Goal: Find specific page/section: Find specific page/section

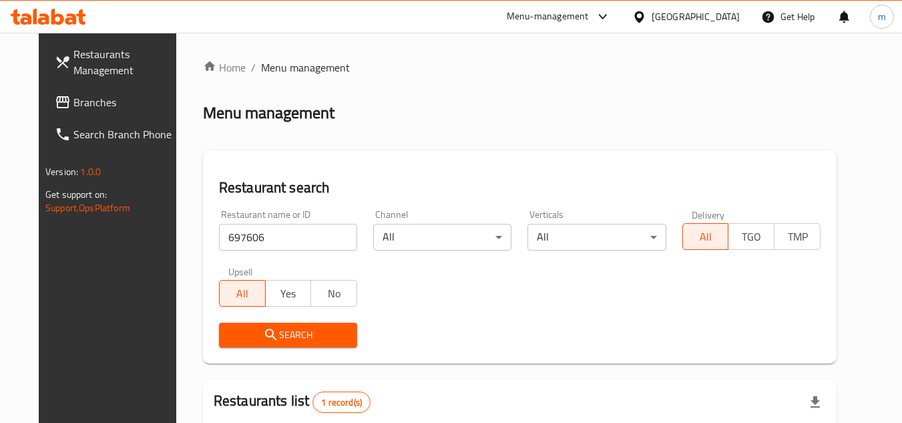
scroll to position [162, 0]
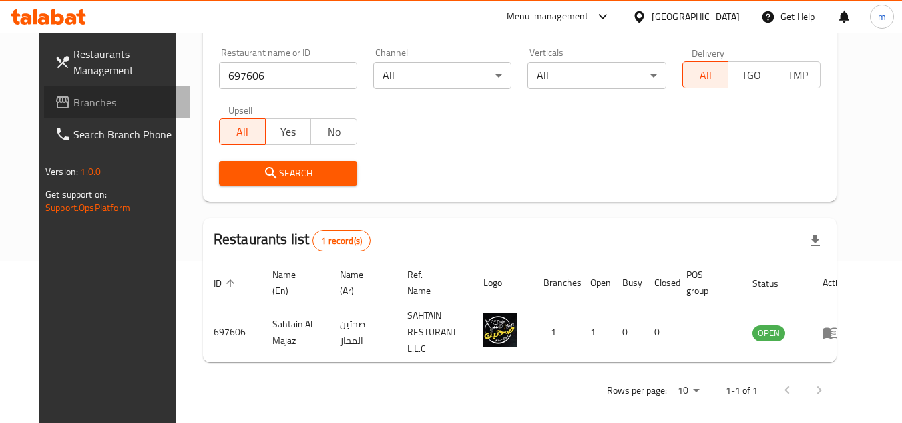
click at [73, 106] on span "Branches" at bounding box center [125, 102] width 105 height 16
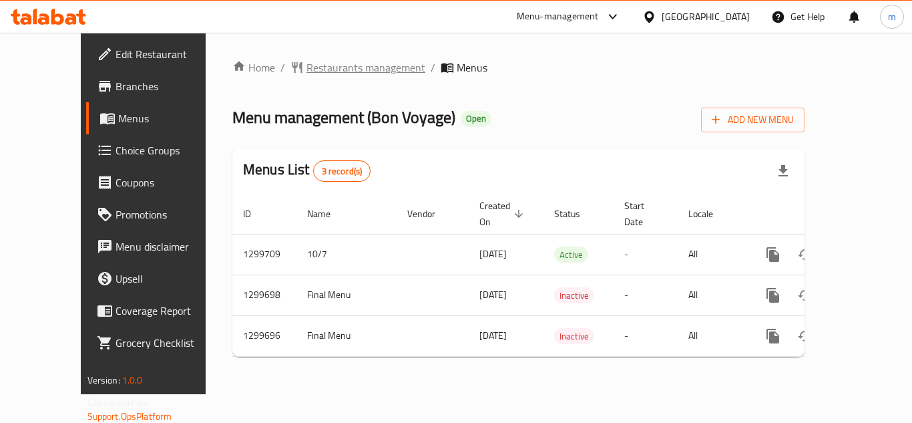
click at [332, 71] on span "Restaurants management" at bounding box center [365, 67] width 119 height 16
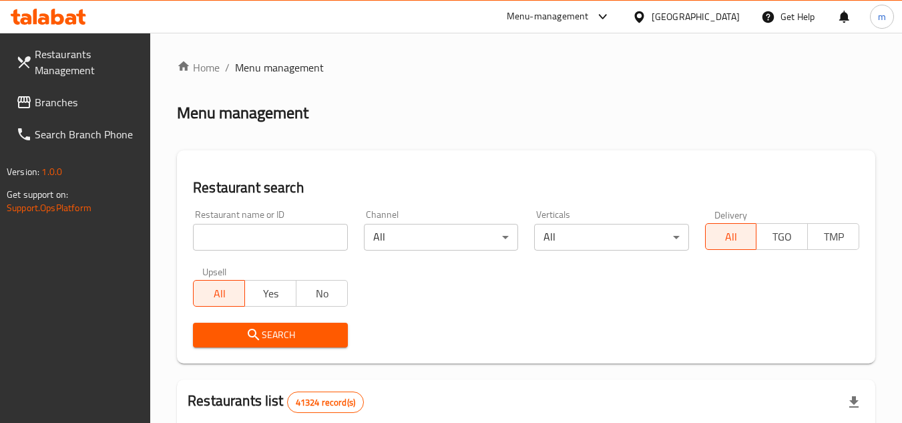
click at [208, 240] on input "search" at bounding box center [270, 237] width 154 height 27
paste input "681453"
type input "681453"
click at [220, 332] on span "Search" at bounding box center [270, 334] width 133 height 17
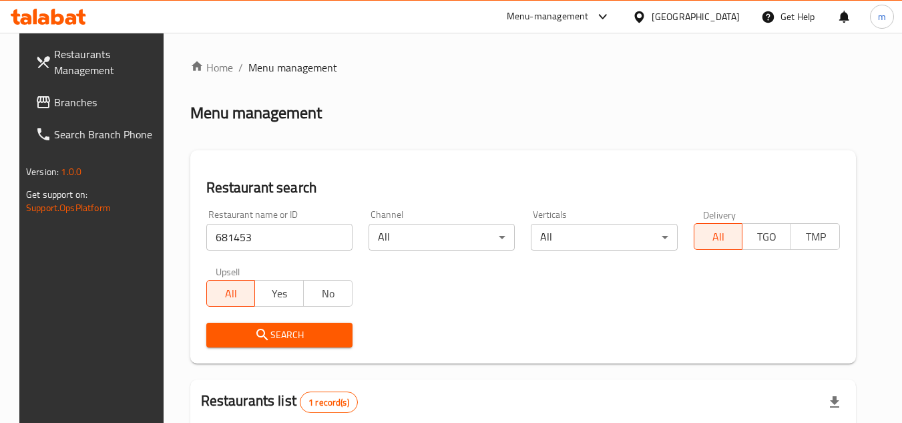
click at [63, 102] on span "Branches" at bounding box center [106, 102] width 105 height 16
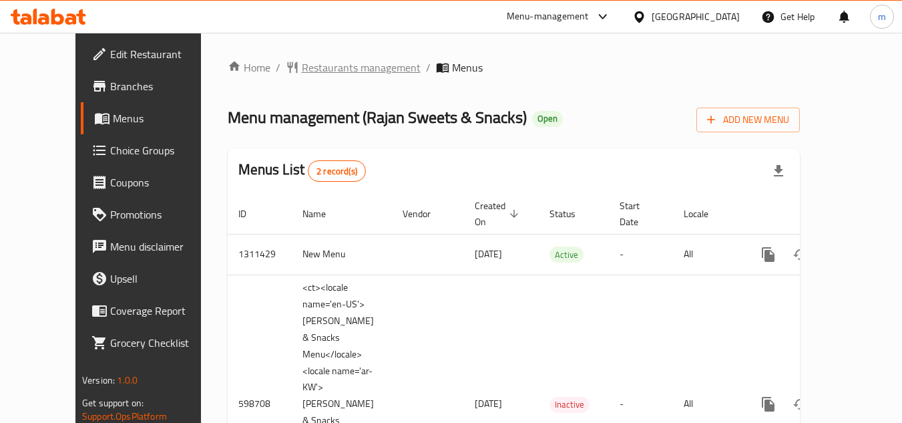
click at [302, 71] on span "Restaurants management" at bounding box center [361, 67] width 119 height 16
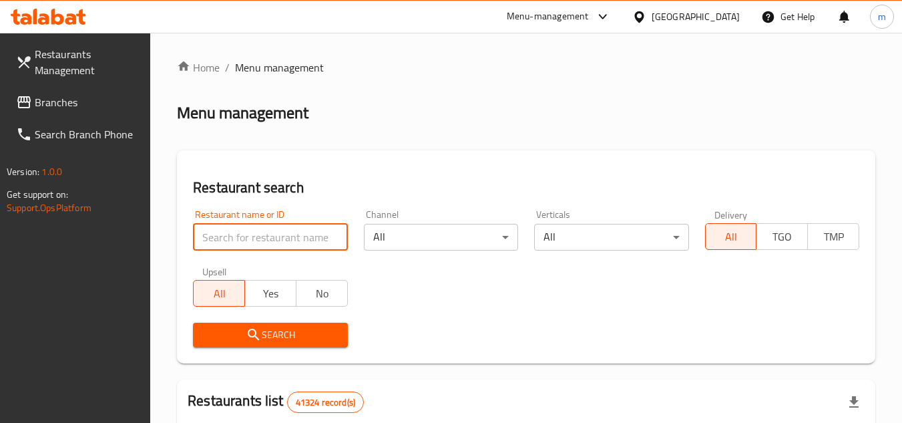
click at [274, 230] on input "search" at bounding box center [270, 237] width 154 height 27
paste input "/637607"
click at [209, 237] on input "/637607" at bounding box center [270, 237] width 154 height 27
type input "637607"
click at [270, 338] on span "Search" at bounding box center [270, 334] width 133 height 17
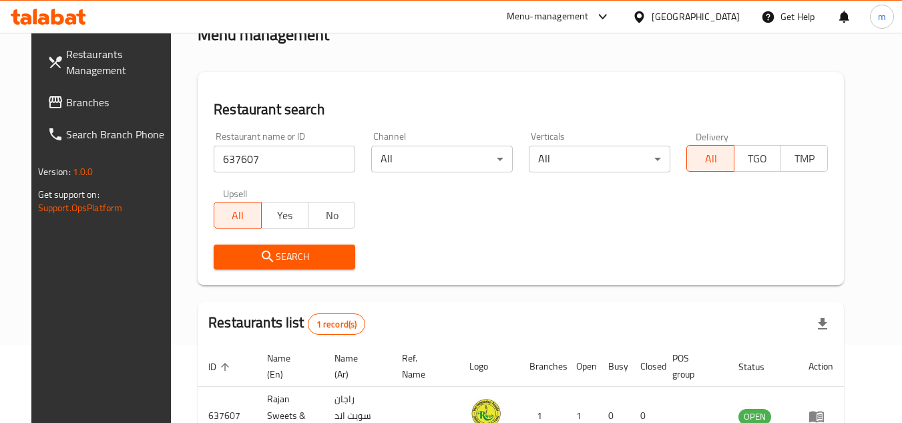
scroll to position [162, 0]
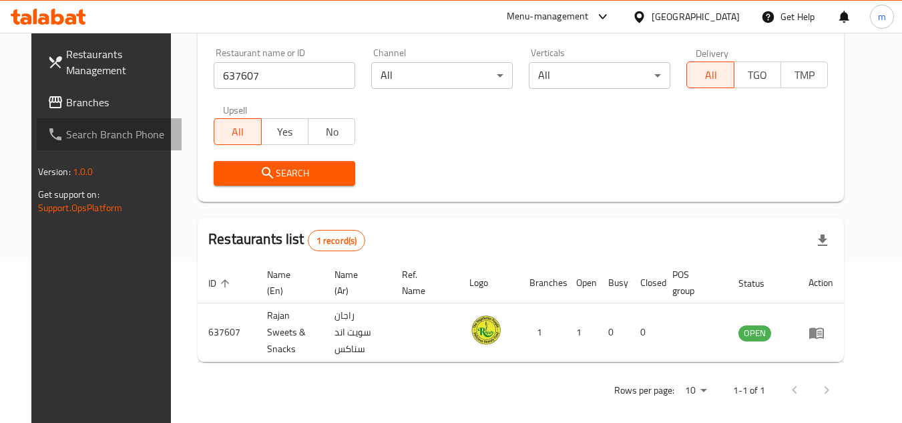
click at [72, 122] on link "Search Branch Phone" at bounding box center [110, 134] width 146 height 32
click at [71, 109] on span "Branches" at bounding box center [118, 102] width 105 height 16
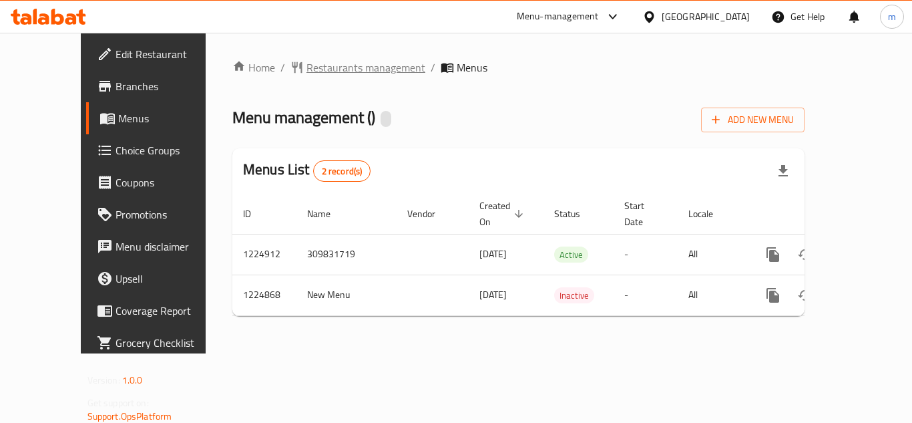
click at [334, 61] on span "Restaurants management" at bounding box center [365, 67] width 119 height 16
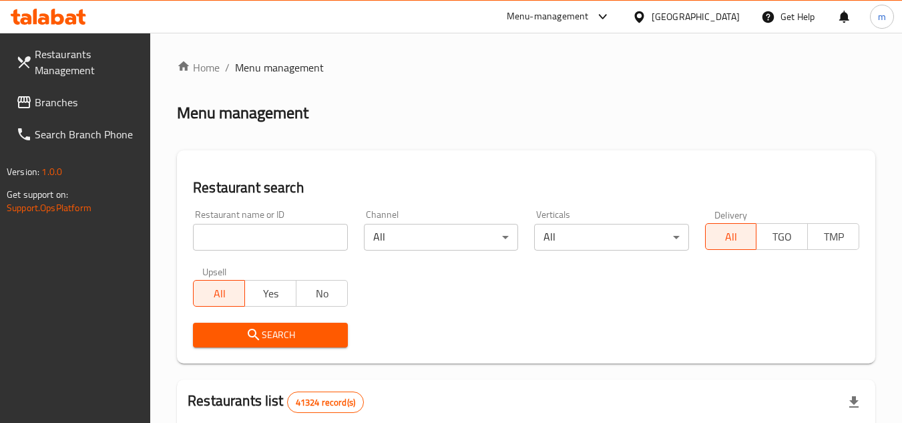
click at [265, 240] on input "search" at bounding box center [270, 237] width 154 height 27
paste input "674644"
type input "674644"
click at [250, 328] on icon "submit" at bounding box center [254, 334] width 16 height 16
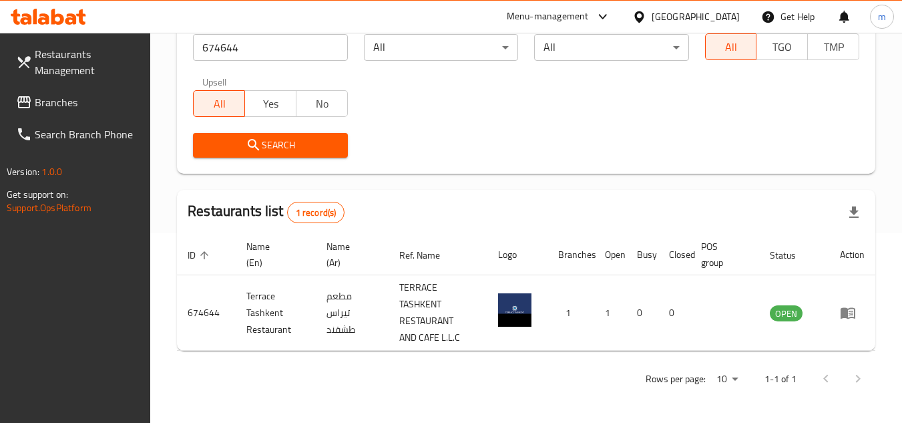
click at [675, 19] on div "[GEOGRAPHIC_DATA]" at bounding box center [696, 16] width 88 height 15
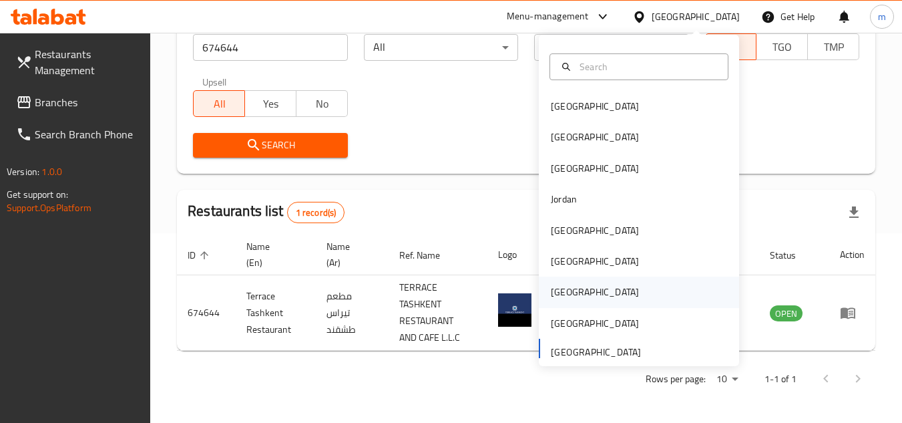
click at [563, 291] on div "[GEOGRAPHIC_DATA]" at bounding box center [595, 291] width 88 height 15
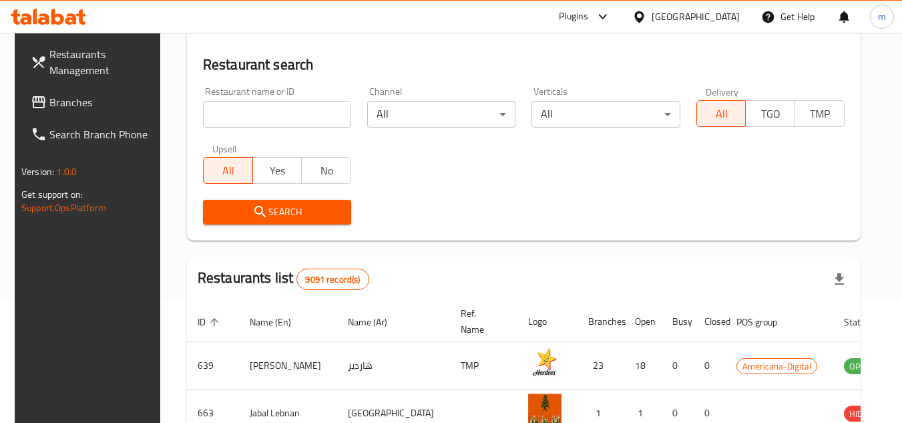
scroll to position [190, 0]
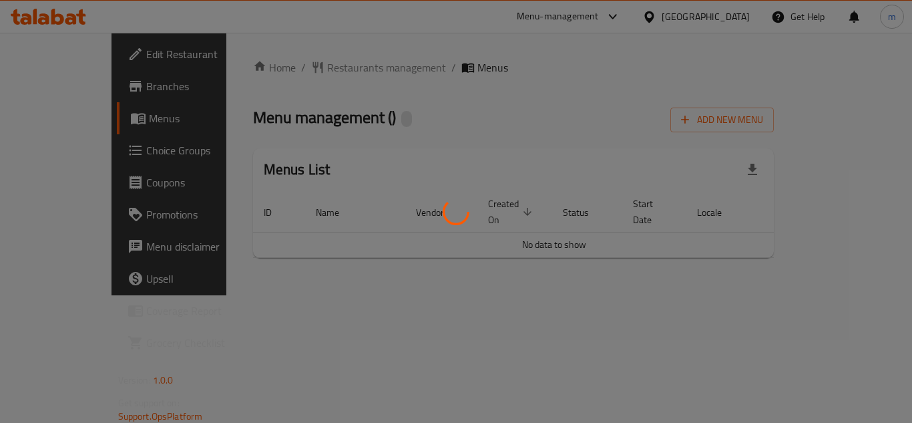
click at [330, 110] on div at bounding box center [456, 211] width 912 height 423
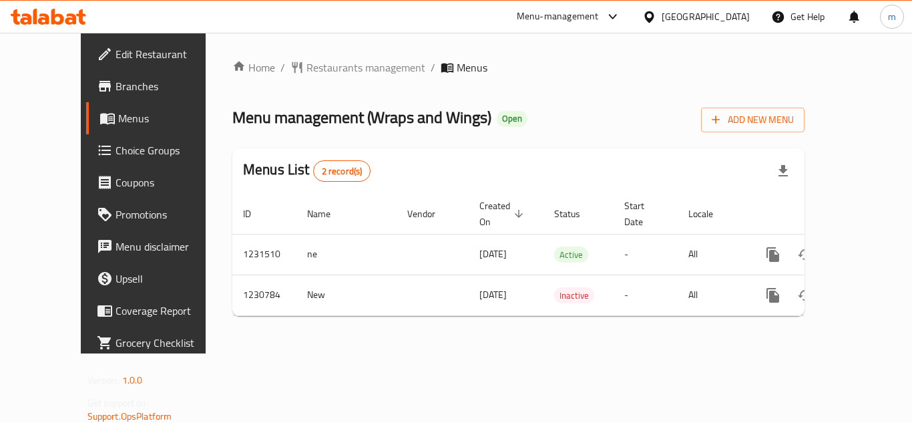
click at [315, 77] on div "Home / Restaurants management / Menus Menu management ( Wraps and Wings ) Open …" at bounding box center [518, 192] width 572 height 267
click at [316, 65] on span "Restaurants management" at bounding box center [365, 67] width 119 height 16
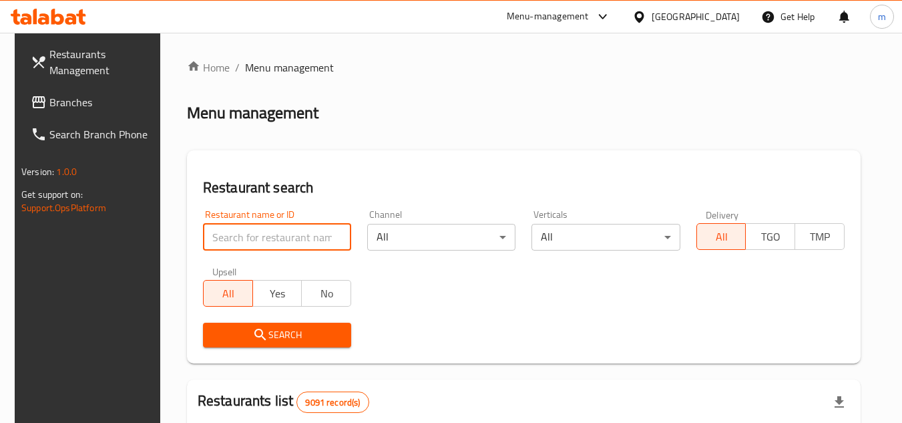
click at [264, 235] on input "search" at bounding box center [277, 237] width 148 height 27
paste input "/677246"
click at [208, 236] on input "/677246" at bounding box center [277, 237] width 148 height 27
type input "677246"
click at [261, 332] on icon "submit" at bounding box center [260, 334] width 16 height 16
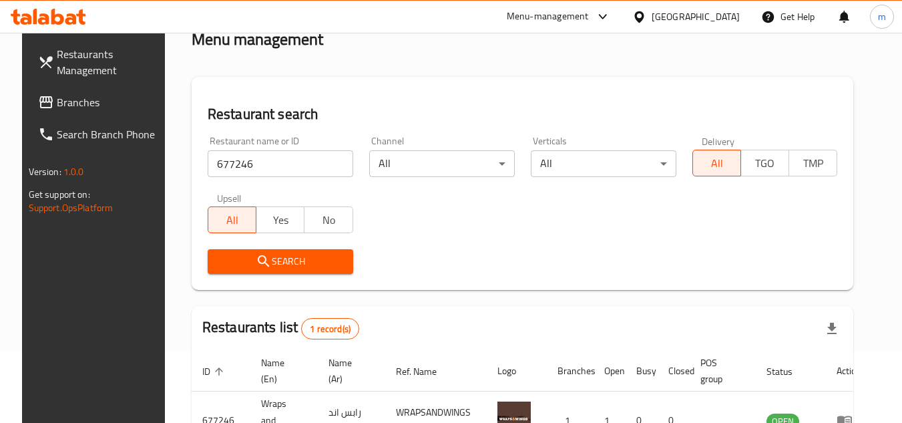
scroll to position [162, 0]
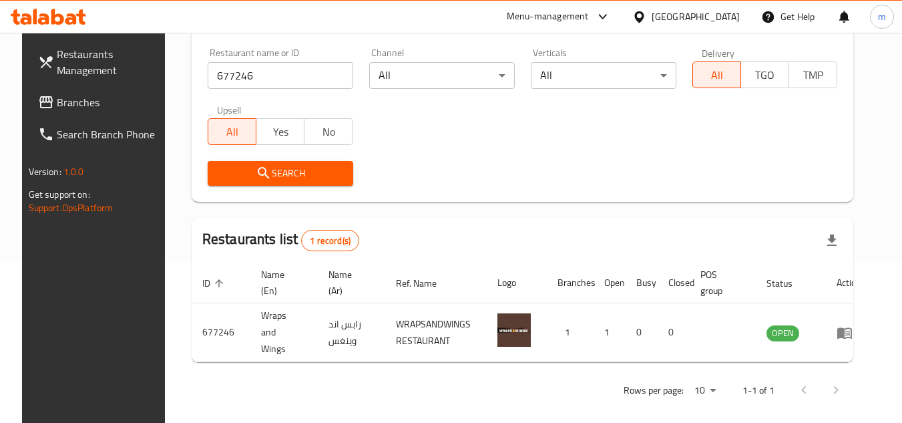
click at [646, 14] on icon at bounding box center [639, 17] width 14 height 14
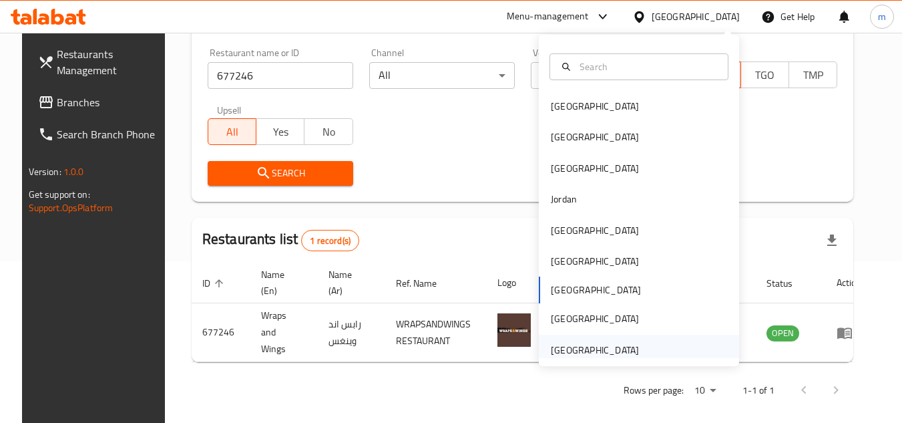
click at [572, 343] on div "[GEOGRAPHIC_DATA]" at bounding box center [595, 349] width 88 height 15
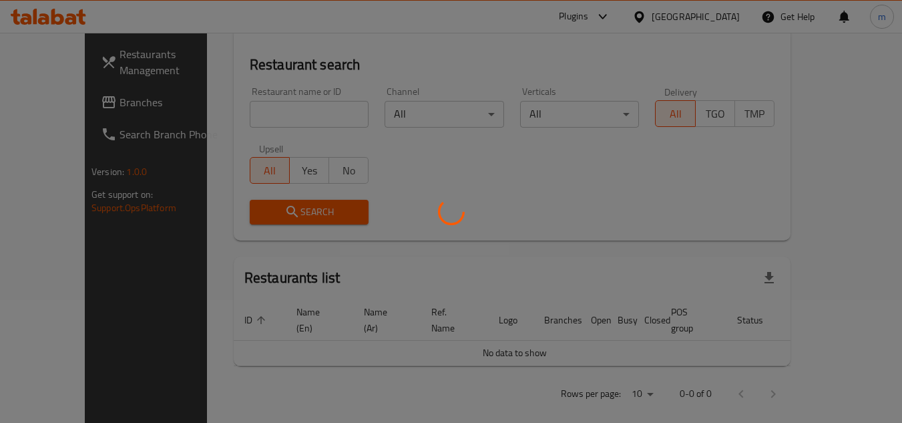
scroll to position [162, 0]
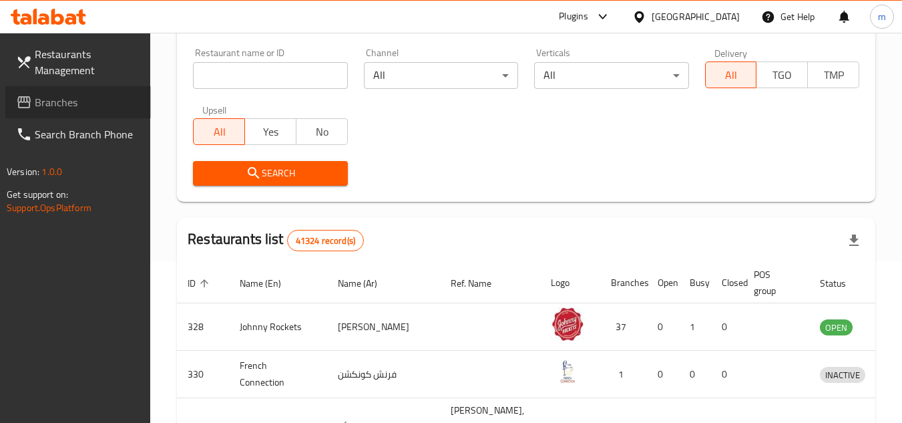
click at [77, 103] on span "Branches" at bounding box center [87, 102] width 105 height 16
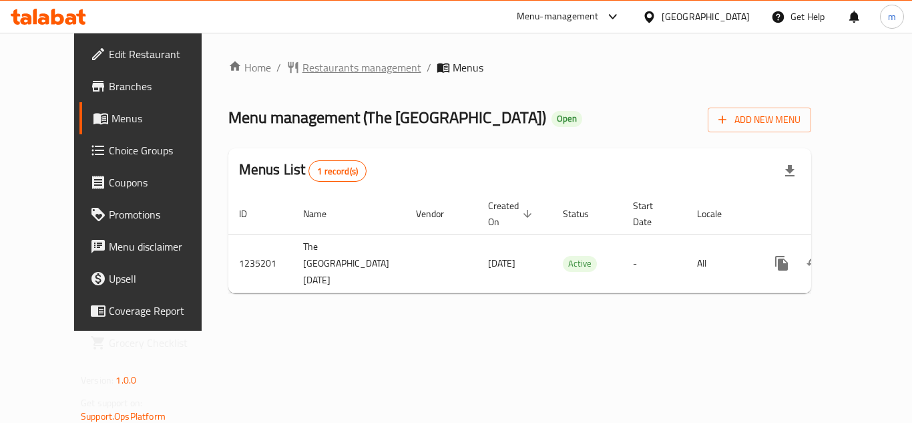
click at [302, 73] on span "Restaurants management" at bounding box center [361, 67] width 119 height 16
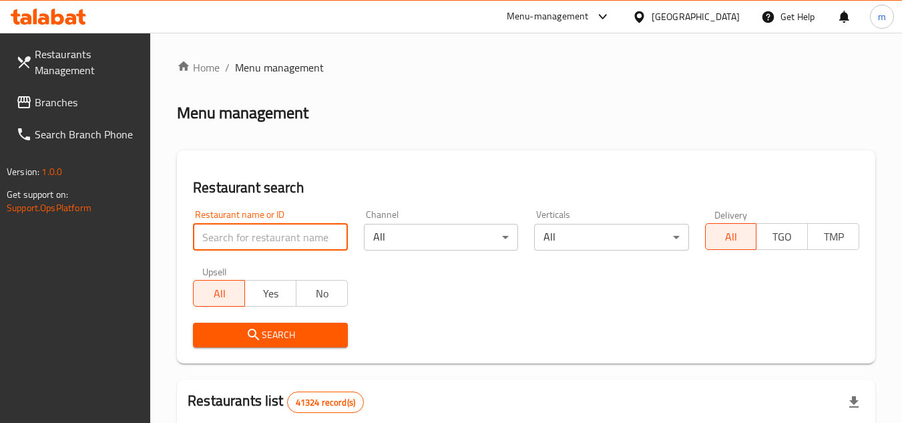
click at [295, 238] on input "search" at bounding box center [270, 237] width 154 height 27
paste input "678633"
type input "678633"
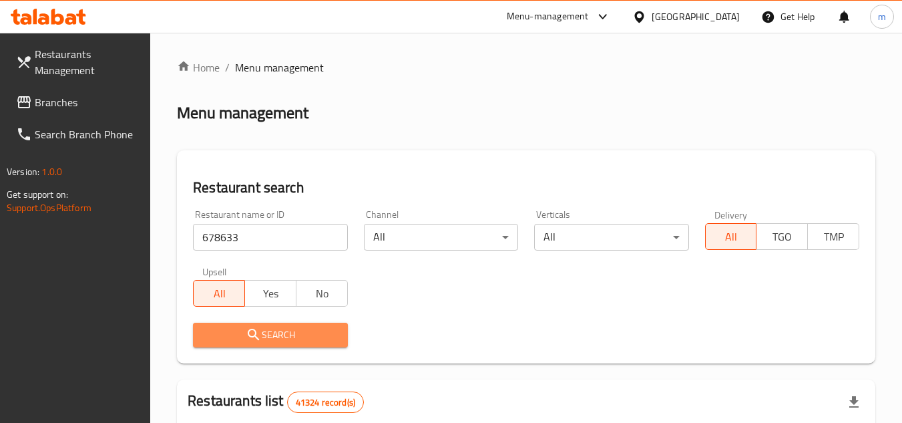
click at [286, 335] on span "Search" at bounding box center [270, 334] width 133 height 17
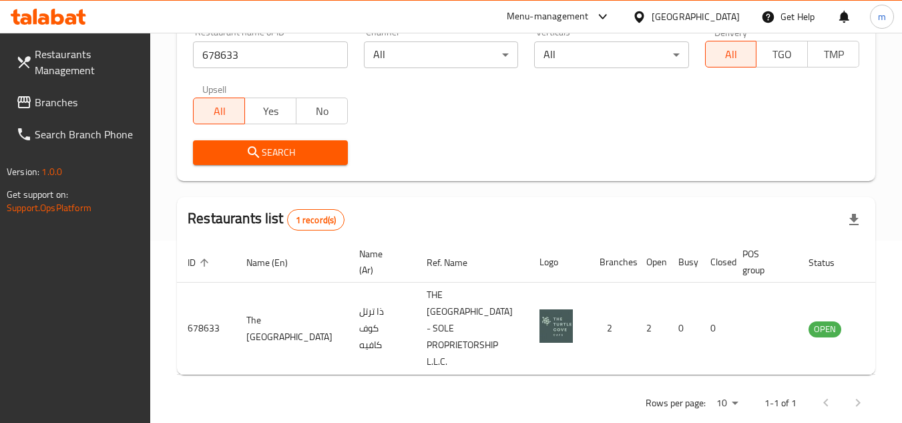
scroll to position [190, 0]
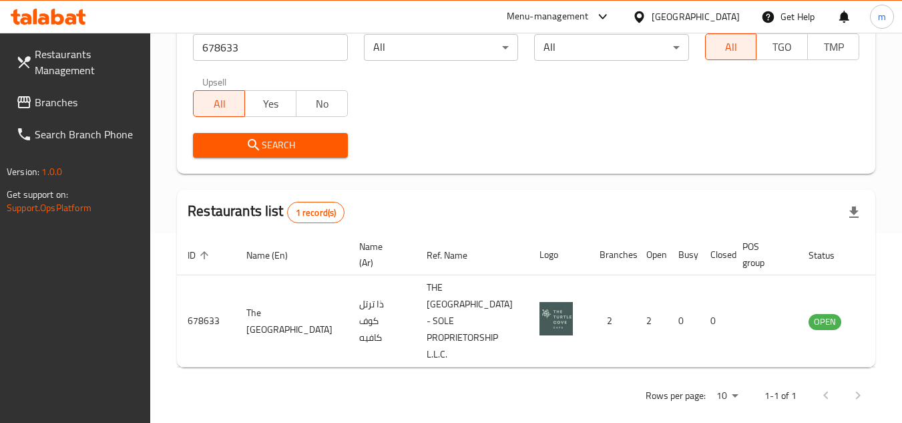
click at [92, 106] on span "Branches" at bounding box center [87, 102] width 105 height 16
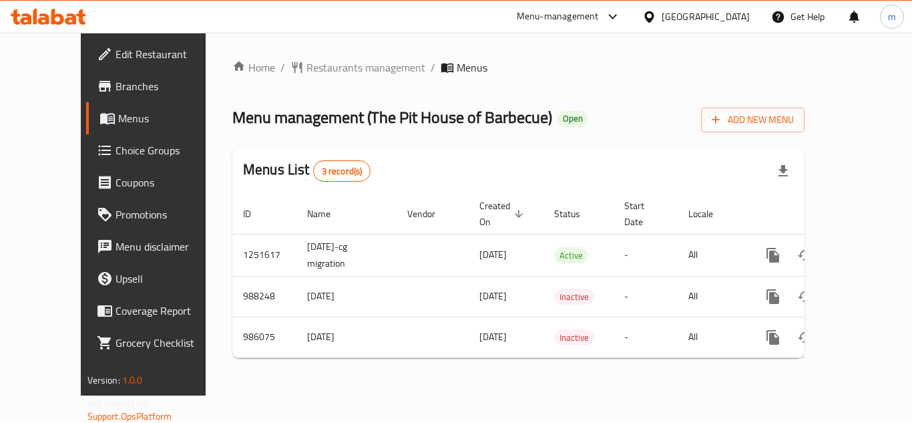
click at [300, 80] on div "Home / Restaurants management / Menus Menu management ( The Pit House of Barbec…" at bounding box center [518, 213] width 572 height 309
click at [306, 75] on span "Restaurants management" at bounding box center [365, 67] width 119 height 16
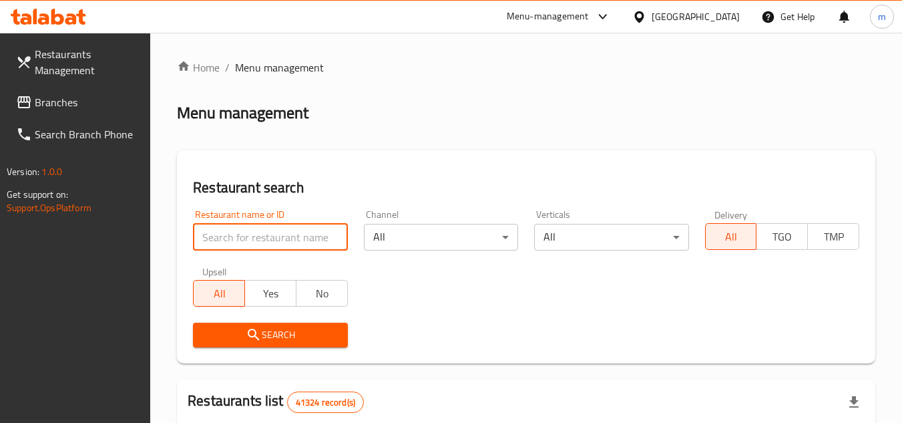
click at [294, 239] on input "search" at bounding box center [270, 237] width 154 height 27
paste input "/660191"
click at [202, 238] on input "/660191" at bounding box center [270, 237] width 154 height 27
click at [208, 236] on input "/660191" at bounding box center [270, 237] width 154 height 27
type input "660191"
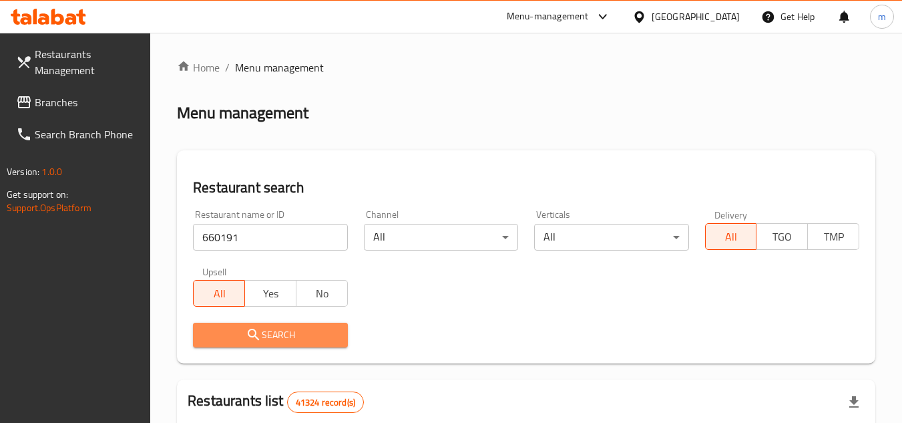
click at [260, 338] on icon "submit" at bounding box center [254, 334] width 16 height 16
click at [260, 338] on div at bounding box center [451, 211] width 902 height 423
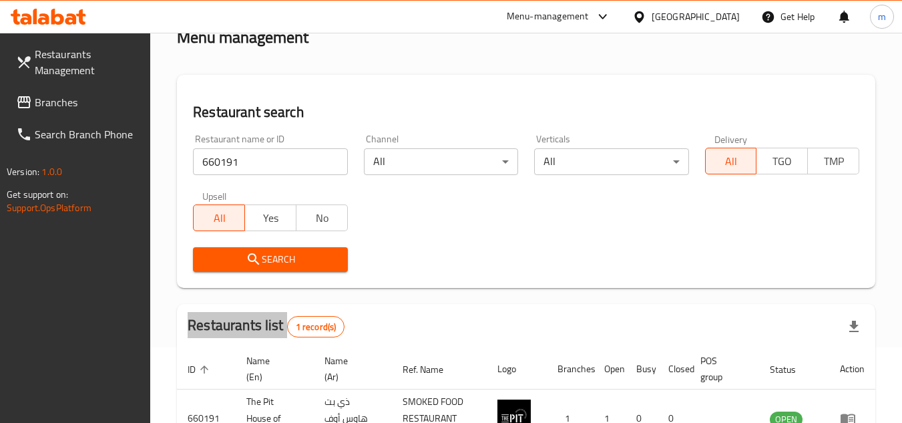
scroll to position [173, 0]
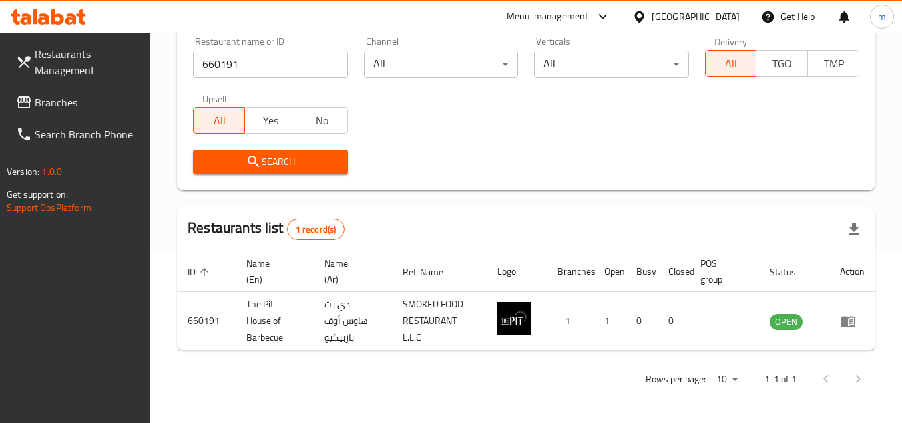
click at [667, 15] on div "[GEOGRAPHIC_DATA]" at bounding box center [696, 16] width 88 height 15
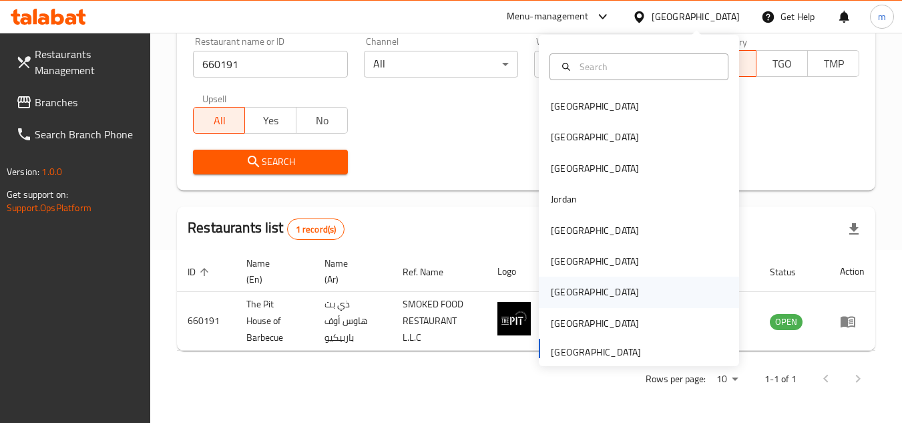
click at [557, 294] on div "Qatar" at bounding box center [595, 291] width 88 height 15
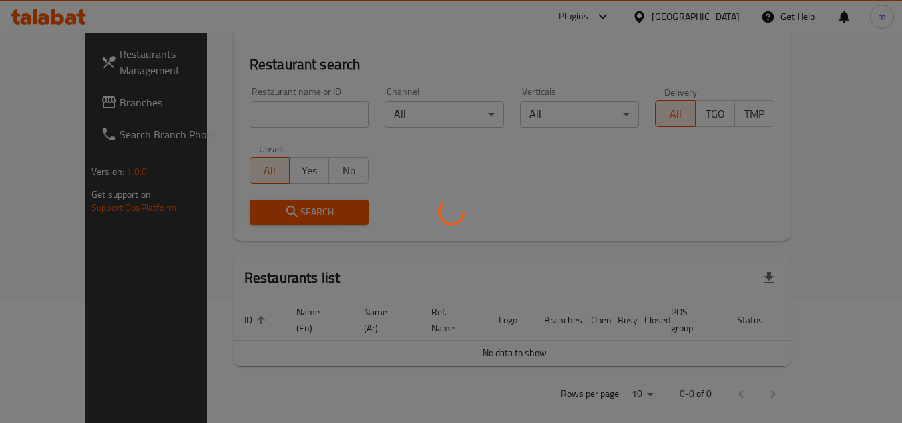
scroll to position [173, 0]
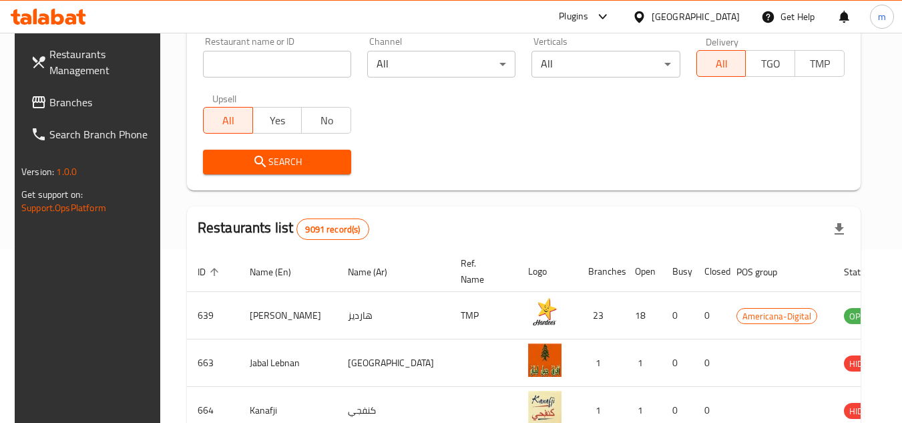
click at [83, 109] on span "Branches" at bounding box center [101, 102] width 105 height 16
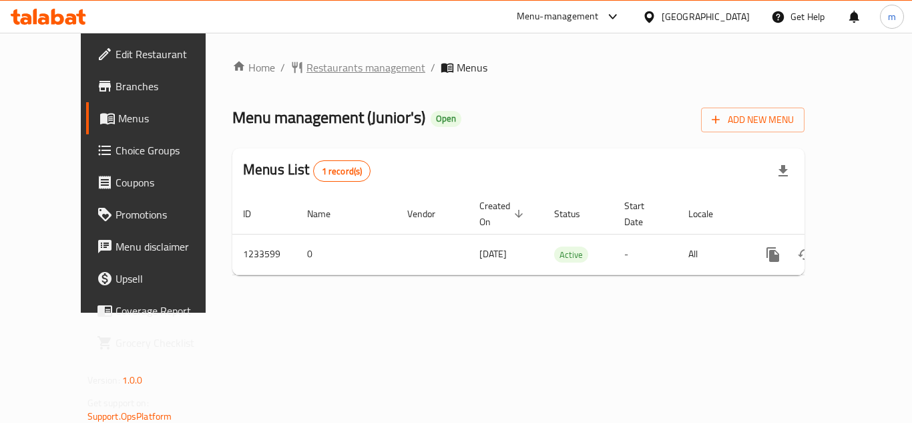
click at [333, 71] on span "Restaurants management" at bounding box center [365, 67] width 119 height 16
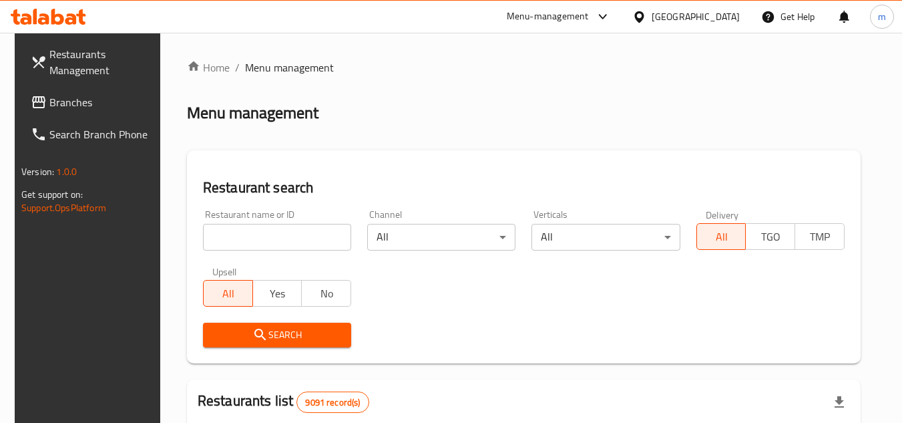
click at [273, 238] on input "search" at bounding box center [277, 237] width 148 height 27
paste input "678193"
type input "678193"
click at [261, 342] on icon "submit" at bounding box center [260, 334] width 16 height 16
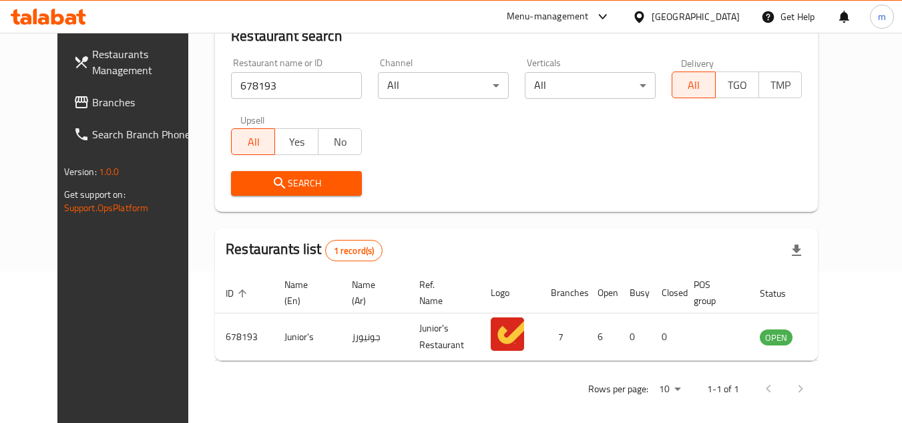
scroll to position [162, 0]
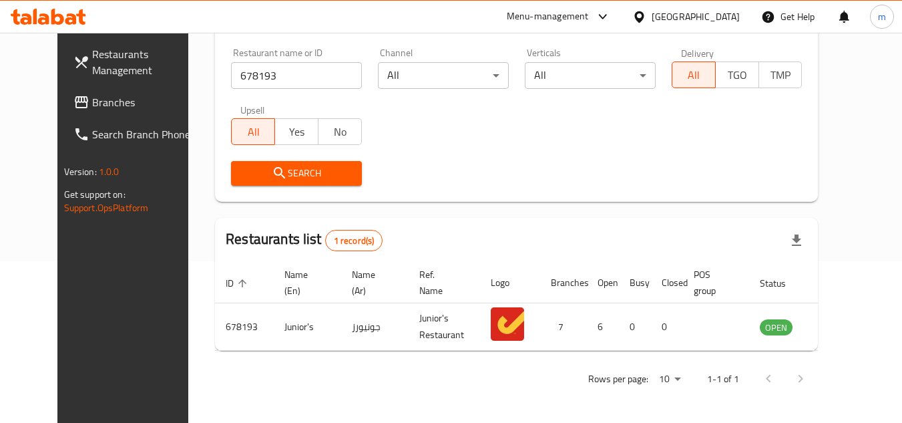
click at [644, 20] on icon at bounding box center [638, 16] width 9 height 11
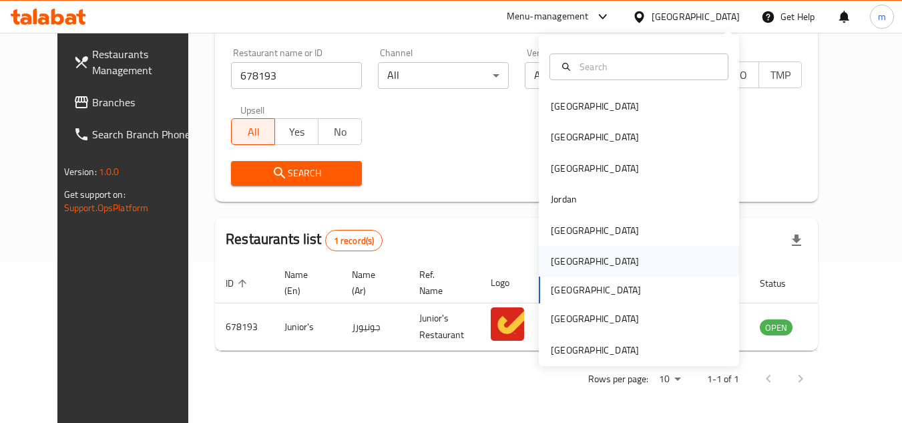
click at [551, 254] on div "[GEOGRAPHIC_DATA]" at bounding box center [595, 261] width 88 height 15
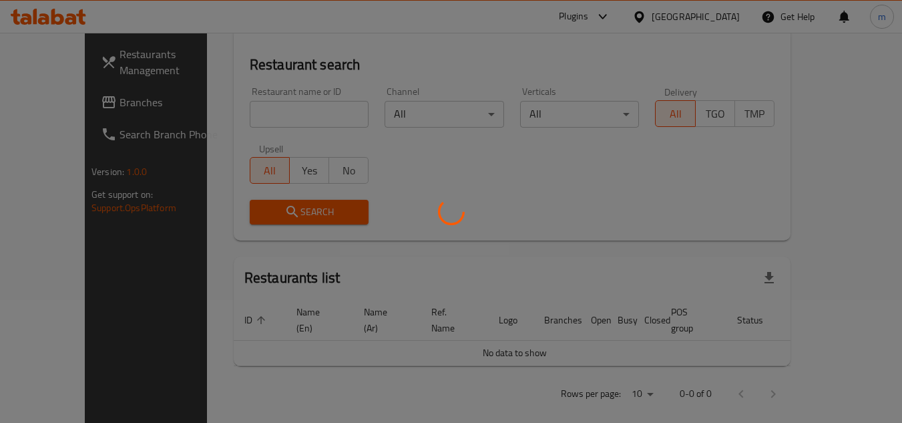
scroll to position [162, 0]
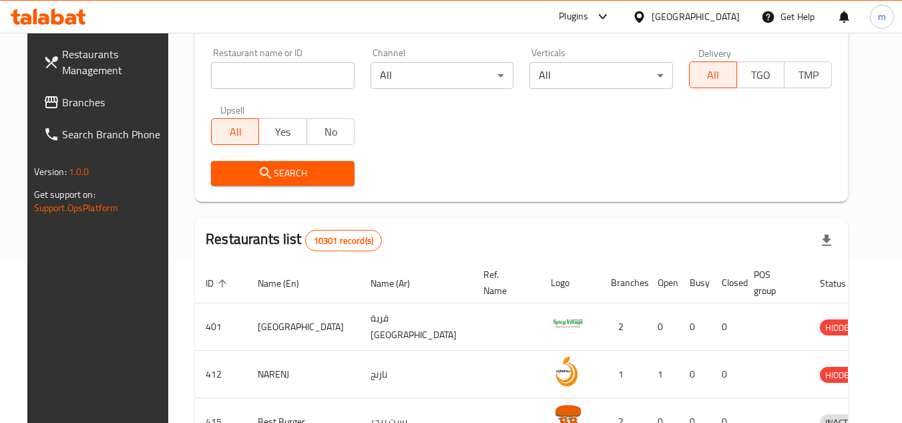
click at [79, 96] on span "Branches" at bounding box center [114, 102] width 105 height 16
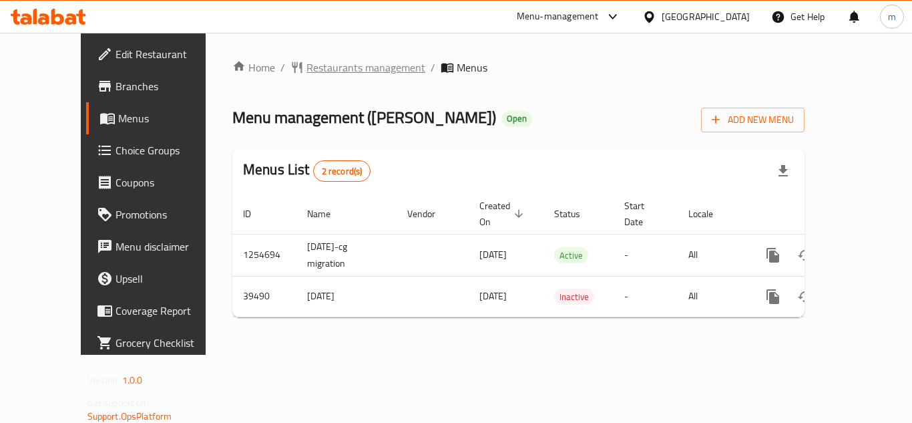
click at [351, 69] on span "Restaurants management" at bounding box center [365, 67] width 119 height 16
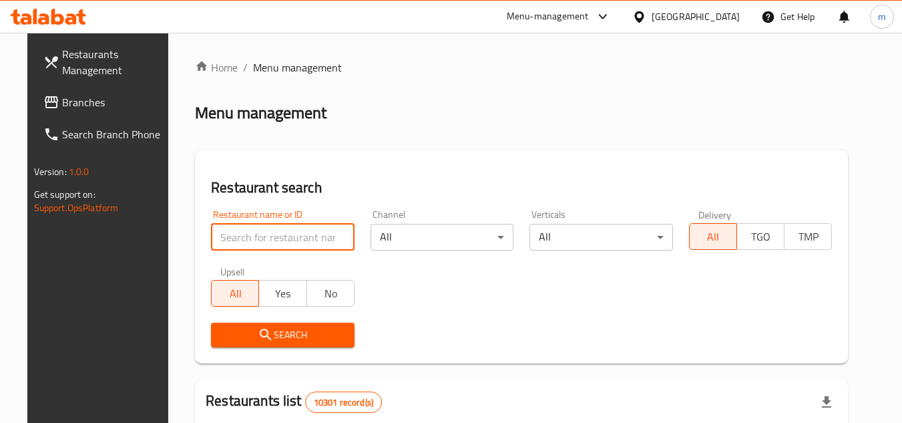
click at [253, 231] on input "search" at bounding box center [283, 237] width 144 height 27
paste input "20574"
type input "20574"
click at [276, 327] on span "Search" at bounding box center [283, 334] width 122 height 17
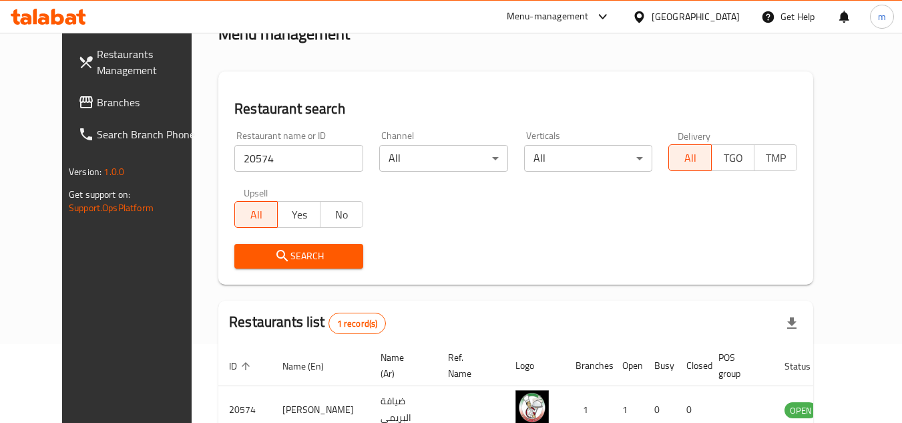
scroll to position [162, 0]
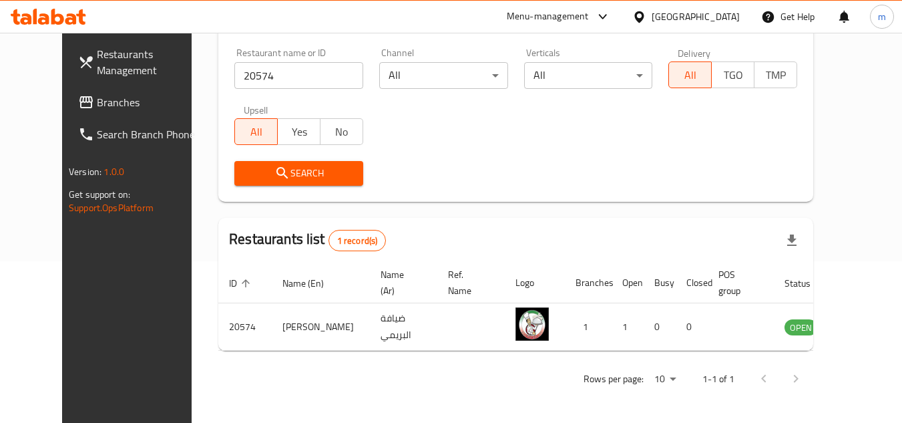
click at [652, 14] on div at bounding box center [641, 16] width 19 height 15
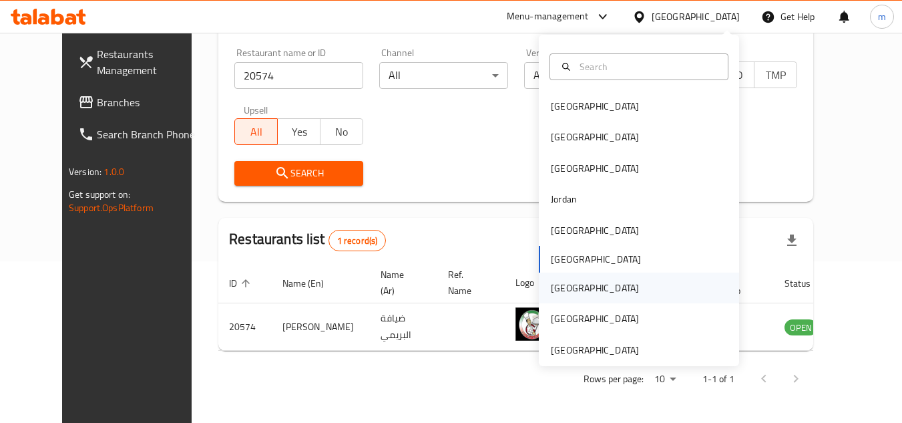
click at [552, 290] on div "[GEOGRAPHIC_DATA]" at bounding box center [595, 287] width 88 height 15
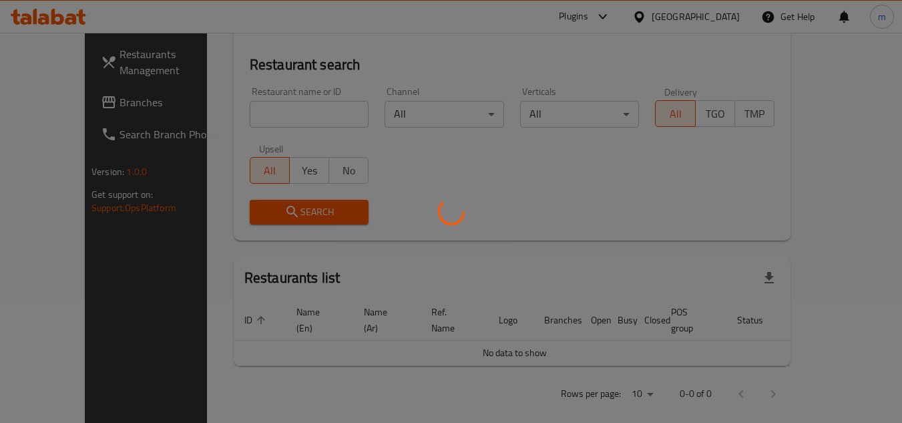
scroll to position [162, 0]
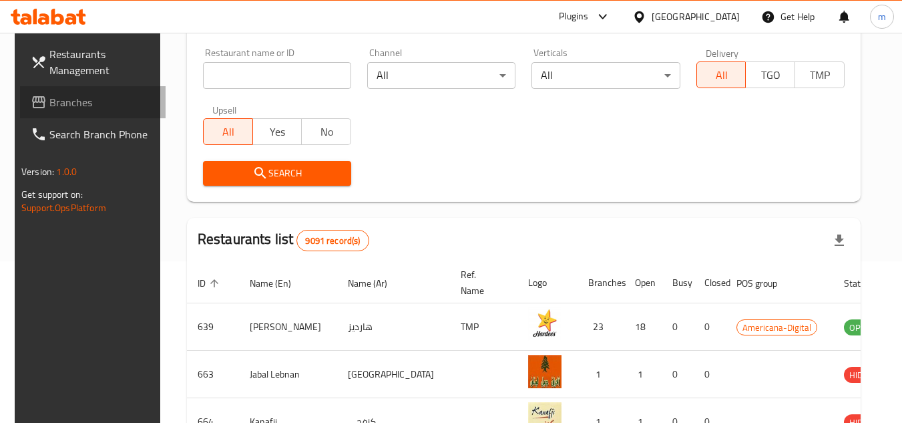
click at [83, 101] on span "Branches" at bounding box center [101, 102] width 105 height 16
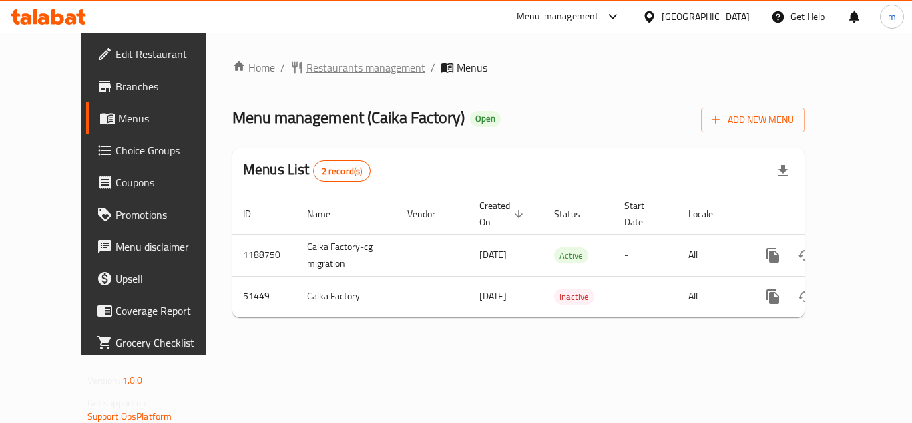
click at [312, 75] on span "Restaurants management" at bounding box center [365, 67] width 119 height 16
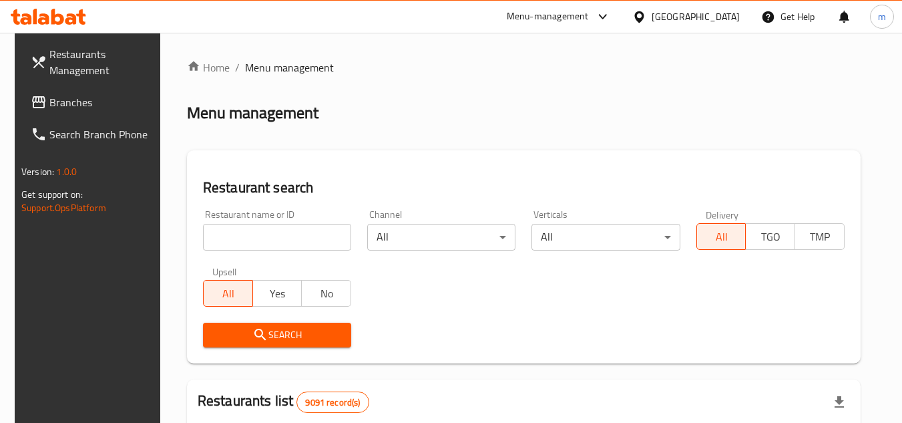
click at [280, 238] on input "search" at bounding box center [277, 237] width 148 height 27
paste input "25718"
type input "25718"
click at [256, 332] on icon "submit" at bounding box center [259, 333] width 11 height 11
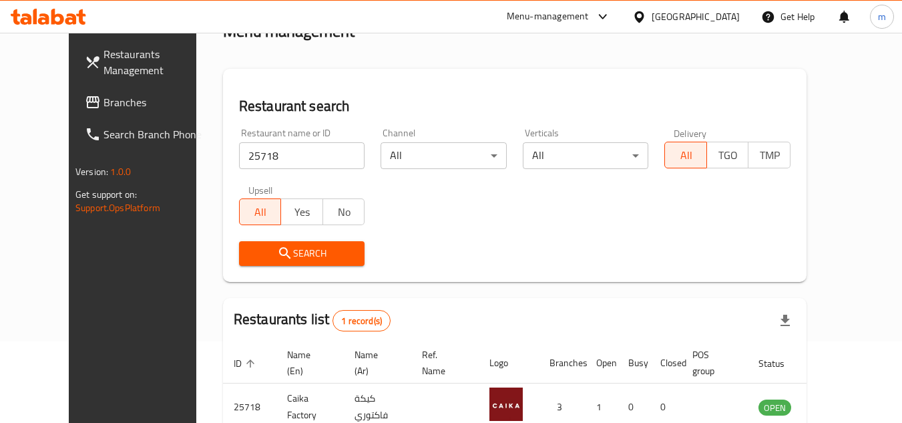
scroll to position [162, 0]
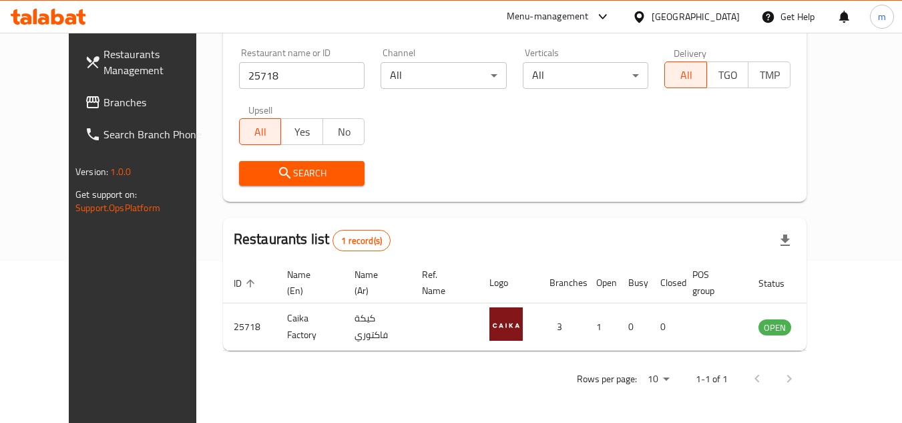
click at [731, 21] on div "Qatar" at bounding box center [696, 16] width 88 height 15
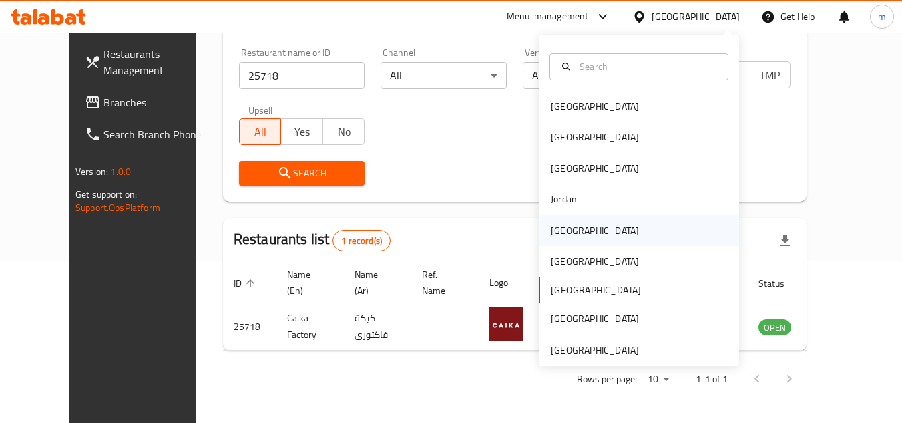
click at [569, 228] on div "Kuwait" at bounding box center [594, 230] width 109 height 31
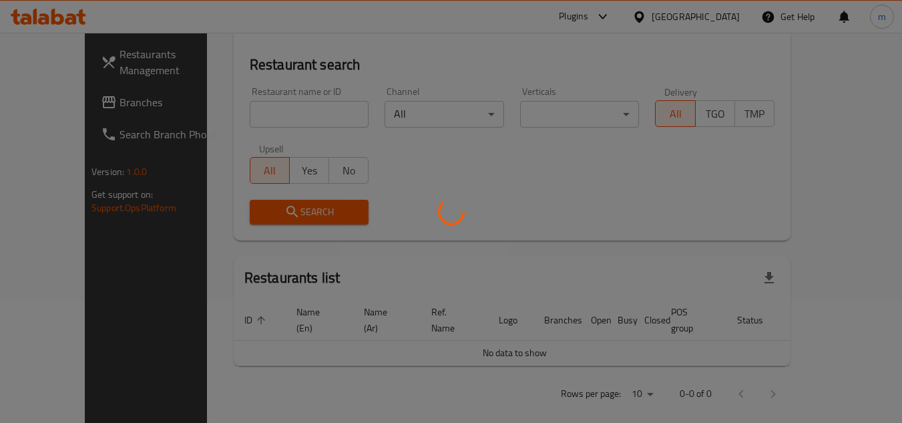
scroll to position [162, 0]
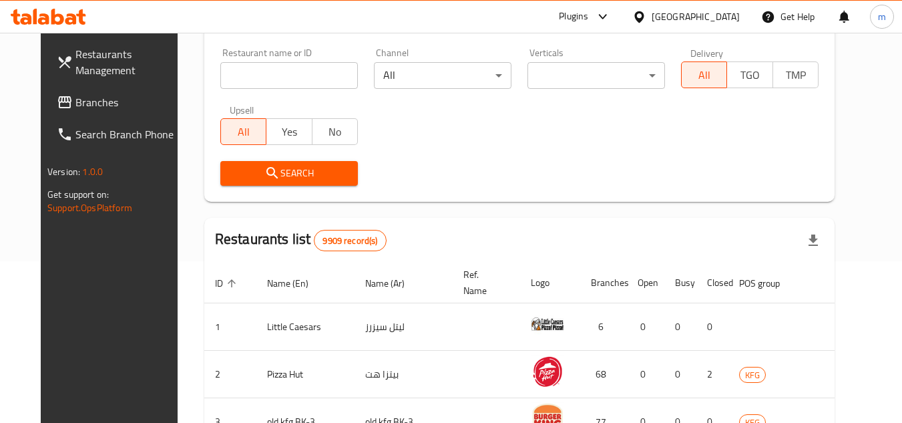
click at [262, 85] on input "search" at bounding box center [289, 75] width 138 height 27
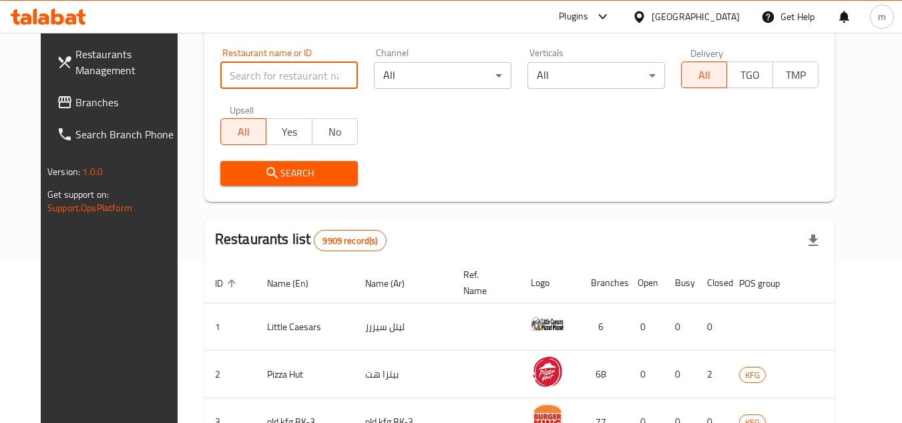
click at [76, 101] on span "Branches" at bounding box center [127, 102] width 105 height 16
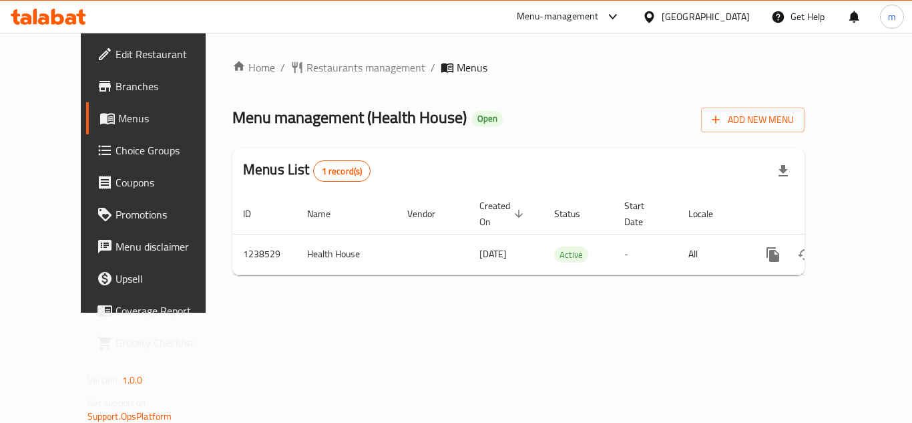
click at [738, 19] on div "[GEOGRAPHIC_DATA]" at bounding box center [706, 16] width 88 height 15
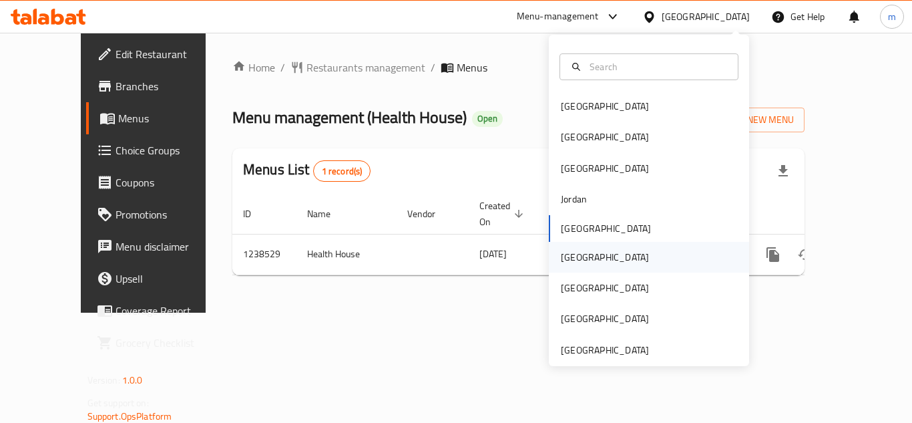
click at [575, 253] on div "[GEOGRAPHIC_DATA]" at bounding box center [604, 257] width 109 height 31
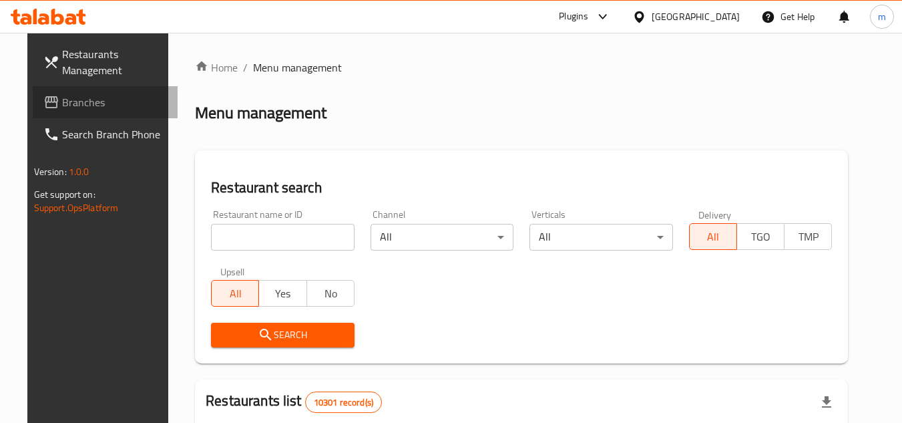
click at [62, 98] on span "Branches" at bounding box center [114, 102] width 105 height 16
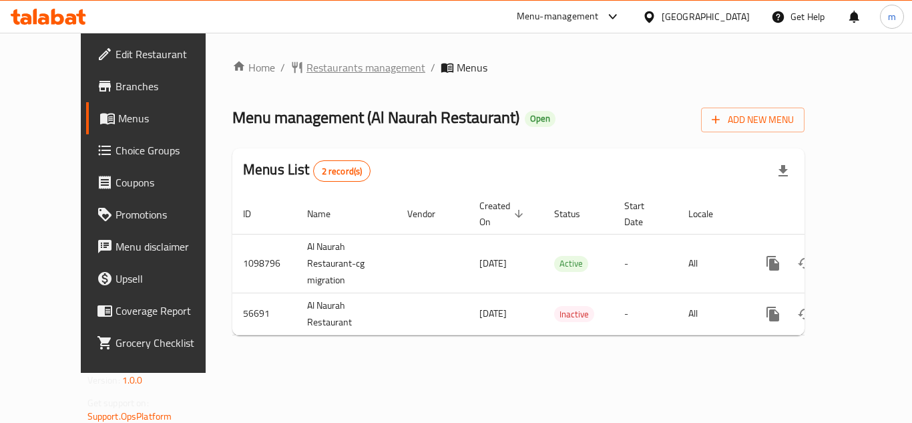
click at [330, 69] on span "Restaurants management" at bounding box center [365, 67] width 119 height 16
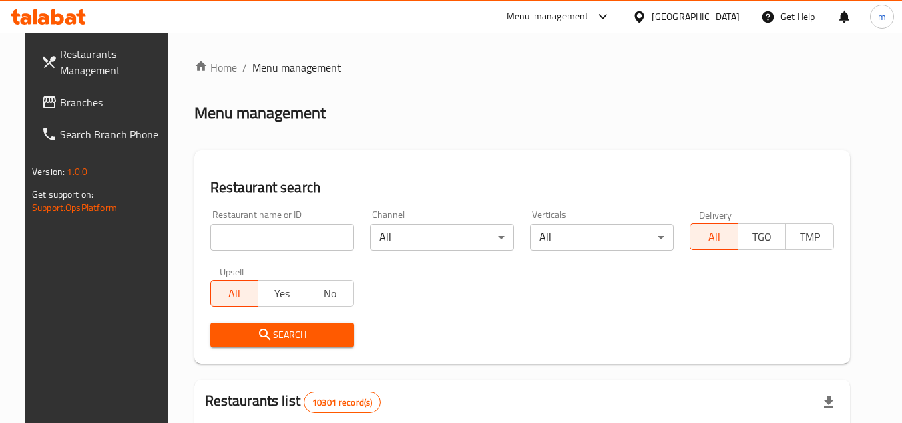
click at [268, 243] on input "search" at bounding box center [282, 237] width 144 height 27
paste input "27676/"
type input "27676"
click at [259, 334] on icon "submit" at bounding box center [264, 333] width 11 height 11
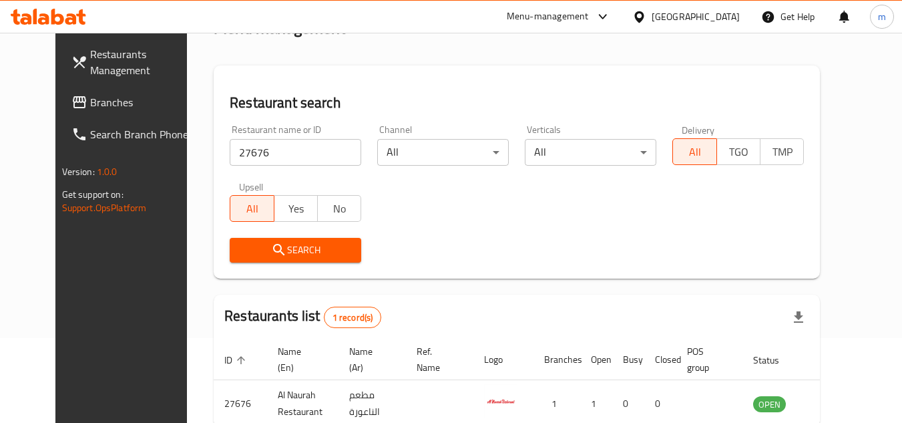
scroll to position [162, 0]
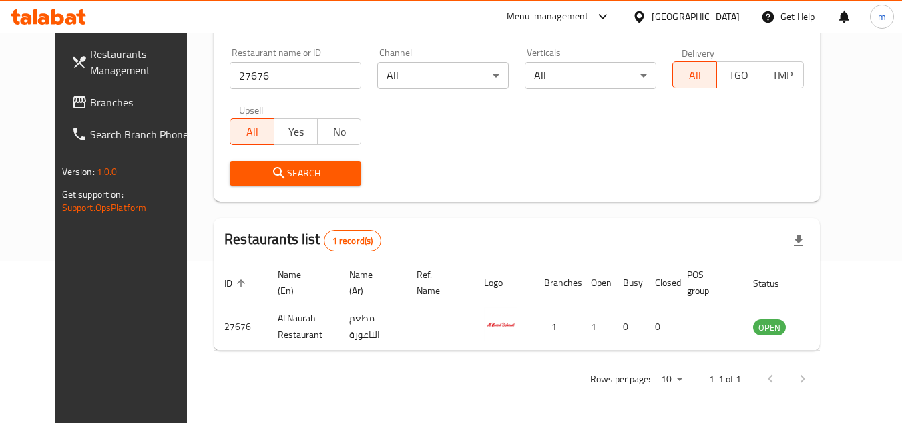
click at [646, 13] on icon at bounding box center [639, 17] width 14 height 14
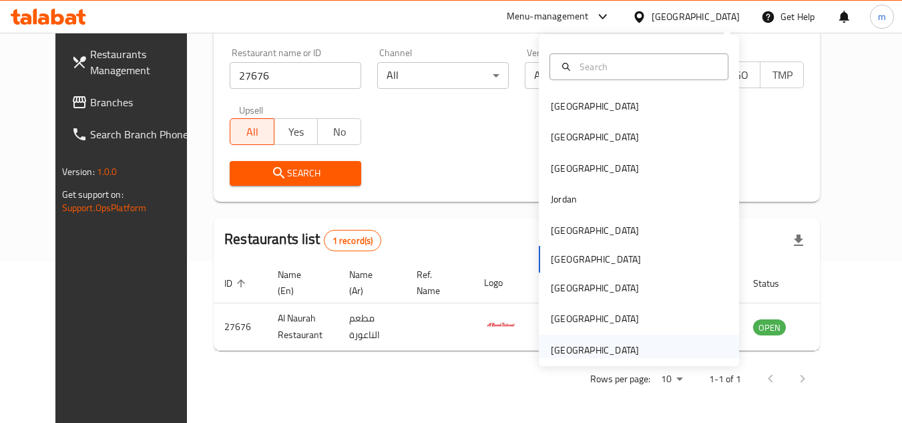
click at [563, 353] on div "[GEOGRAPHIC_DATA]" at bounding box center [595, 349] width 88 height 15
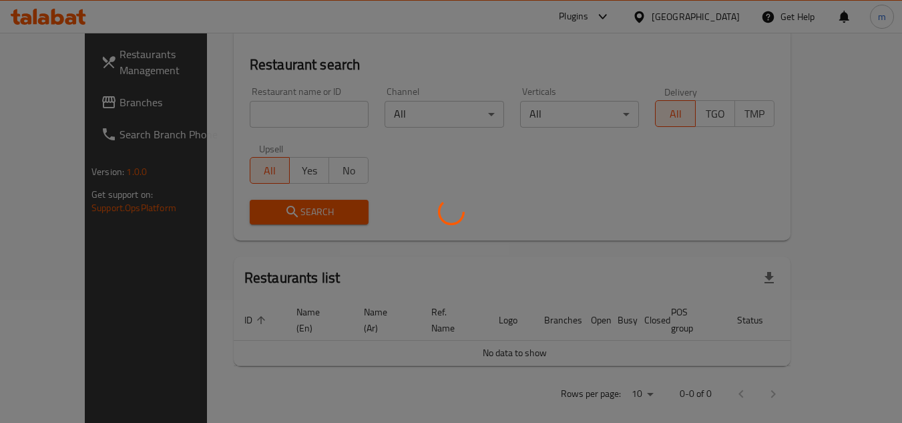
scroll to position [162, 0]
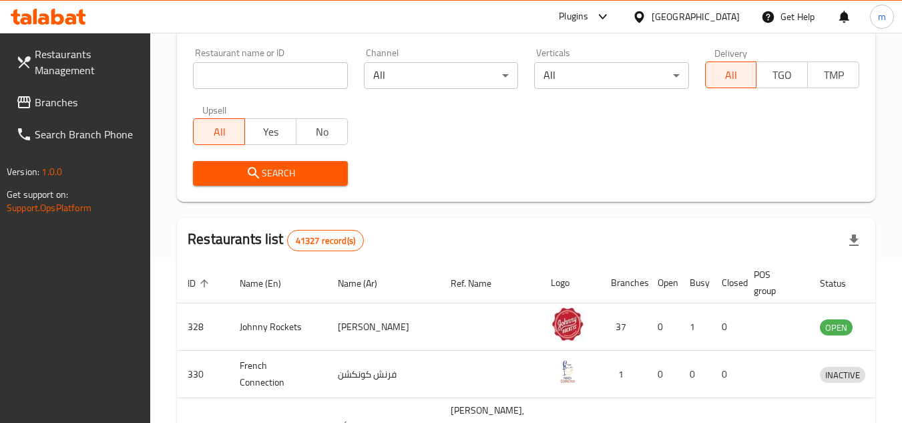
click at [112, 97] on span "Branches" at bounding box center [87, 102] width 105 height 16
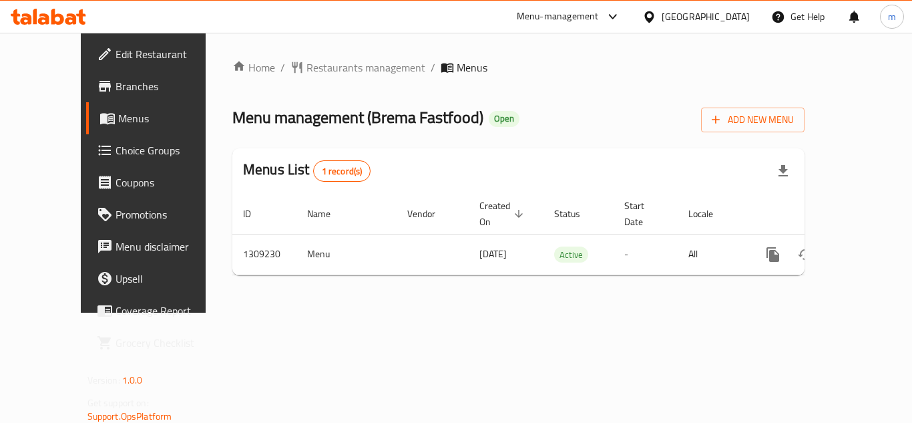
click at [267, 85] on div "Home / Restaurants management / Menus Menu management ( Brema Fastfood ) Open A…" at bounding box center [518, 172] width 572 height 226
click at [306, 65] on span "Restaurants management" at bounding box center [365, 67] width 119 height 16
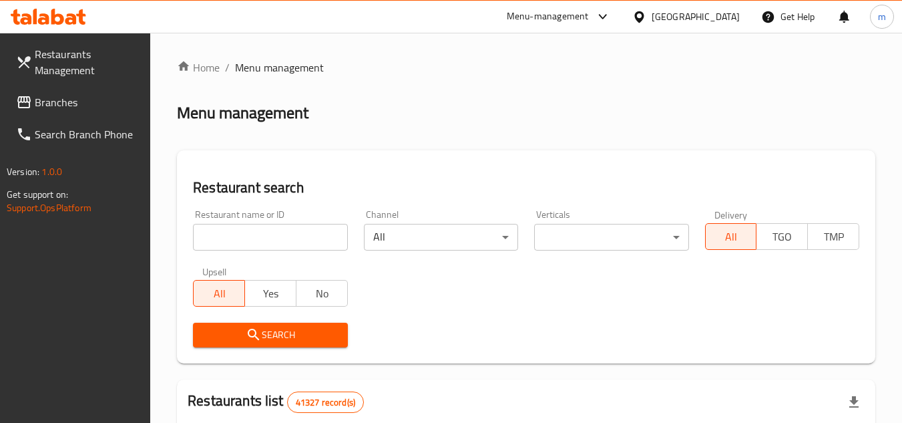
click at [287, 234] on input "search" at bounding box center [270, 237] width 154 height 27
paste input "705178"
type input "705178"
click at [244, 325] on button "Search" at bounding box center [270, 334] width 154 height 25
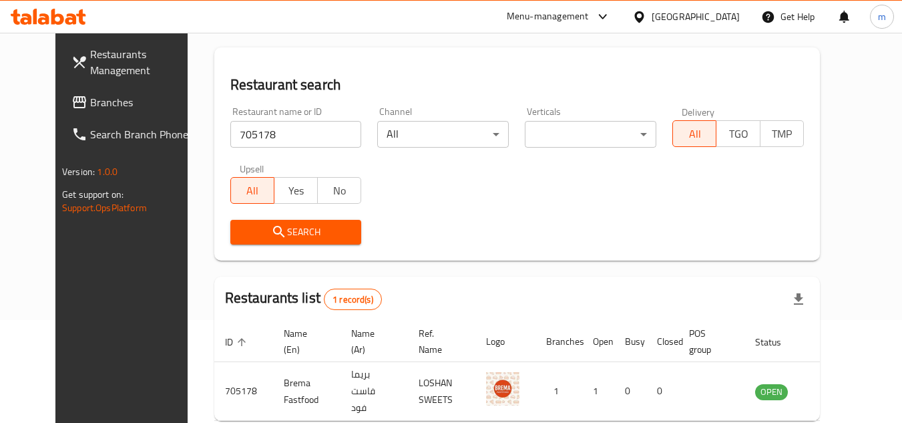
scroll to position [162, 0]
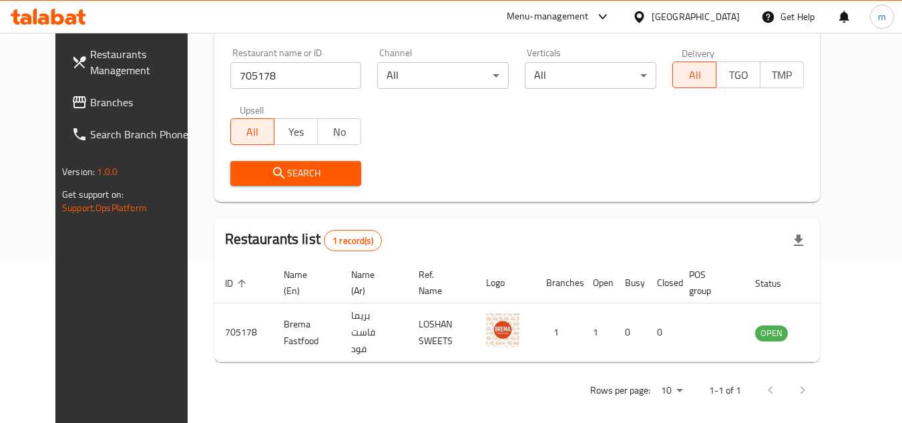
click at [90, 107] on span "Branches" at bounding box center [142, 102] width 105 height 16
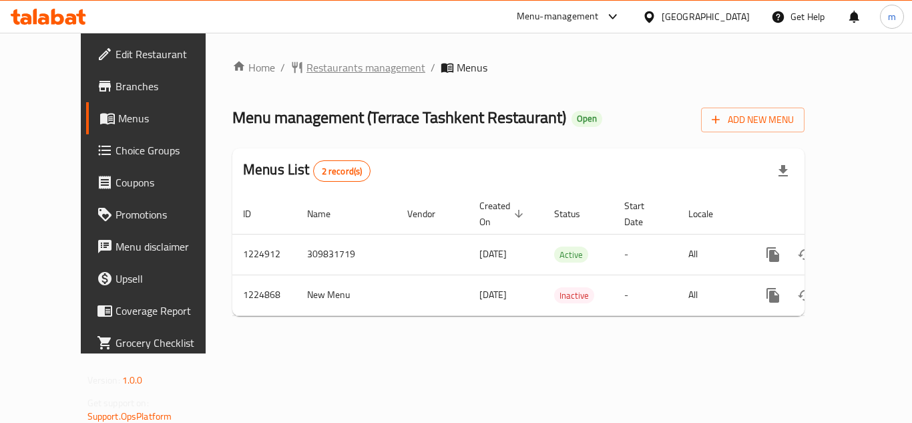
click at [345, 69] on span "Restaurants management" at bounding box center [365, 67] width 119 height 16
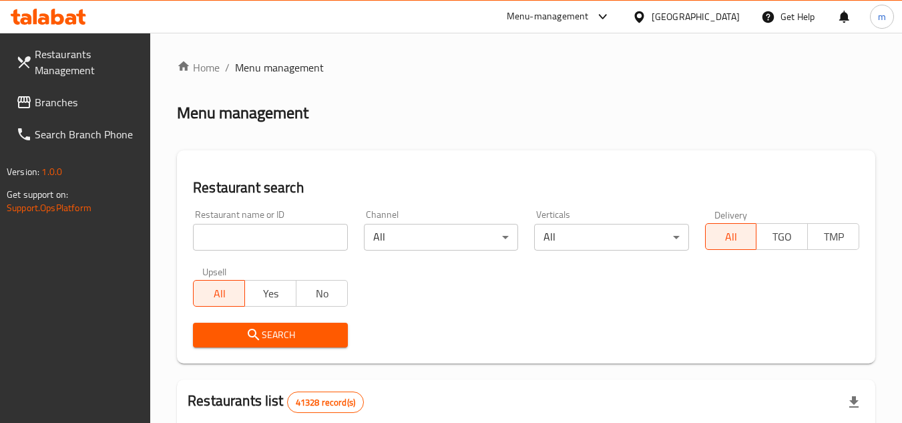
click at [270, 242] on input "search" at bounding box center [270, 237] width 154 height 27
paste input "674644"
type input "674644"
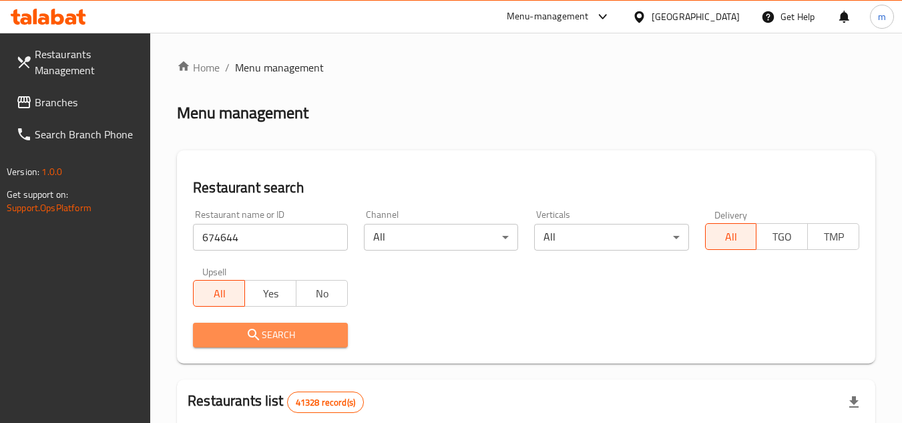
click at [258, 329] on icon "submit" at bounding box center [254, 334] width 16 height 16
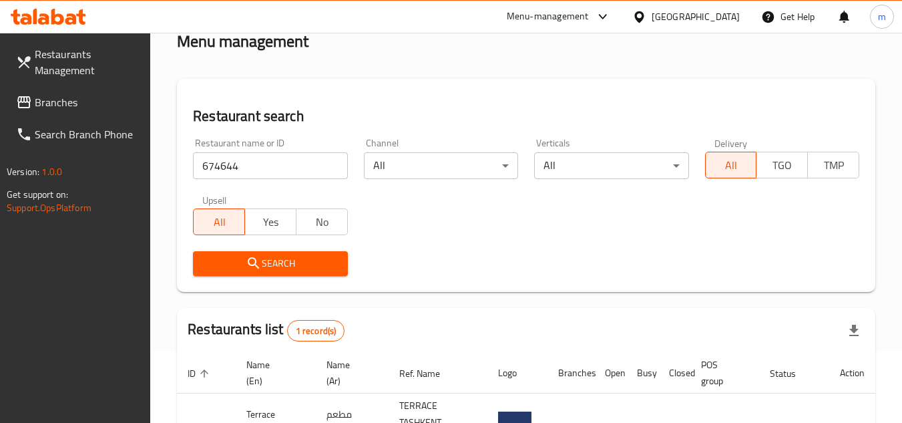
scroll to position [190, 0]
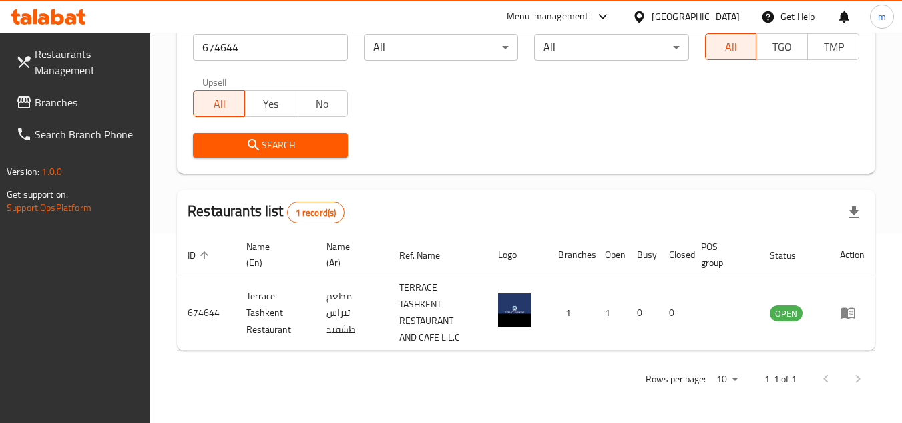
click at [52, 103] on span "Branches" at bounding box center [87, 102] width 105 height 16
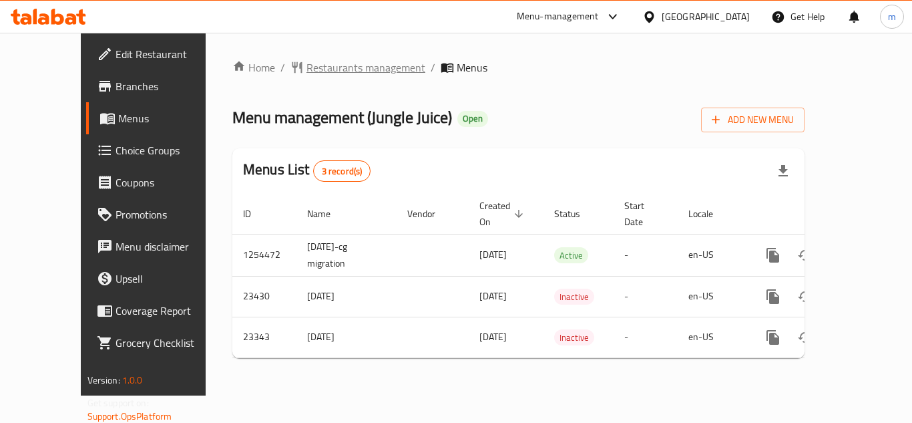
click at [306, 74] on span "Restaurants management" at bounding box center [365, 67] width 119 height 16
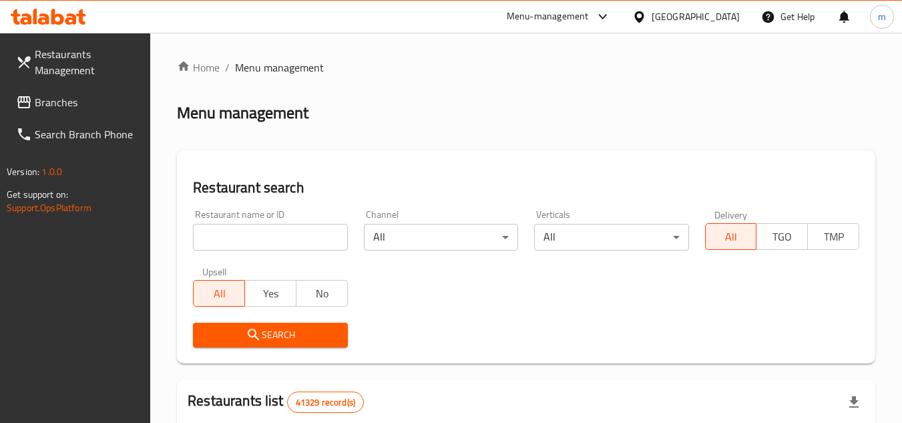
click at [273, 244] on input "search" at bounding box center [270, 237] width 154 height 27
paste input "12313"
type input "12313"
click at [272, 334] on span "Search" at bounding box center [270, 334] width 133 height 17
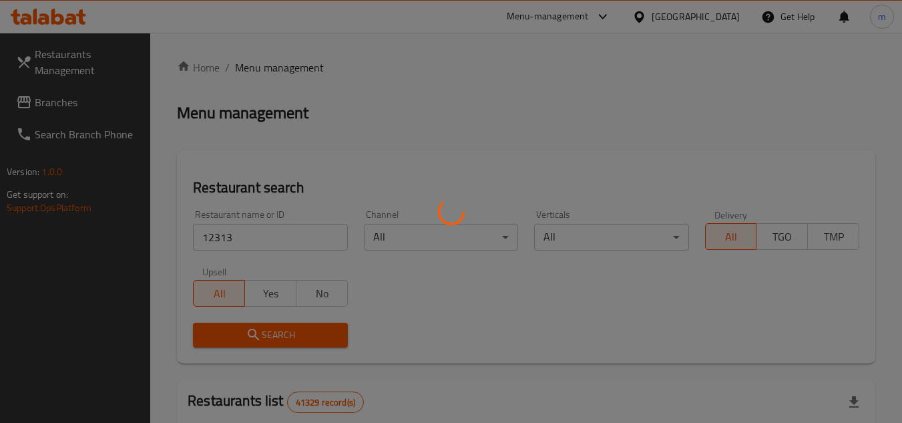
scroll to position [162, 0]
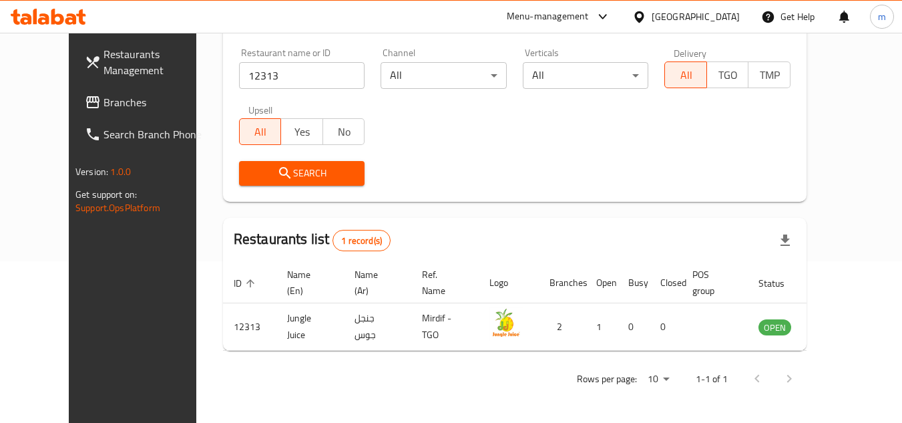
click at [699, 15] on div "[GEOGRAPHIC_DATA]" at bounding box center [696, 16] width 88 height 15
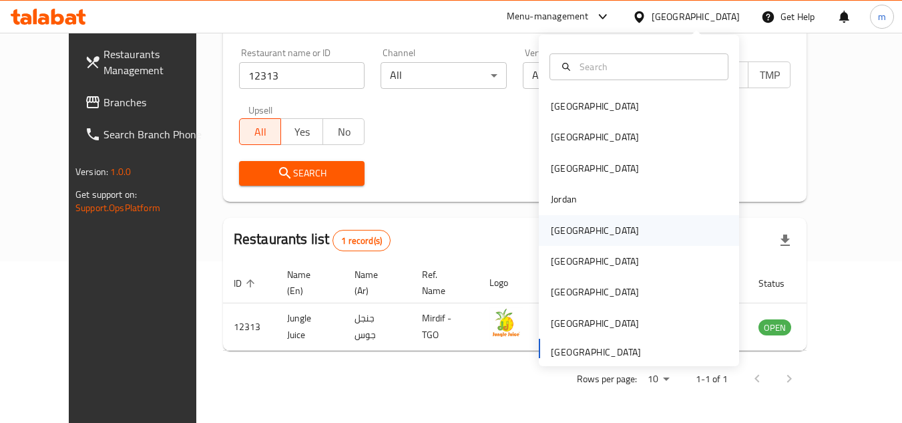
click at [559, 233] on div "[GEOGRAPHIC_DATA]" at bounding box center [595, 230] width 88 height 15
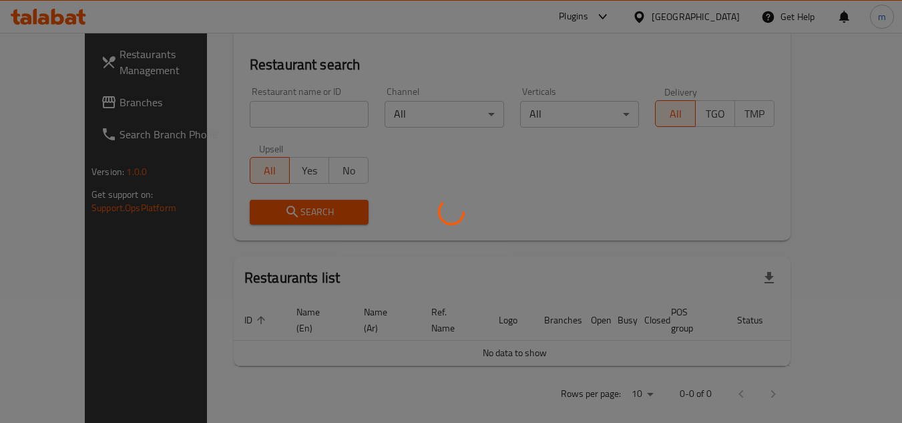
scroll to position [162, 0]
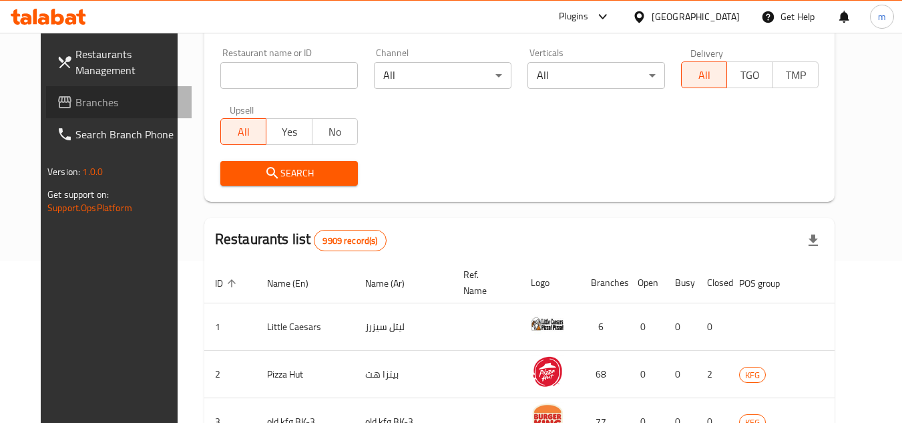
click at [75, 98] on span "Branches" at bounding box center [127, 102] width 105 height 16
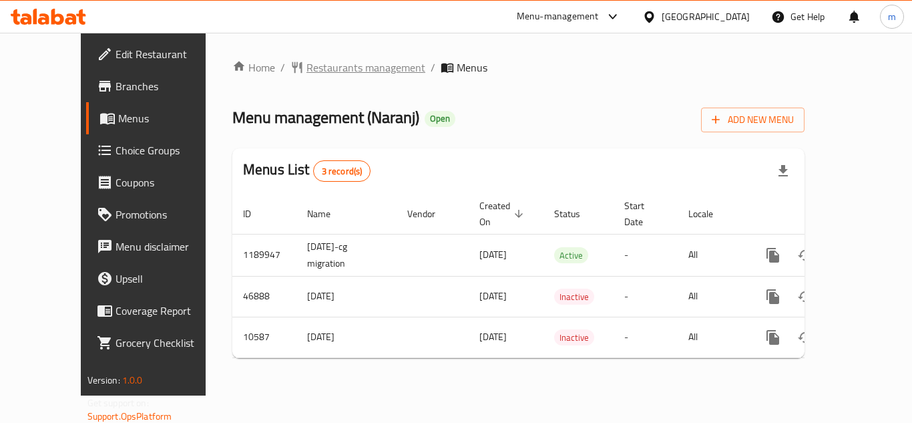
click at [307, 71] on span "Restaurants management" at bounding box center [365, 67] width 119 height 16
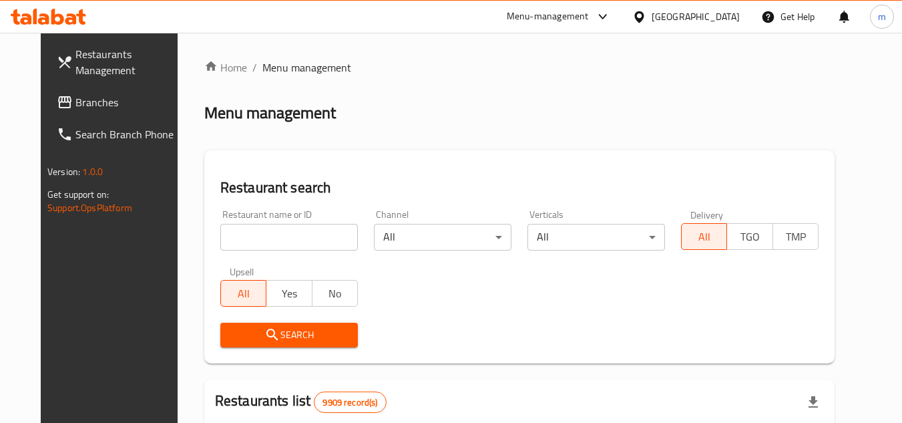
click at [282, 236] on input "search" at bounding box center [289, 237] width 138 height 27
paste input "1046"
type input "1046"
click at [264, 328] on icon "submit" at bounding box center [272, 334] width 16 height 16
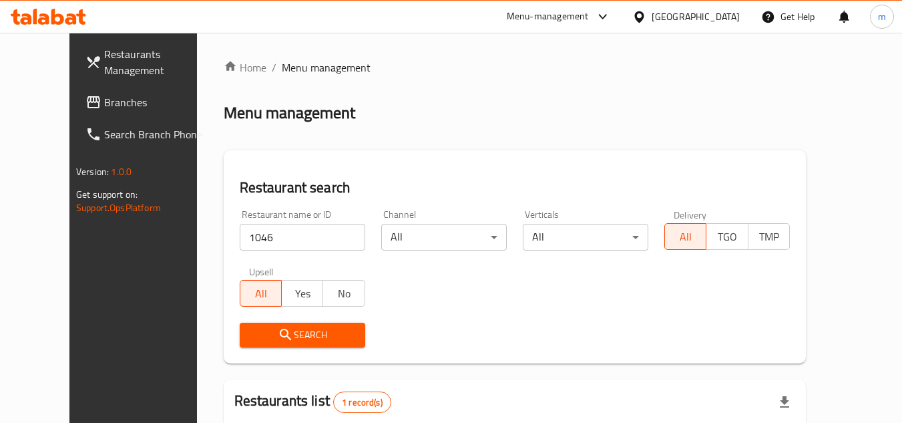
scroll to position [162, 0]
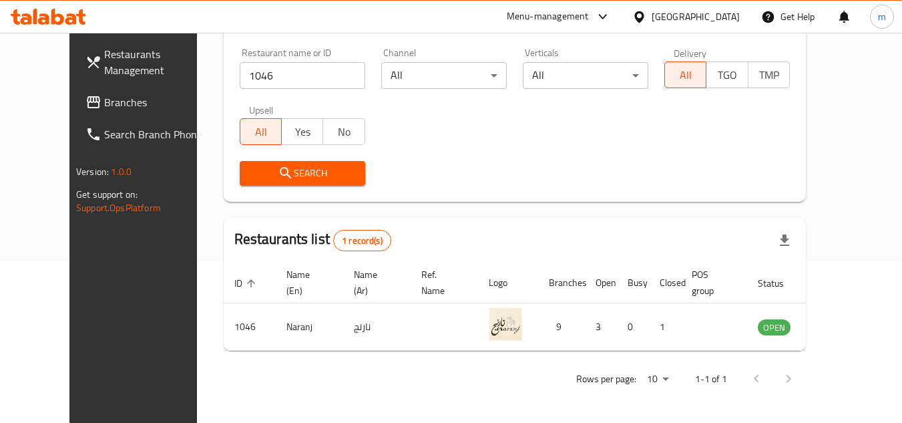
click at [646, 14] on icon at bounding box center [639, 17] width 14 height 14
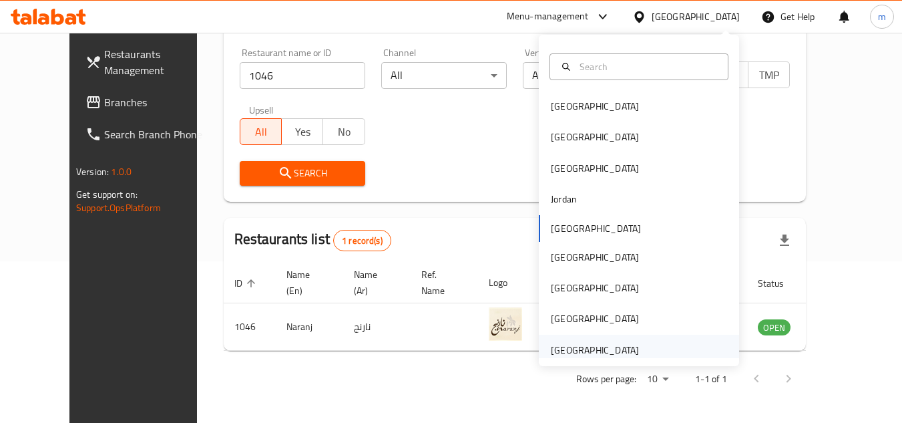
click at [574, 342] on div "[GEOGRAPHIC_DATA]" at bounding box center [595, 349] width 88 height 15
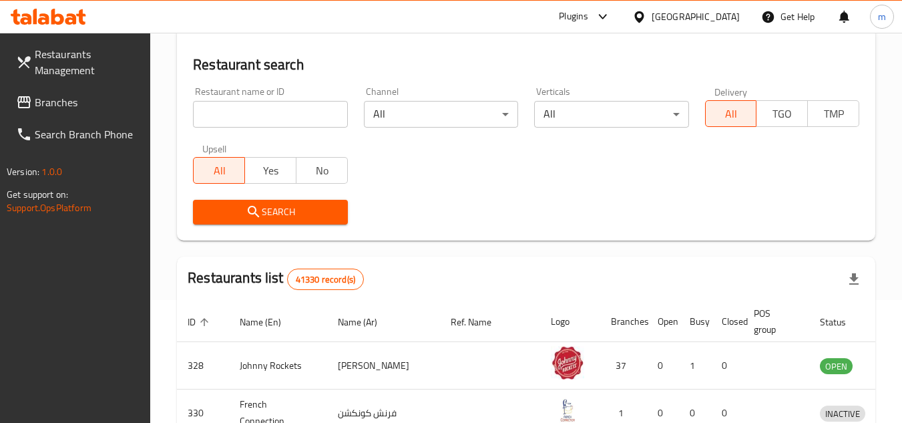
scroll to position [162, 0]
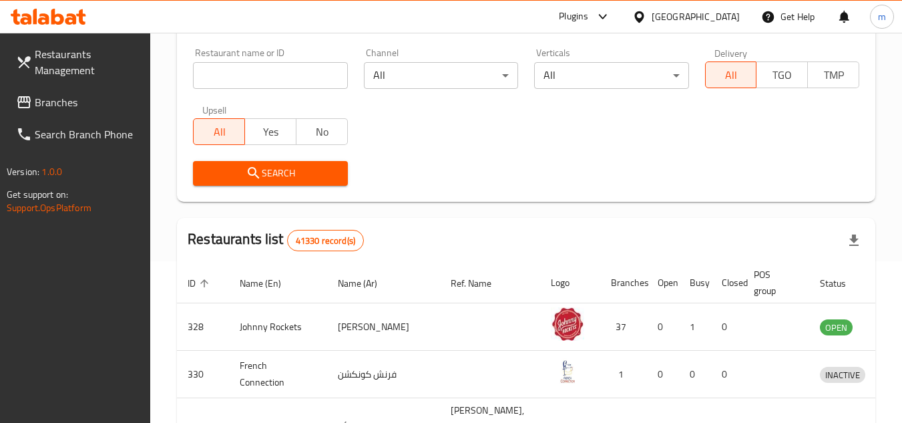
click at [72, 101] on span "Branches" at bounding box center [87, 102] width 105 height 16
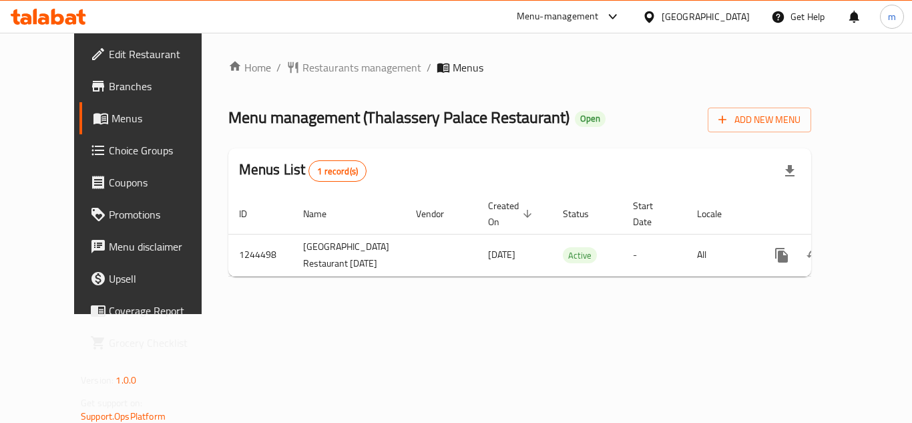
click at [315, 77] on div "Home / Restaurants management / Menus Menu management ( Thalassery Palace Resta…" at bounding box center [519, 173] width 583 height 228
click at [306, 67] on span "Restaurants management" at bounding box center [361, 67] width 119 height 16
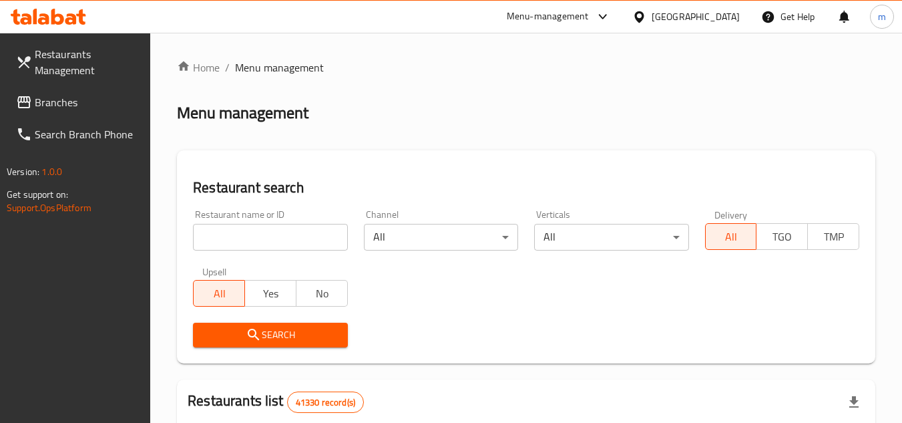
click at [275, 233] on input "search" at bounding box center [270, 237] width 154 height 27
paste input "682062"
type input "682062"
click at [258, 327] on icon "submit" at bounding box center [254, 334] width 16 height 16
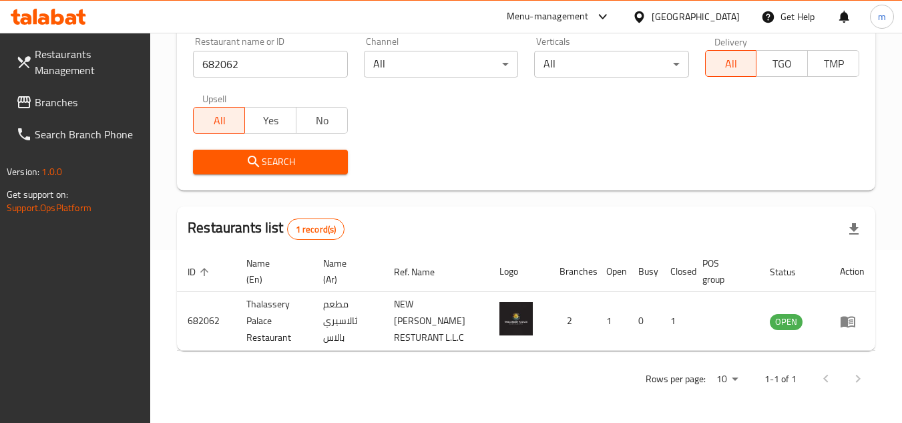
click at [68, 105] on span "Branches" at bounding box center [87, 102] width 105 height 16
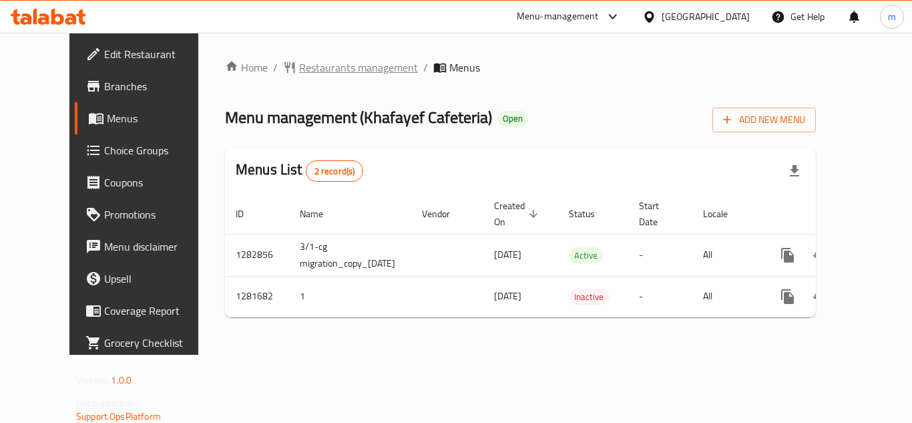
click at [346, 74] on span "Restaurants management" at bounding box center [358, 67] width 119 height 16
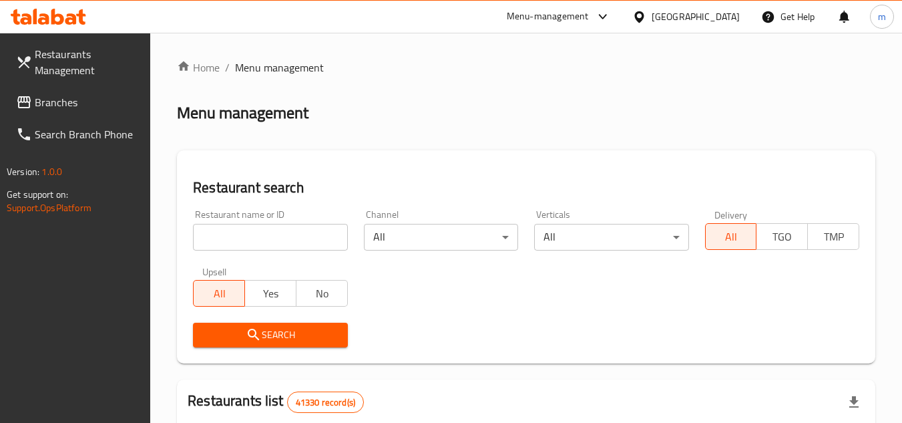
click at [308, 238] on input "search" at bounding box center [270, 237] width 154 height 27
paste input "694513"
type input "694513"
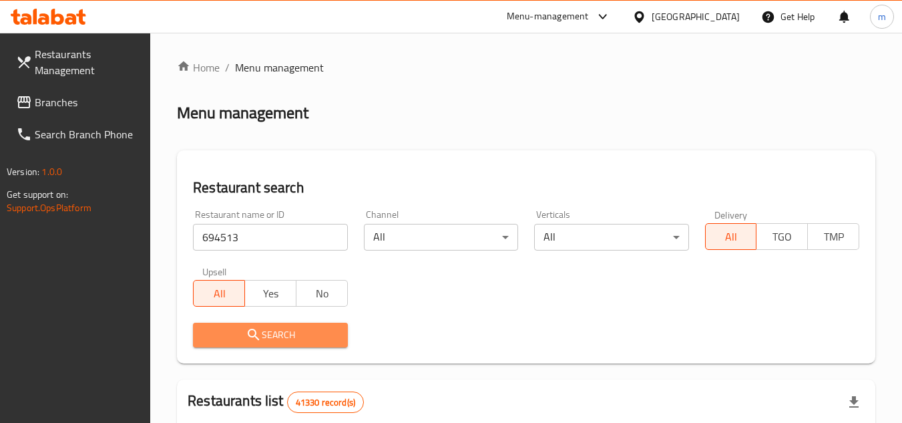
click at [244, 339] on span "Search" at bounding box center [270, 334] width 133 height 17
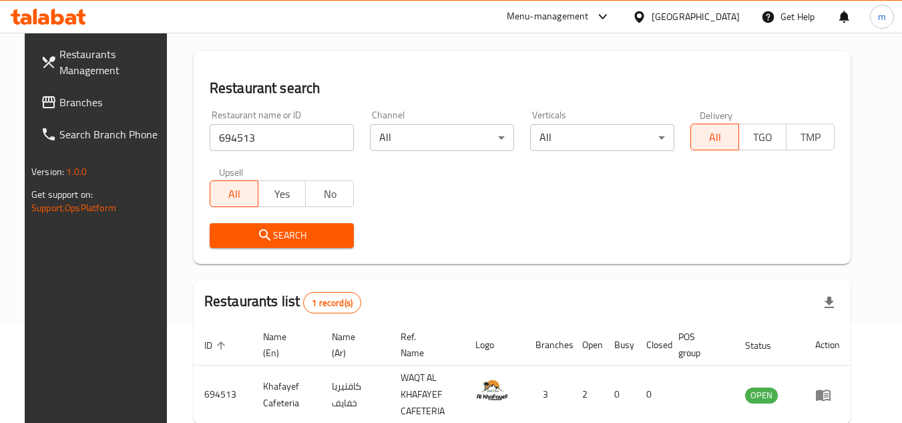
scroll to position [173, 0]
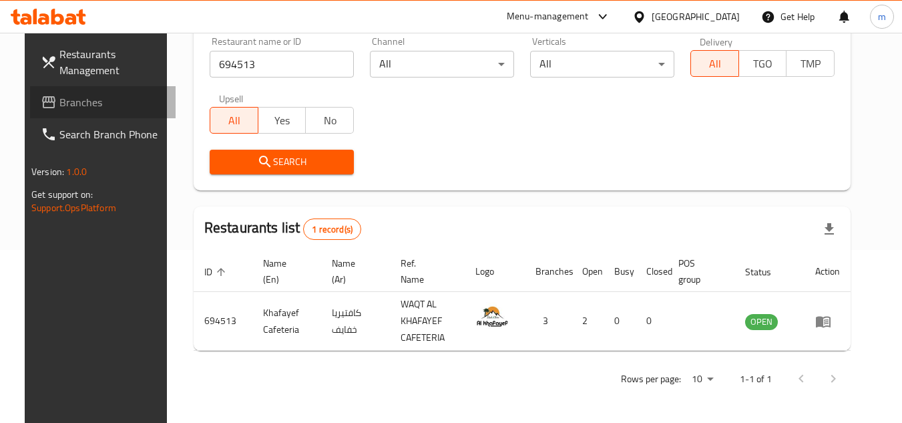
click at [69, 94] on span "Branches" at bounding box center [111, 102] width 105 height 16
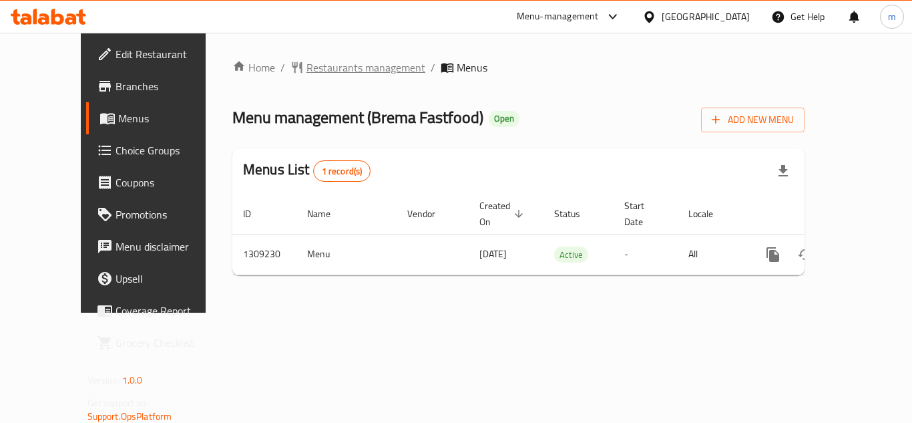
click at [340, 75] on span "Restaurants management" at bounding box center [365, 67] width 119 height 16
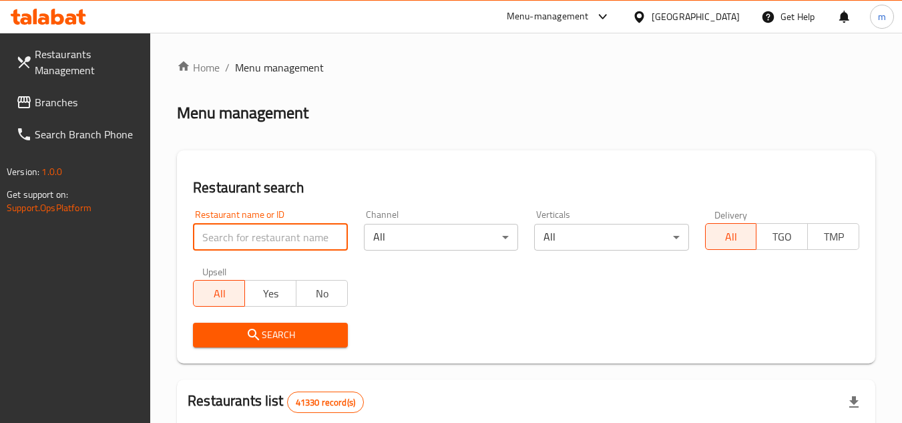
click at [268, 249] on input "search" at bounding box center [270, 237] width 154 height 27
paste input "705178"
type input "705178"
click at [244, 322] on button "Search" at bounding box center [270, 334] width 154 height 25
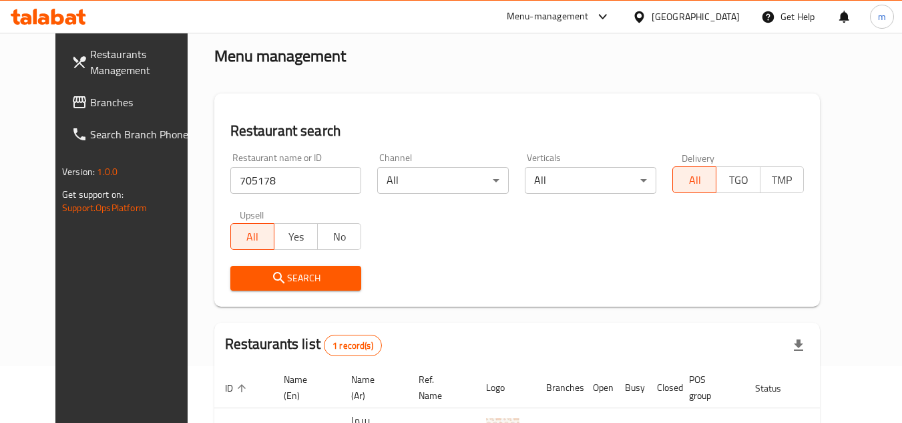
scroll to position [162, 0]
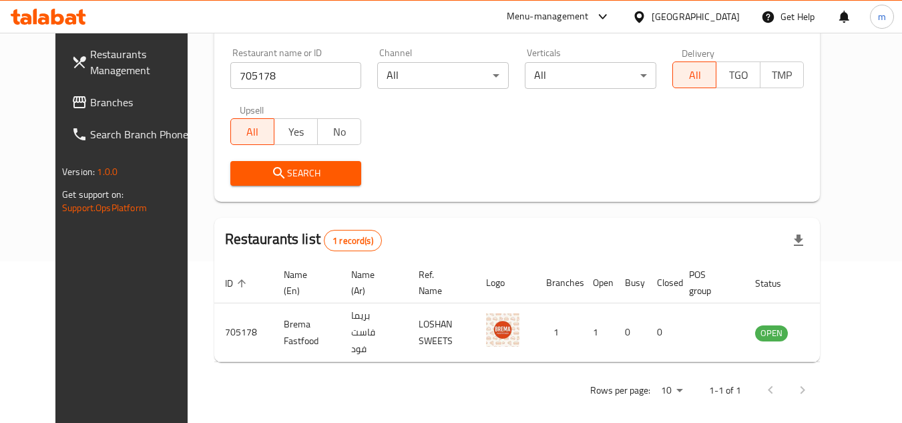
click at [90, 107] on span "Branches" at bounding box center [142, 102] width 105 height 16
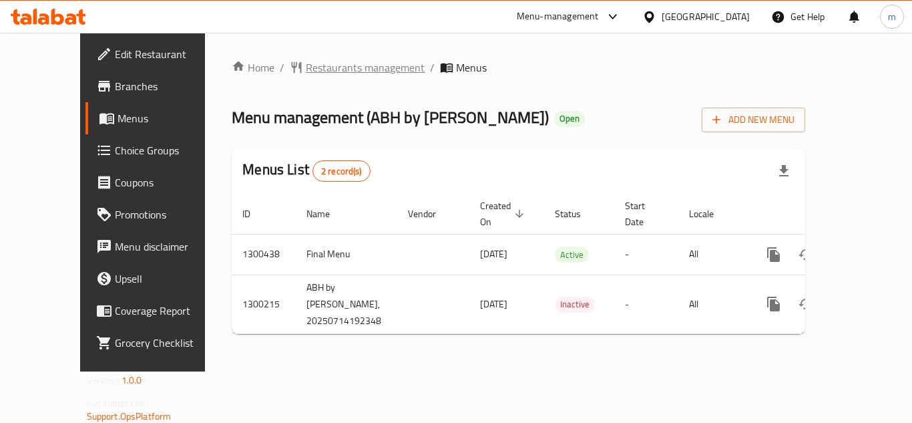
click at [326, 63] on span "Restaurants management" at bounding box center [365, 67] width 119 height 16
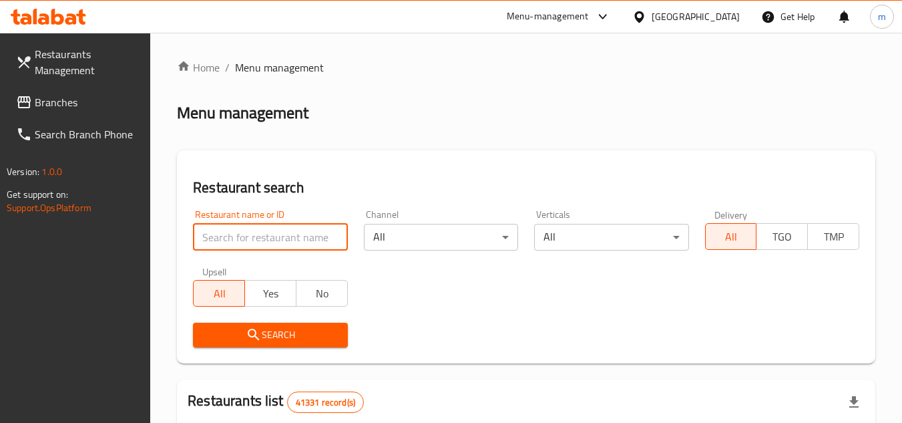
click at [243, 242] on input "search" at bounding box center [270, 237] width 154 height 27
paste input "701705"
type input "701705"
click at [240, 339] on span "Search" at bounding box center [270, 334] width 133 height 17
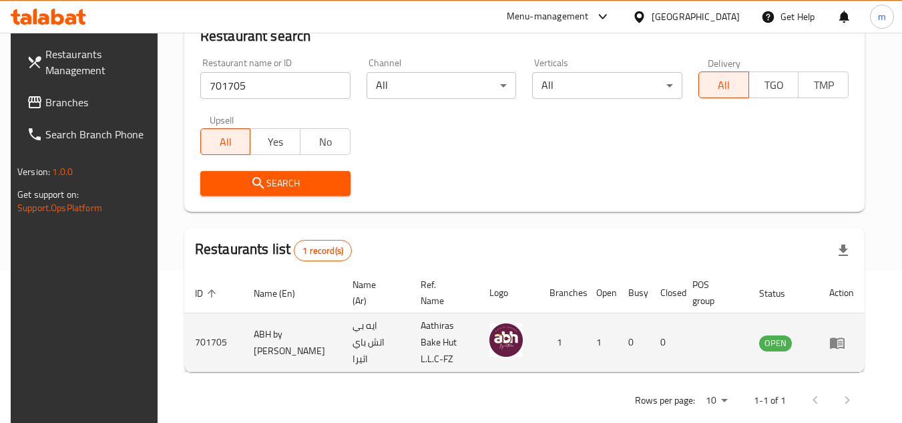
scroll to position [162, 0]
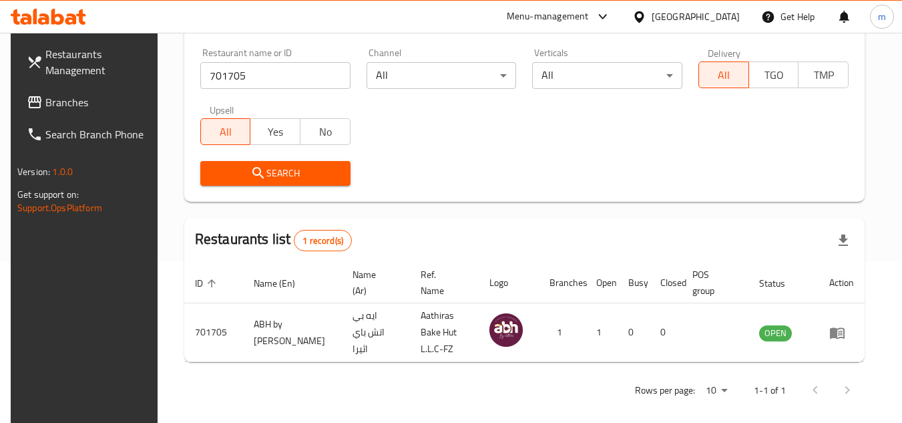
click at [64, 103] on span "Branches" at bounding box center [97, 102] width 105 height 16
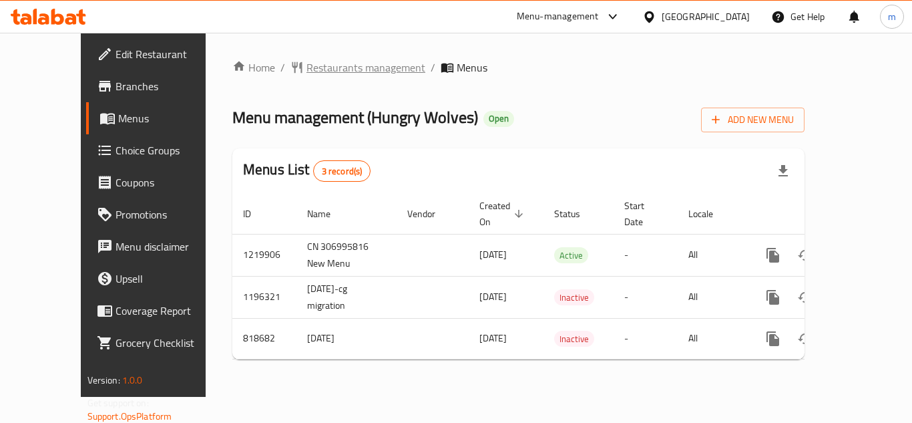
click at [306, 59] on span "Restaurants management" at bounding box center [365, 67] width 119 height 16
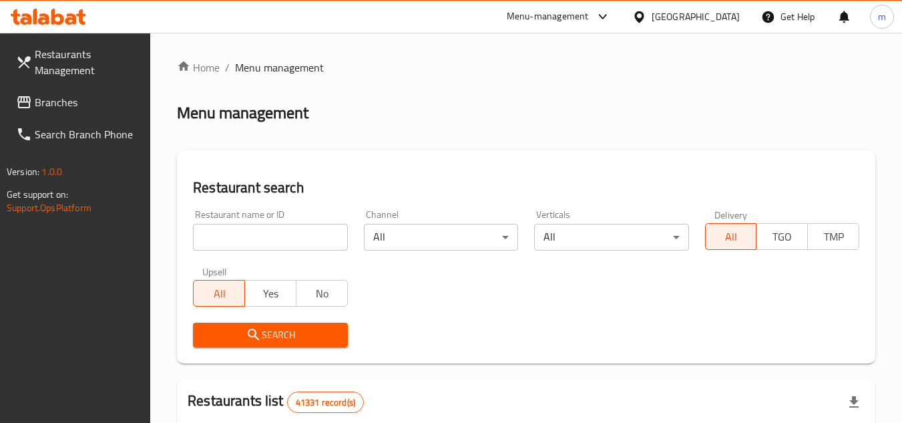
click at [298, 245] on input "search" at bounding box center [270, 237] width 154 height 27
paste input "643594"
type input "643594"
click at [268, 336] on span "Search" at bounding box center [270, 334] width 133 height 17
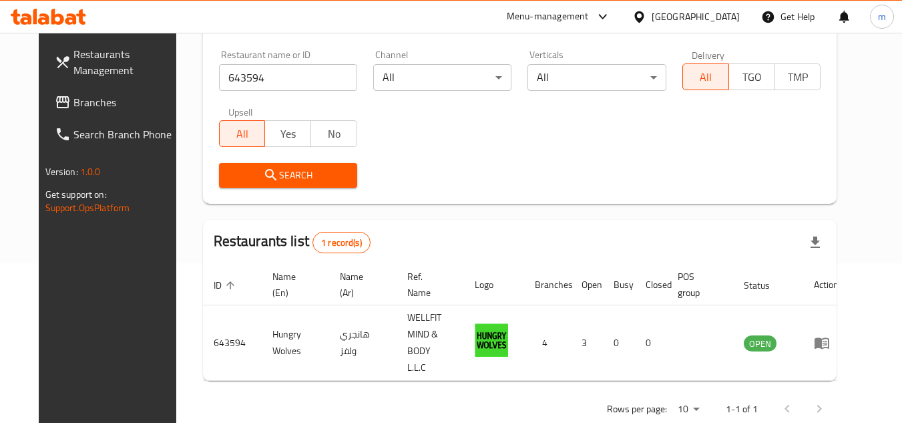
scroll to position [162, 0]
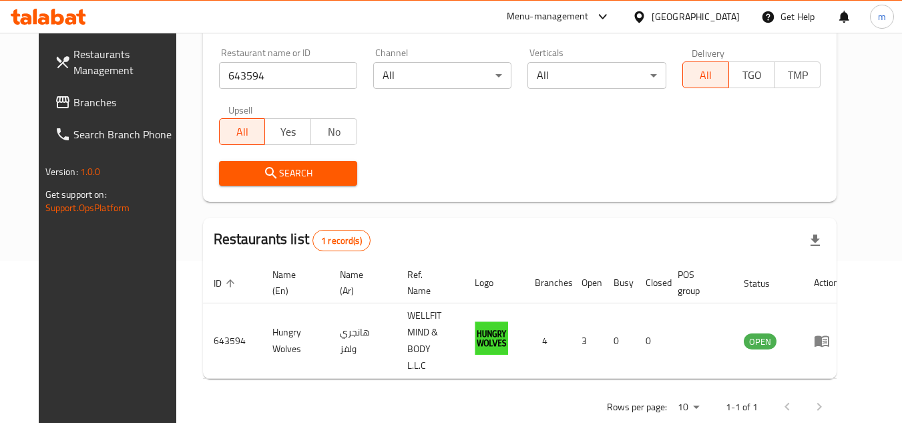
click at [658, 15] on div "[GEOGRAPHIC_DATA]" at bounding box center [696, 16] width 88 height 15
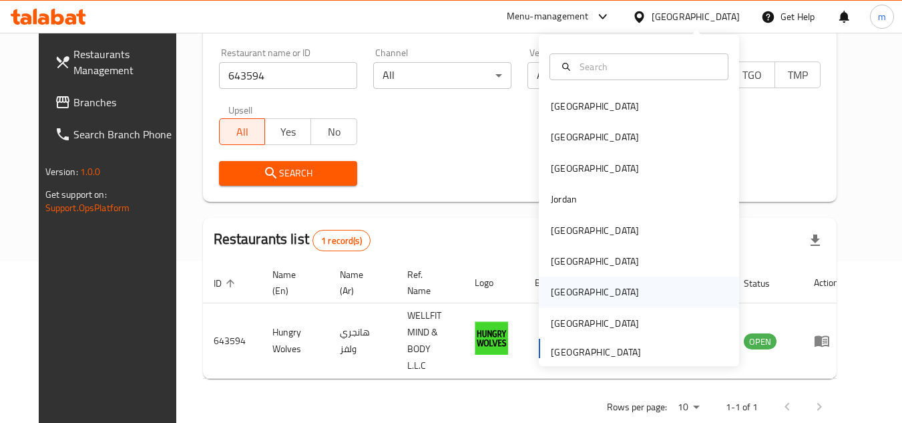
click at [554, 291] on div "[GEOGRAPHIC_DATA]" at bounding box center [595, 291] width 88 height 15
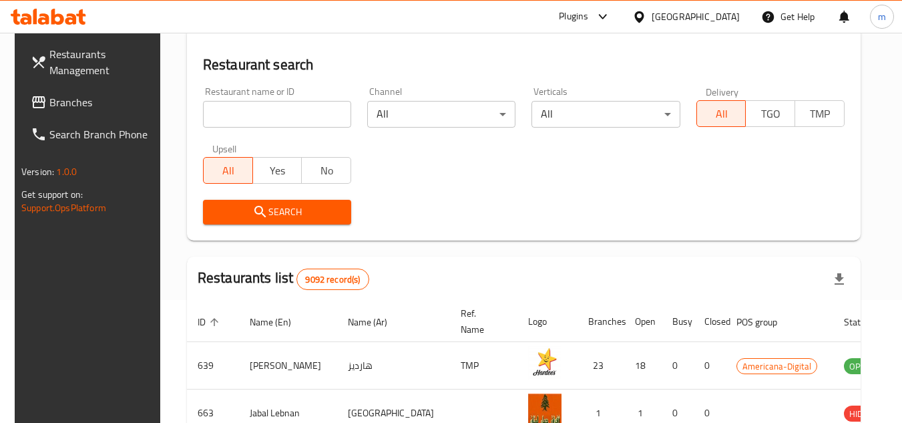
scroll to position [162, 0]
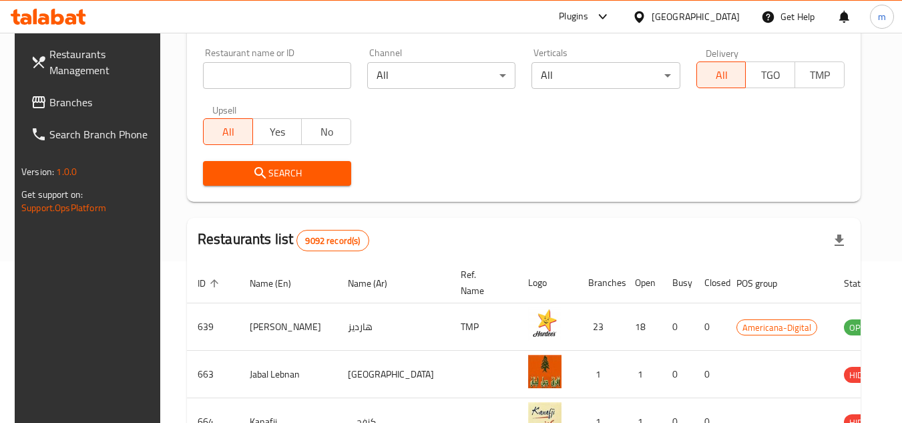
click at [69, 97] on span "Branches" at bounding box center [101, 102] width 105 height 16
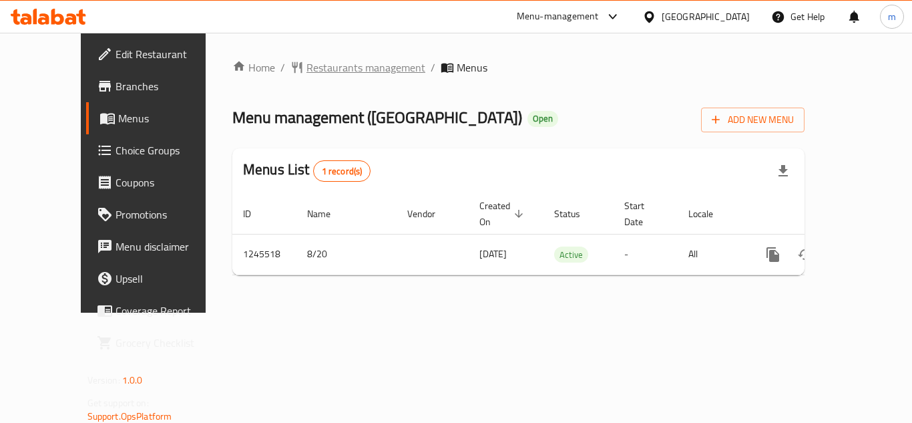
click at [322, 71] on span "Restaurants management" at bounding box center [365, 67] width 119 height 16
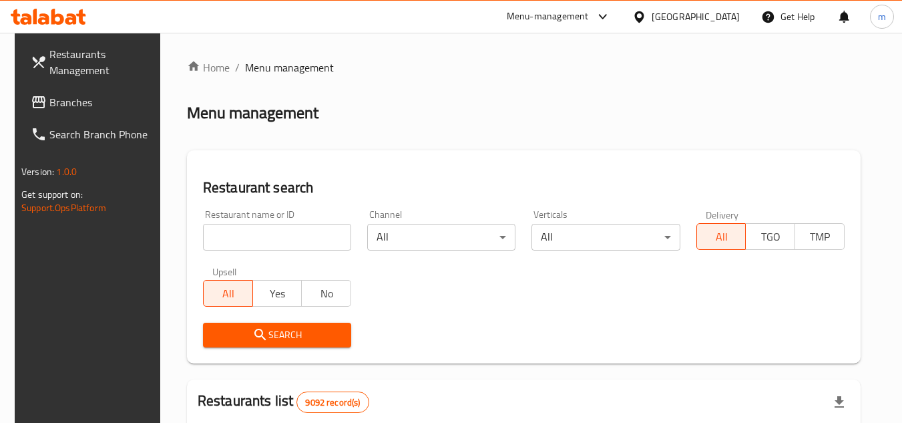
click at [263, 240] on input "search" at bounding box center [277, 237] width 148 height 27
paste input "682626"
type input "682626"
click at [252, 334] on icon "submit" at bounding box center [260, 334] width 16 height 16
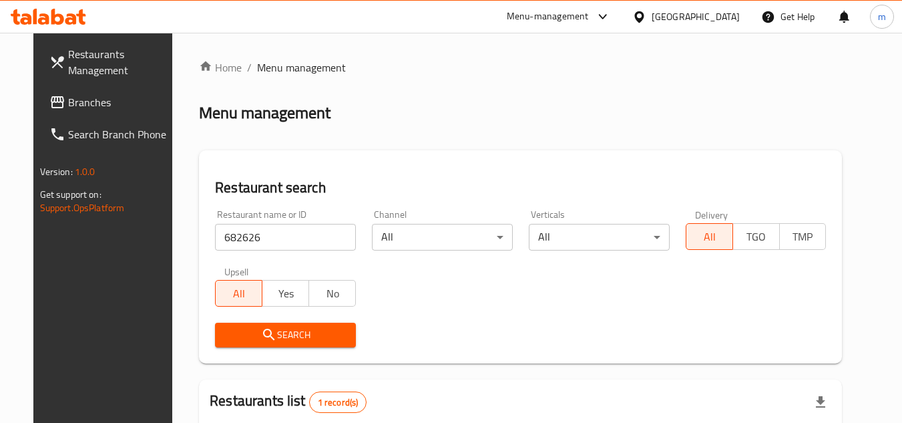
click at [652, 10] on div at bounding box center [641, 16] width 19 height 15
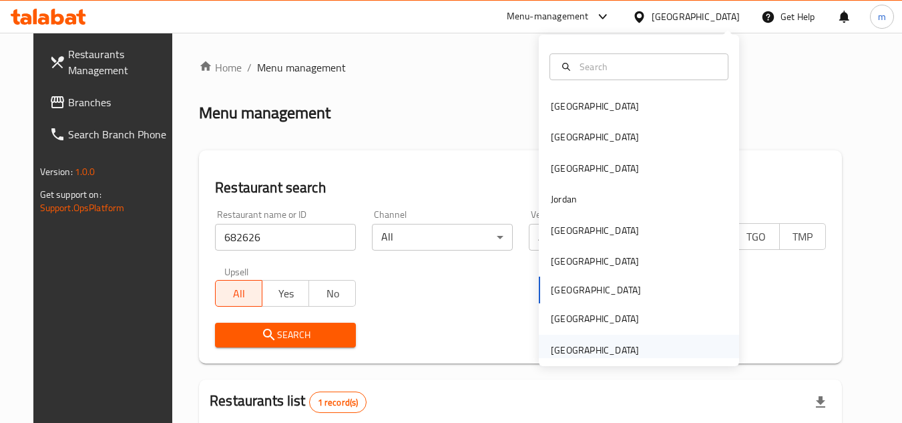
click at [579, 340] on div "[GEOGRAPHIC_DATA]" at bounding box center [594, 349] width 109 height 31
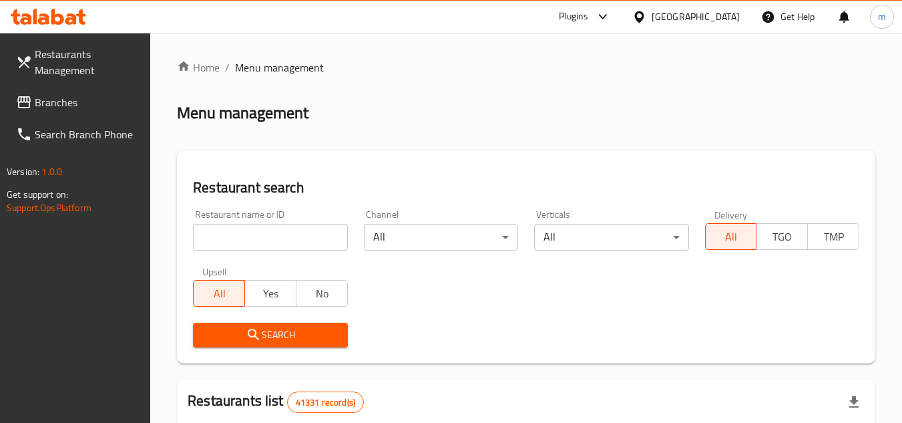
click at [56, 94] on span "Branches" at bounding box center [87, 102] width 105 height 16
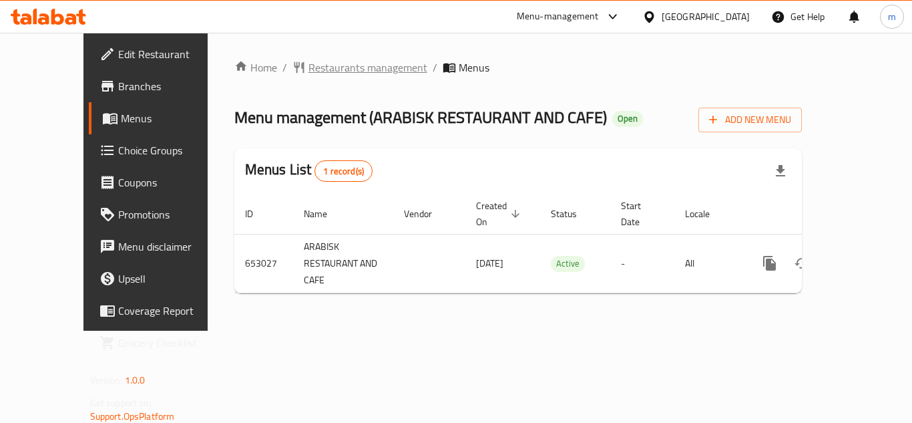
click at [310, 64] on span "Restaurants management" at bounding box center [367, 67] width 119 height 16
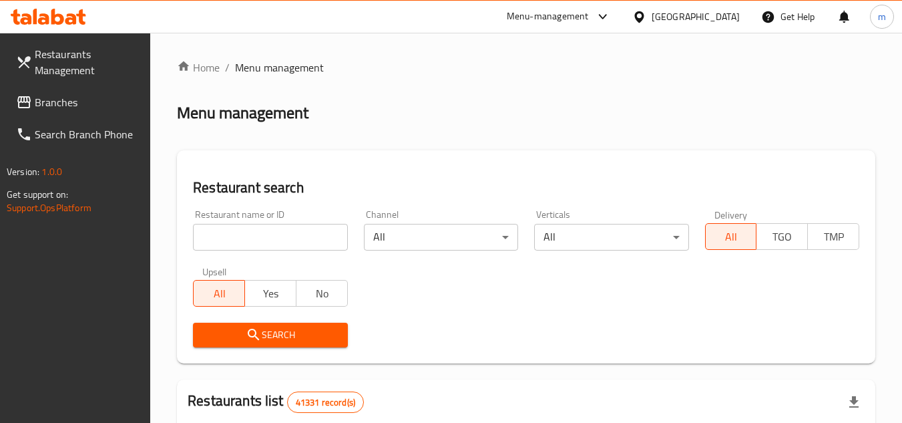
click at [264, 240] on input "search" at bounding box center [270, 237] width 154 height 27
paste input "/641401/"
type input "641401"
click at [276, 340] on span "Search" at bounding box center [270, 334] width 133 height 17
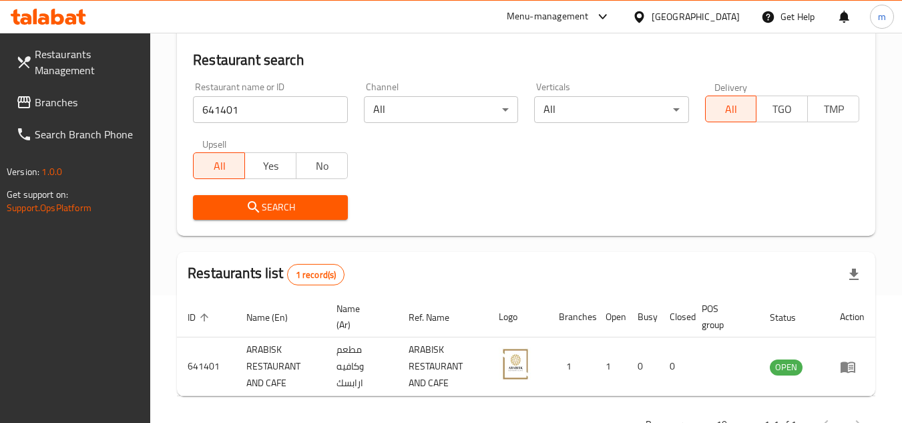
scroll to position [173, 0]
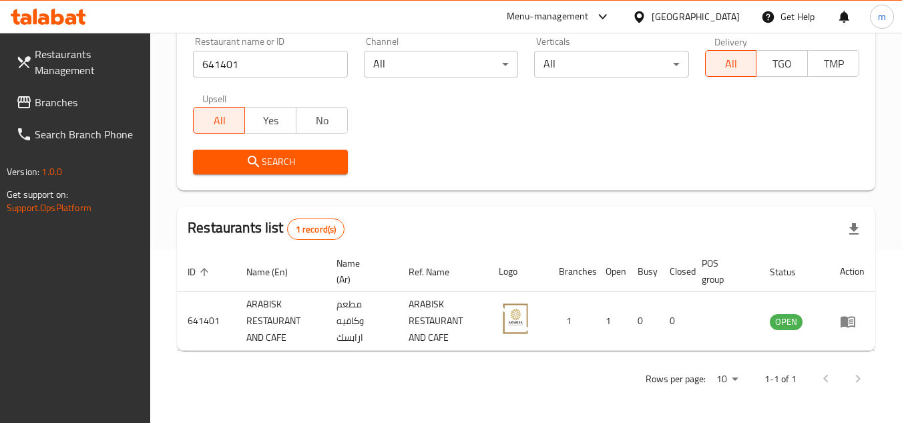
click at [107, 96] on span "Branches" at bounding box center [87, 102] width 105 height 16
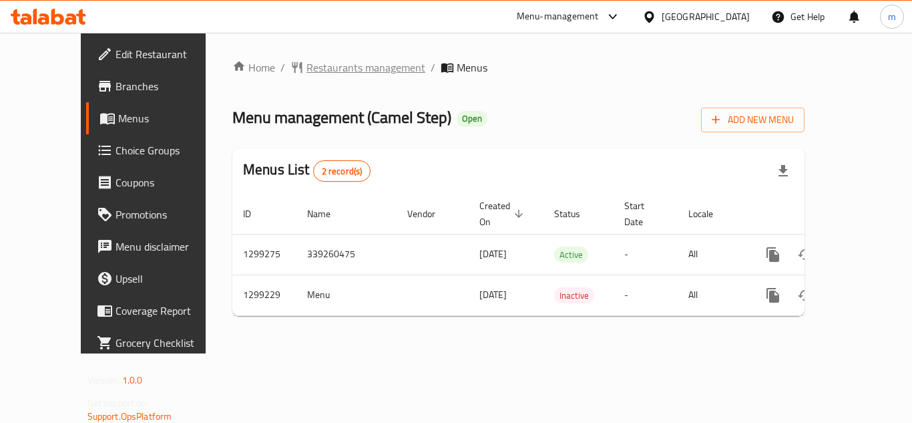
click at [306, 72] on span "Restaurants management" at bounding box center [365, 67] width 119 height 16
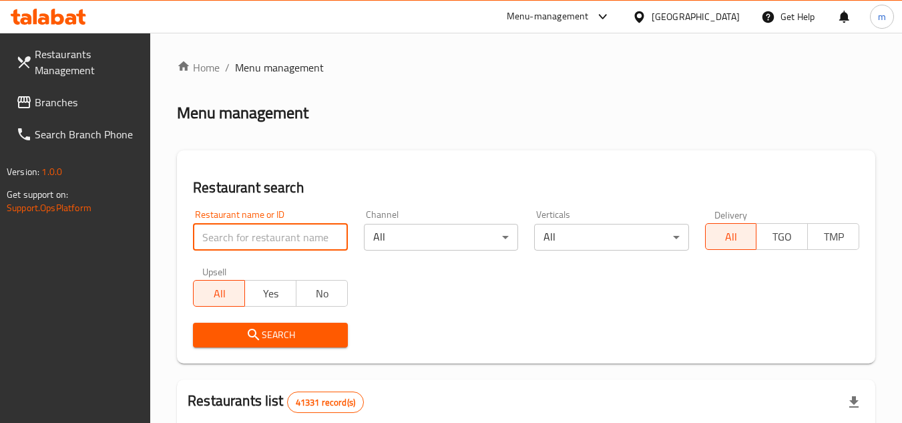
click at [216, 244] on input "search" at bounding box center [270, 237] width 154 height 27
paste input "/701264"
click at [208, 244] on input "/701264" at bounding box center [270, 237] width 154 height 27
type input "701264"
click at [276, 334] on span "Search" at bounding box center [270, 334] width 133 height 17
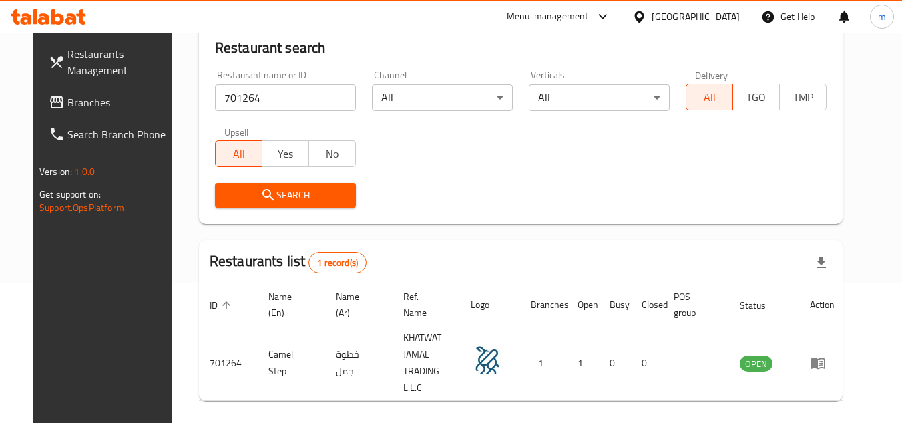
scroll to position [162, 0]
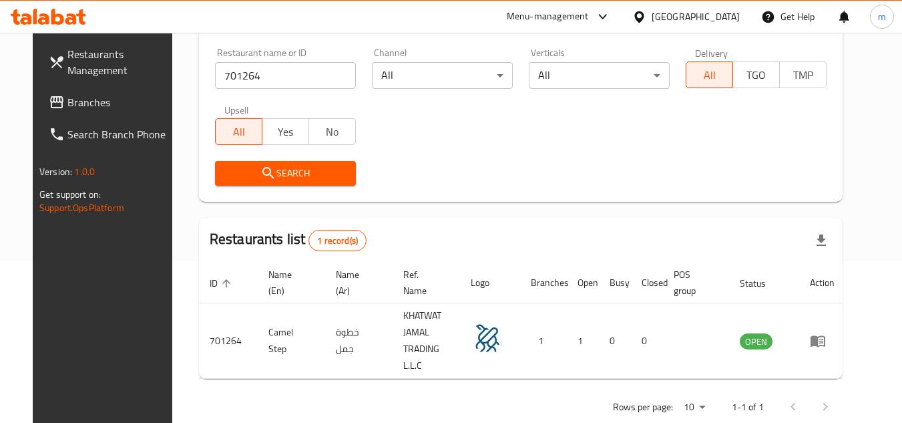
click at [79, 95] on span "Branches" at bounding box center [119, 102] width 105 height 16
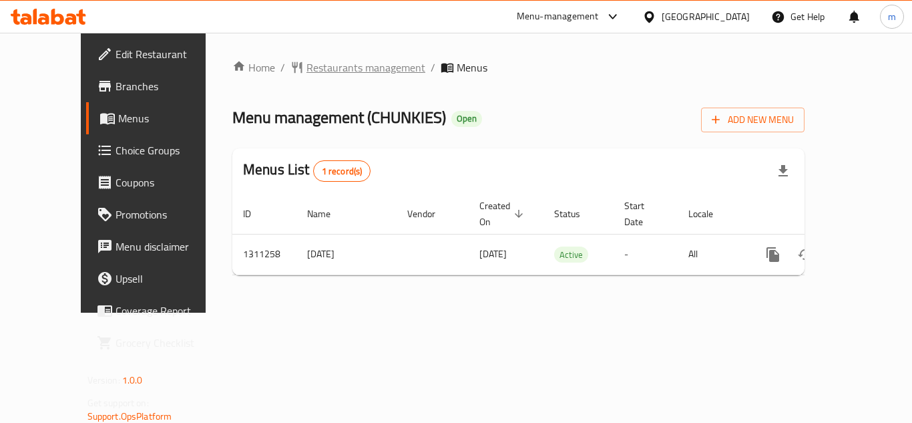
click at [309, 67] on span "Restaurants management" at bounding box center [365, 67] width 119 height 16
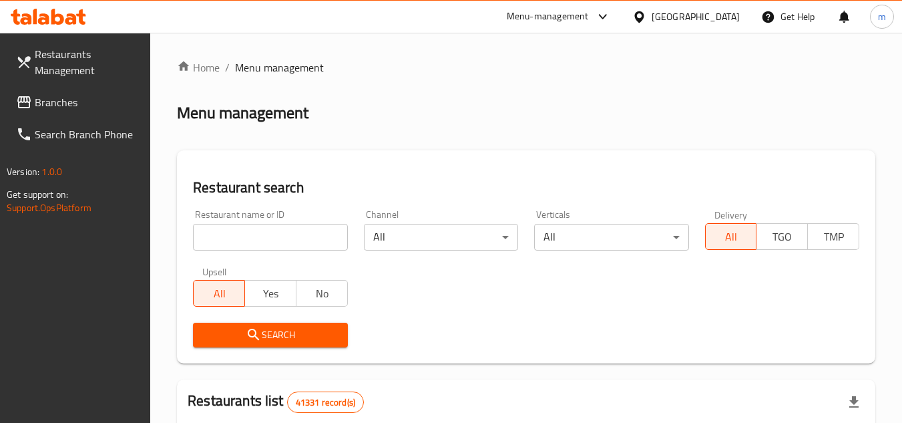
click at [237, 250] on input "search" at bounding box center [270, 237] width 154 height 27
paste input "705586"
type input "705586"
click at [268, 333] on span "Search" at bounding box center [270, 334] width 133 height 17
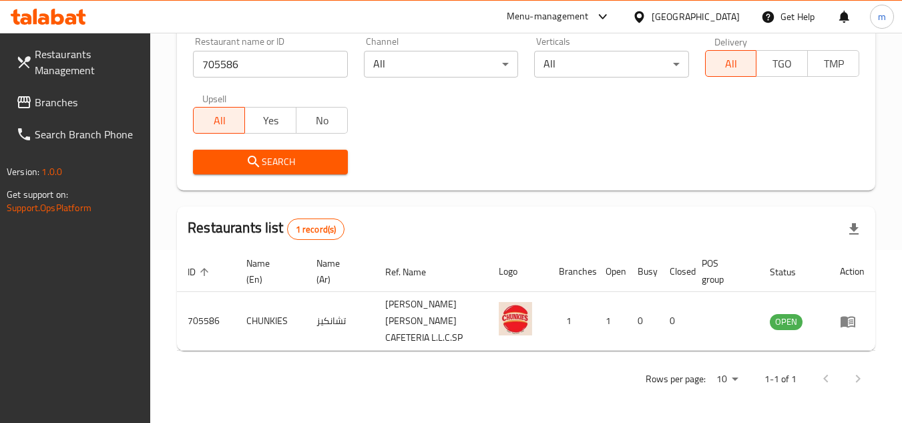
scroll to position [173, 0]
click at [709, 14] on div "[GEOGRAPHIC_DATA]" at bounding box center [696, 16] width 88 height 15
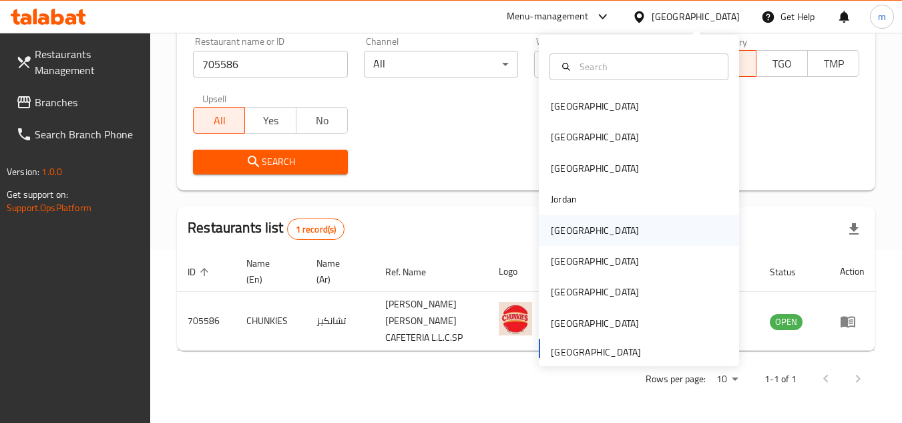
click at [582, 232] on div "[GEOGRAPHIC_DATA]" at bounding box center [639, 230] width 200 height 31
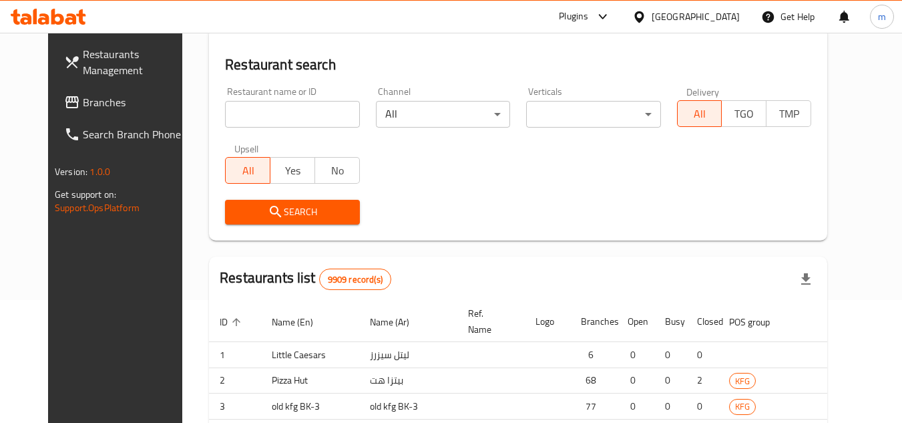
scroll to position [173, 0]
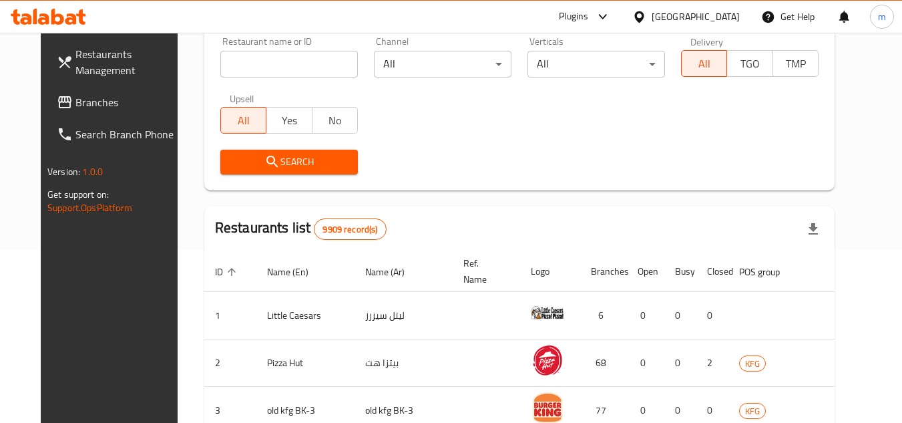
click at [75, 94] on span "Branches" at bounding box center [127, 102] width 105 height 16
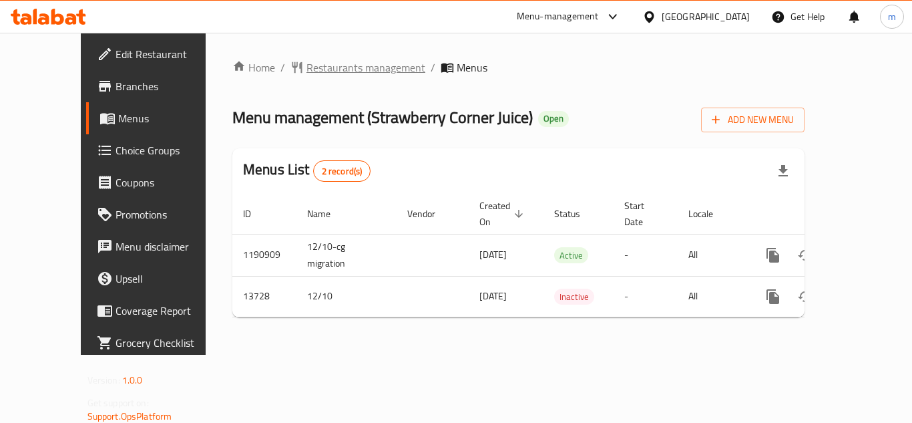
click at [320, 67] on span "Restaurants management" at bounding box center [365, 67] width 119 height 16
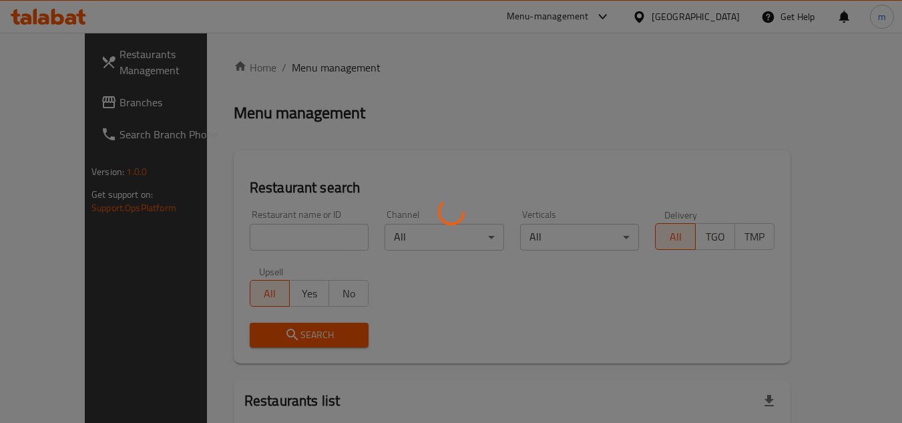
click at [273, 226] on div at bounding box center [451, 211] width 902 height 423
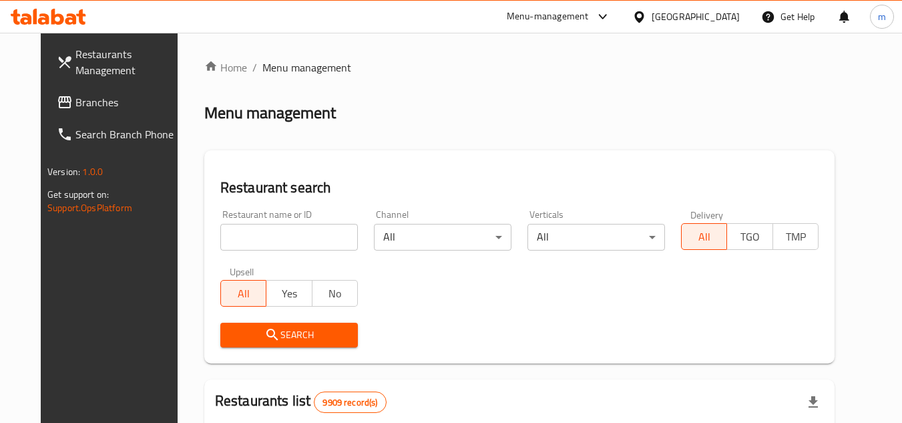
click at [266, 238] on input "search" at bounding box center [289, 237] width 138 height 27
paste input "/8349"
click at [220, 238] on input "/8349" at bounding box center [289, 237] width 138 height 27
type input "8349"
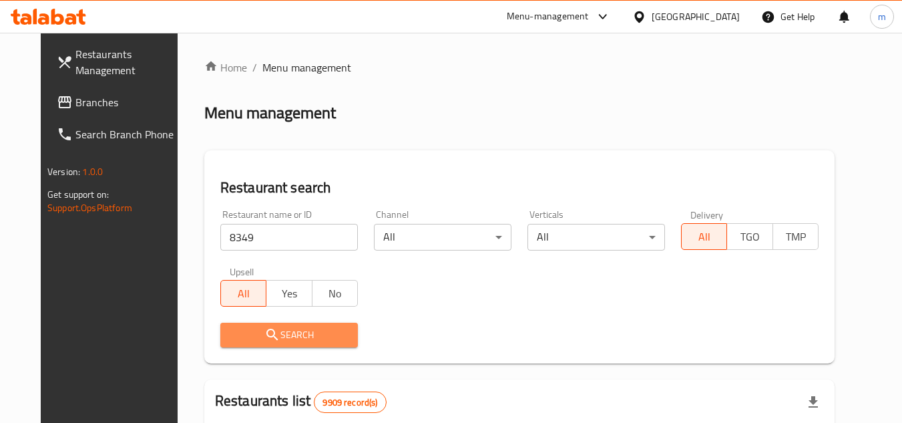
click at [233, 331] on span "Search" at bounding box center [289, 334] width 116 height 17
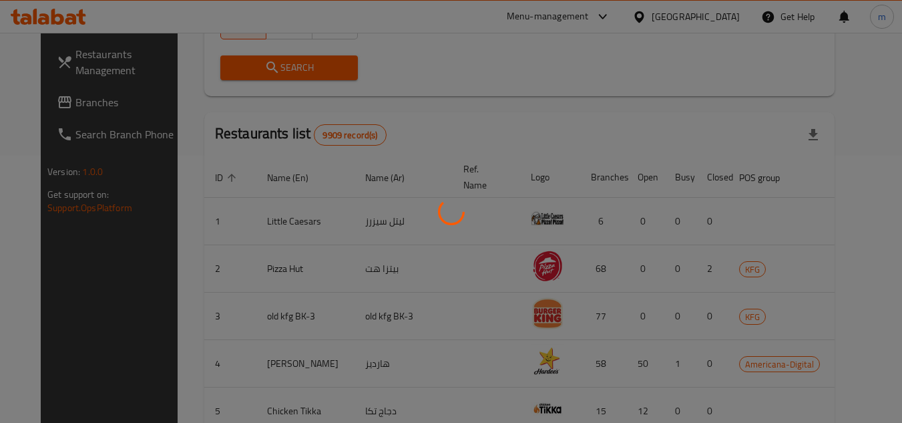
scroll to position [162, 0]
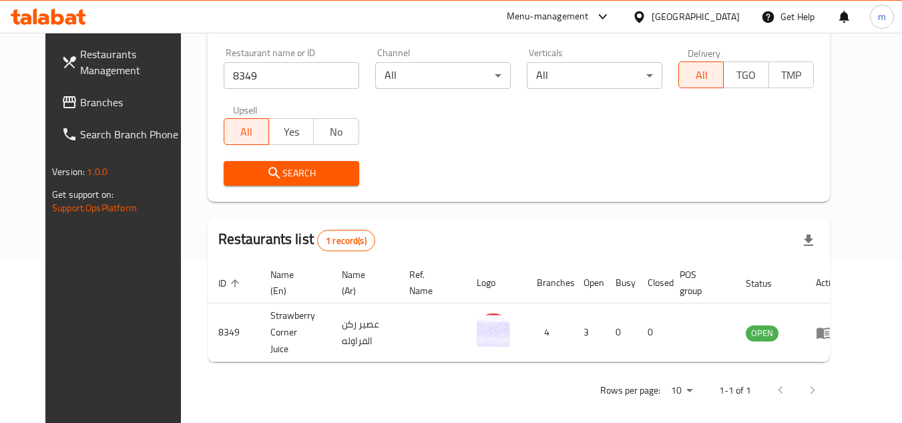
click at [718, 1] on div "Kuwait" at bounding box center [686, 17] width 129 height 32
click at [717, 18] on div "Kuwait" at bounding box center [696, 16] width 88 height 15
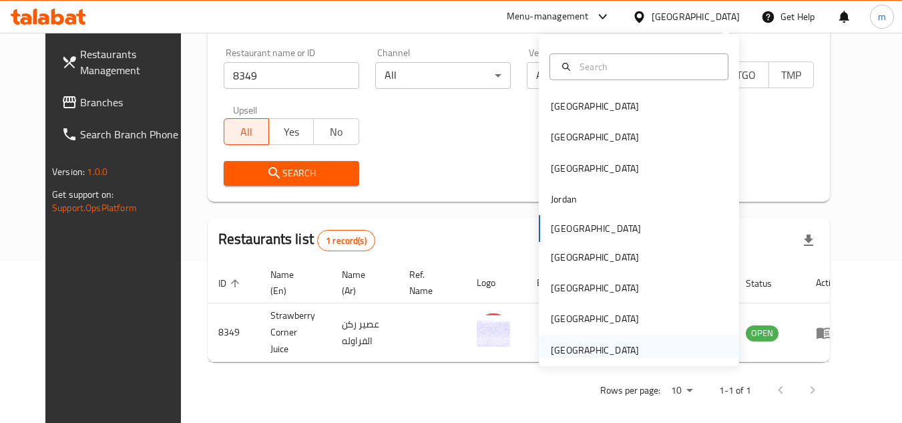
click at [589, 343] on div "United Arab Emirates" at bounding box center [595, 349] width 88 height 15
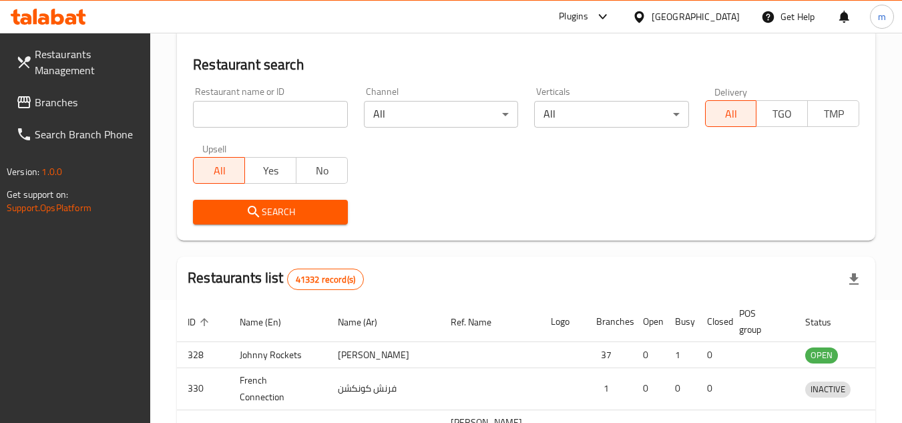
scroll to position [162, 0]
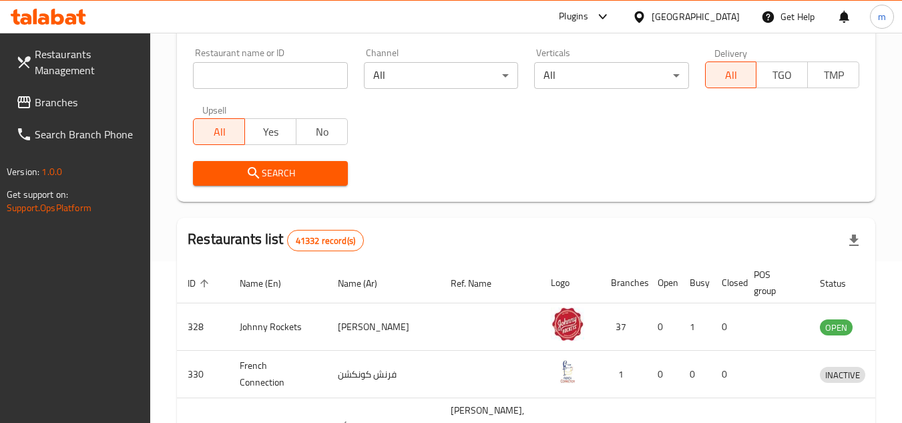
click at [74, 99] on span "Branches" at bounding box center [87, 102] width 105 height 16
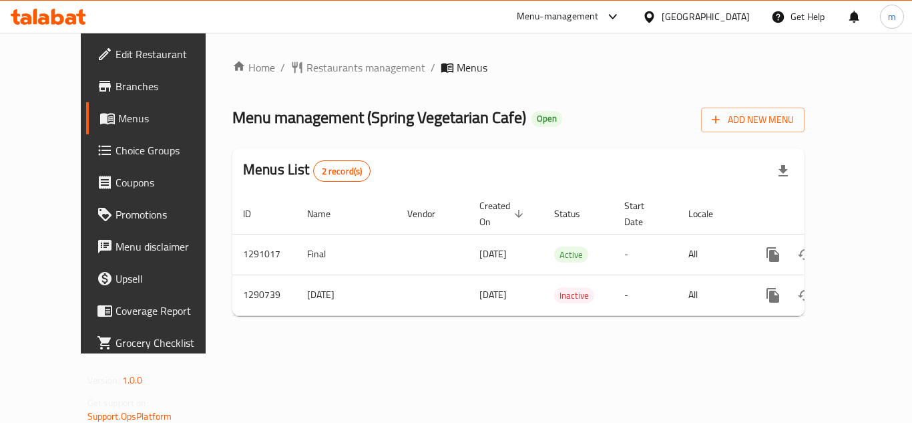
click at [347, 88] on div "Home / Restaurants management / Menus Menu management ( Spring Vegetarian Cafe …" at bounding box center [518, 192] width 572 height 267
click at [330, 74] on span "Restaurants management" at bounding box center [365, 67] width 119 height 16
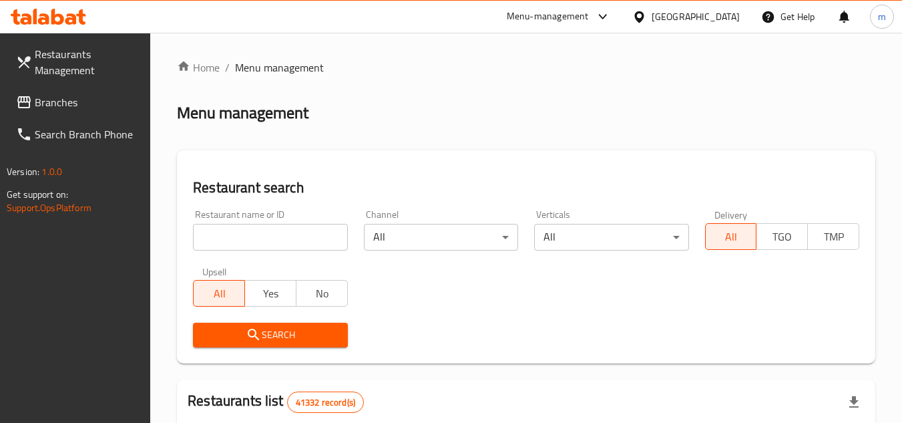
click at [222, 246] on input "search" at bounding box center [270, 237] width 154 height 27
paste input "697997/"
type input "697997"
click at [304, 330] on span "Search" at bounding box center [270, 334] width 133 height 17
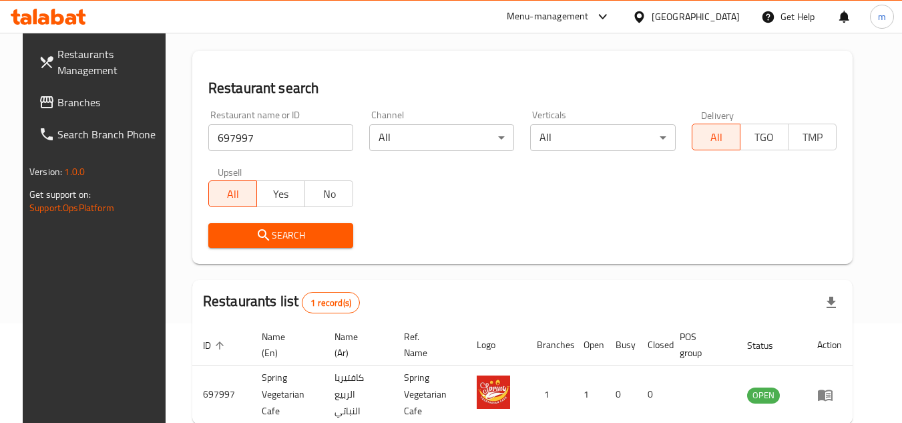
scroll to position [173, 0]
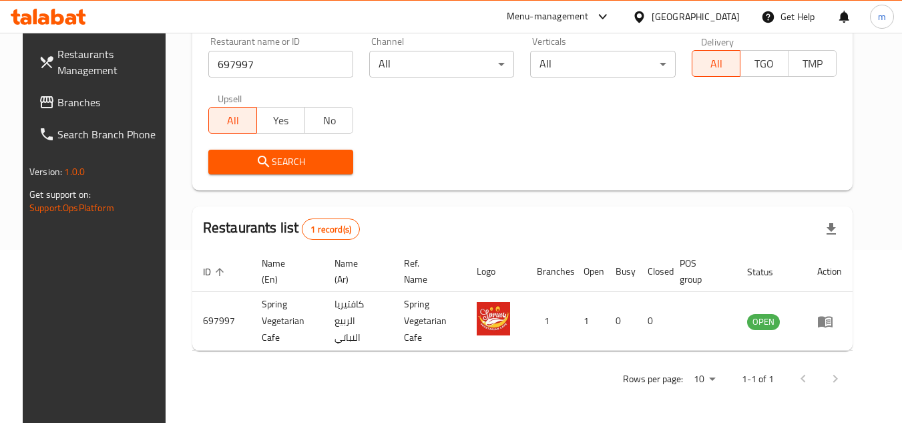
click at [697, 19] on div "United Arab Emirates" at bounding box center [696, 16] width 88 height 15
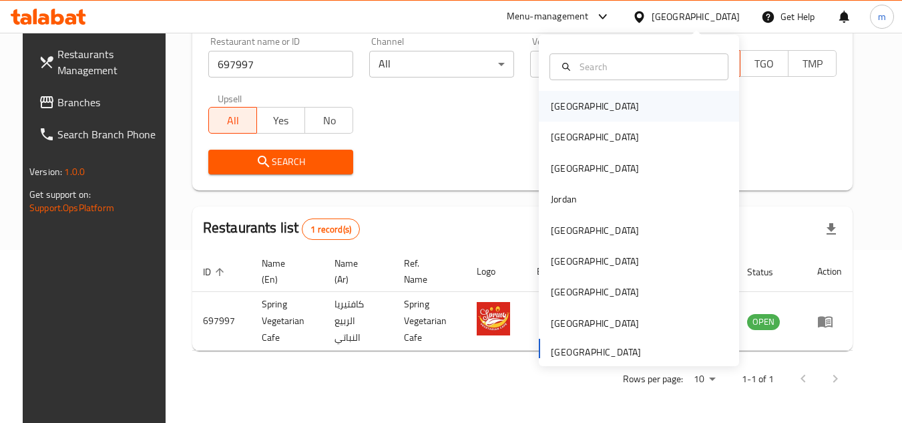
click at [569, 101] on div "[GEOGRAPHIC_DATA]" at bounding box center [595, 106] width 88 height 15
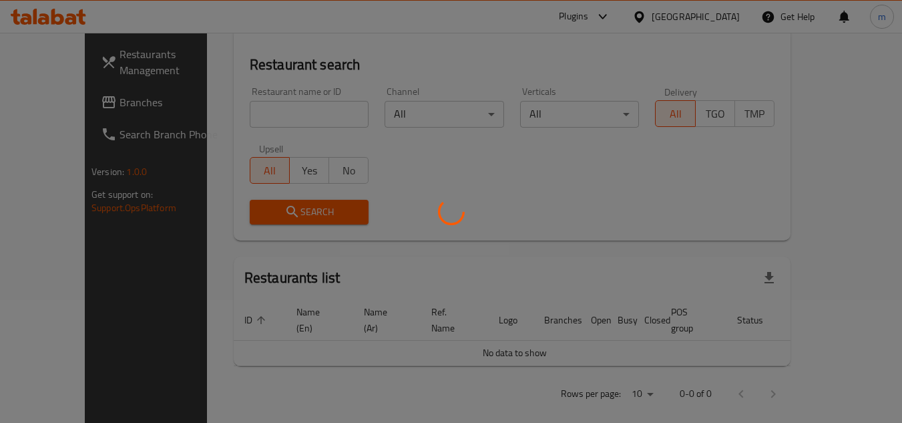
scroll to position [173, 0]
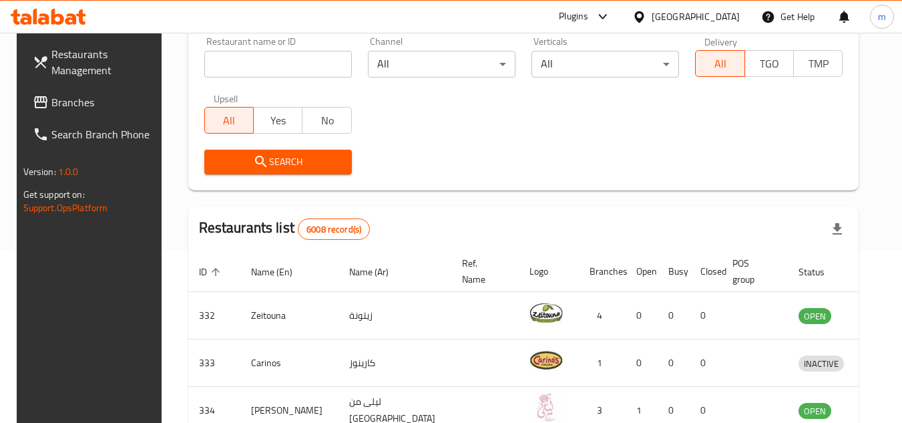
click at [55, 97] on span "Branches" at bounding box center [103, 102] width 105 height 16
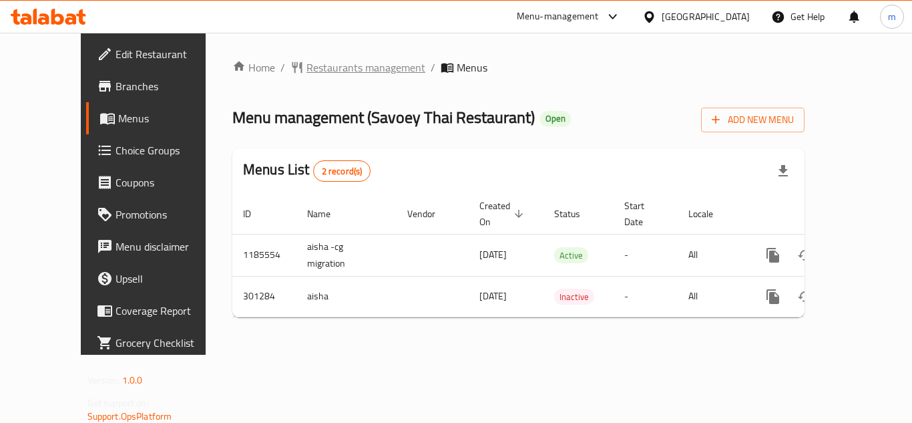
click at [322, 73] on span "Restaurants management" at bounding box center [365, 67] width 119 height 16
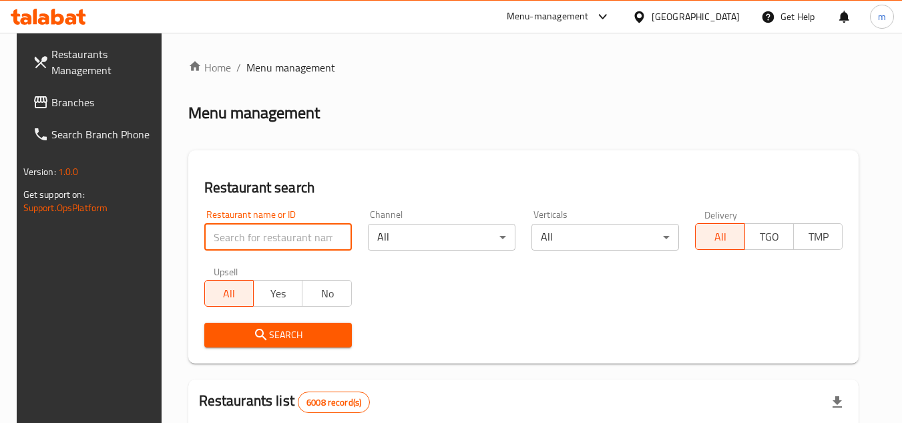
click at [296, 233] on input "search" at bounding box center [278, 237] width 148 height 27
paste input "628649"
type input "628649"
click at [278, 335] on span "Search" at bounding box center [278, 334] width 126 height 17
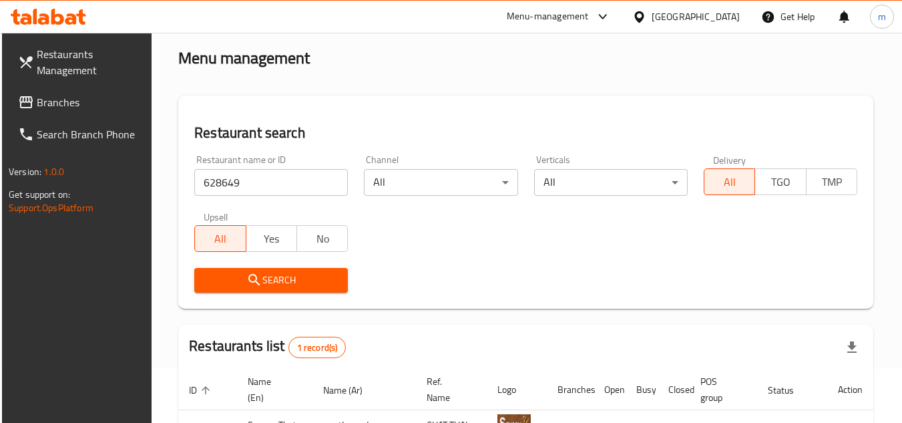
scroll to position [162, 0]
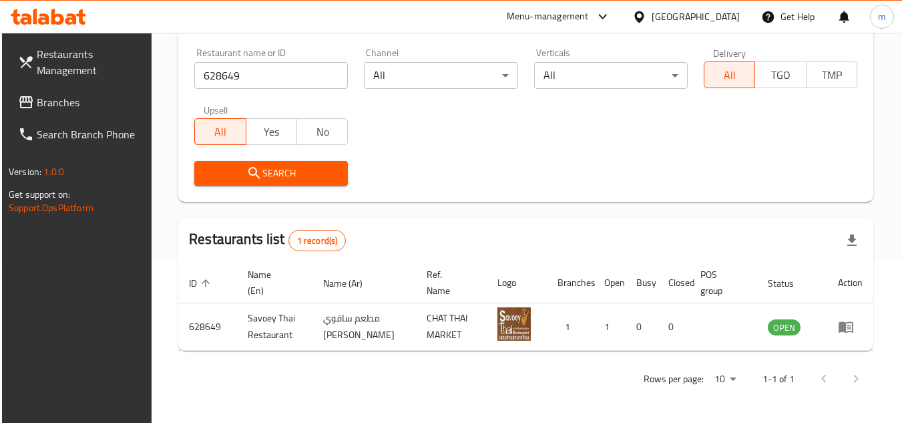
click at [75, 105] on span "Branches" at bounding box center [89, 102] width 105 height 16
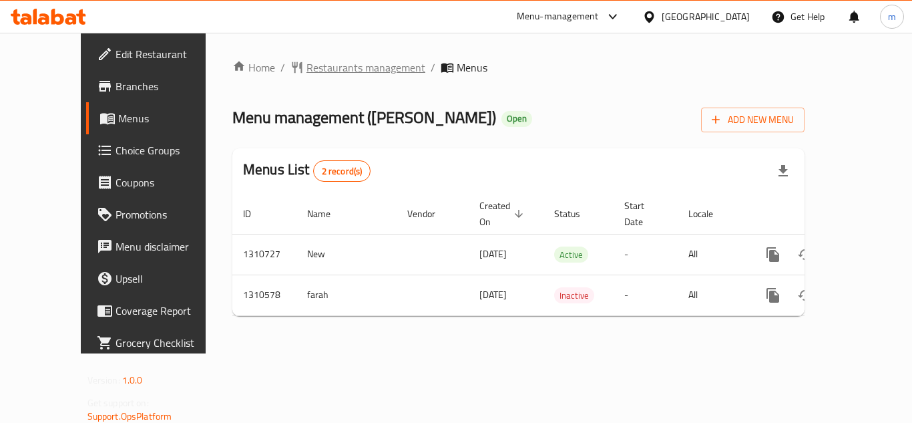
click at [336, 73] on span "Restaurants management" at bounding box center [365, 67] width 119 height 16
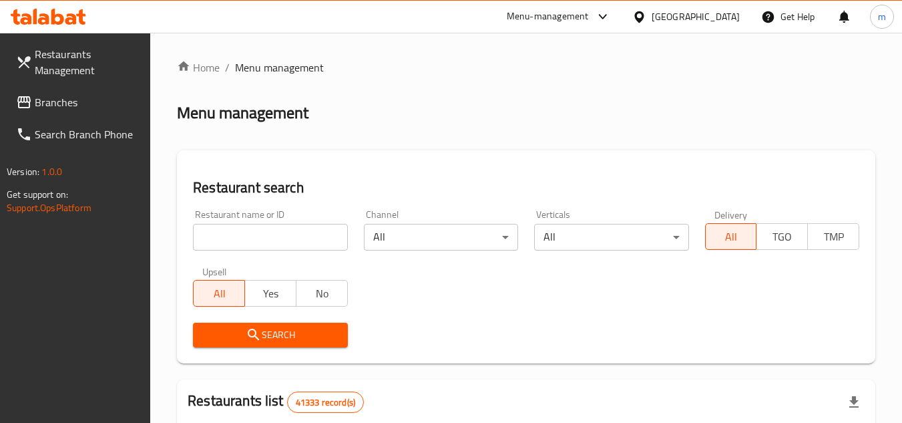
click at [272, 235] on input "search" at bounding box center [270, 237] width 154 height 27
paste input "705490"
type input "705490"
click at [274, 335] on span "Search" at bounding box center [270, 334] width 133 height 17
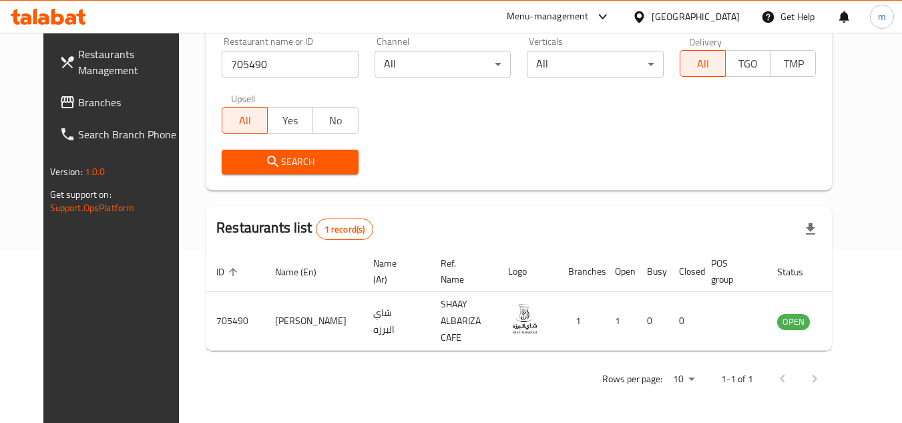
scroll to position [162, 0]
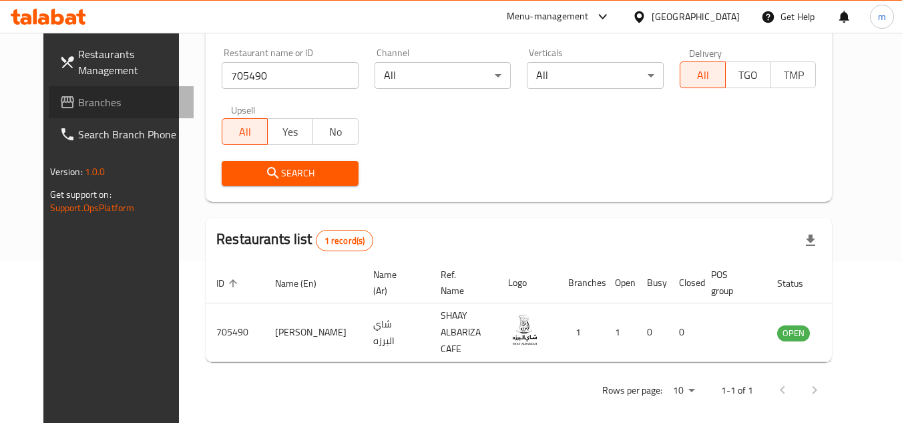
click at [78, 103] on span "Branches" at bounding box center [130, 102] width 105 height 16
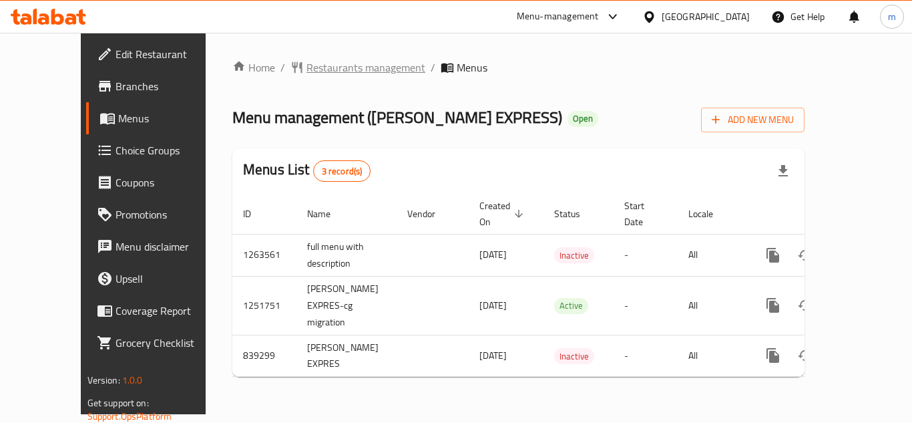
click at [324, 69] on span "Restaurants management" at bounding box center [365, 67] width 119 height 16
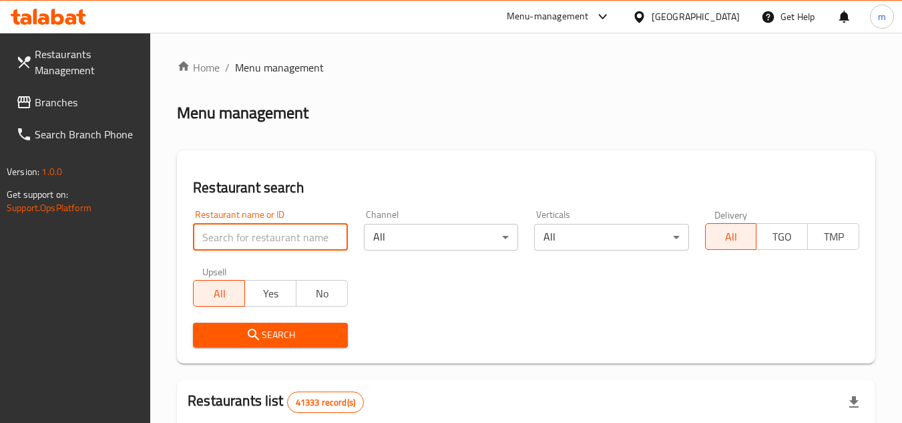
click at [254, 237] on input "search" at bounding box center [270, 237] width 154 height 27
paste input "656038"
type input "656038"
click at [262, 332] on span "Search" at bounding box center [270, 334] width 133 height 17
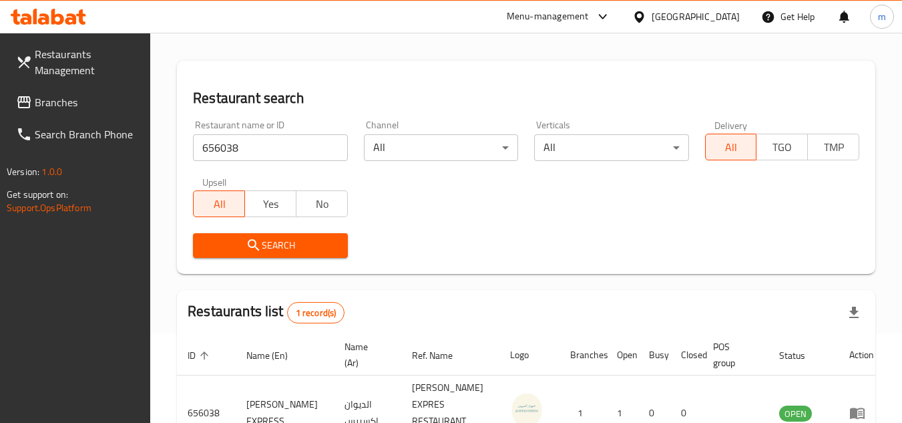
scroll to position [190, 0]
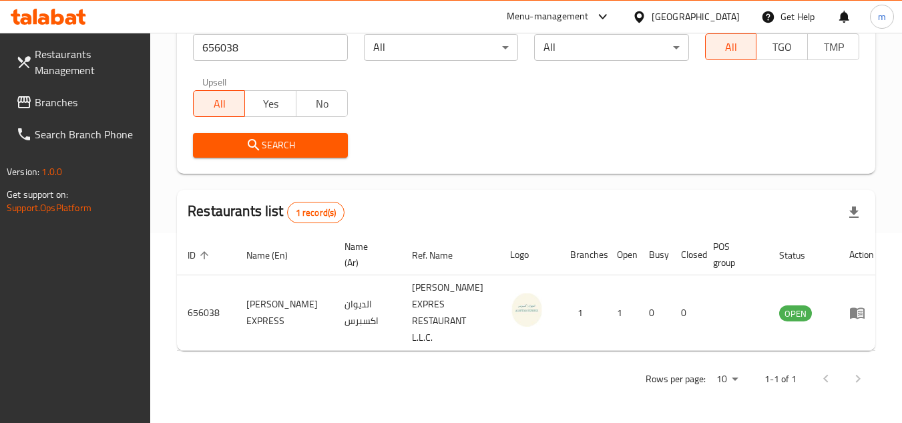
click at [67, 105] on span "Branches" at bounding box center [87, 102] width 105 height 16
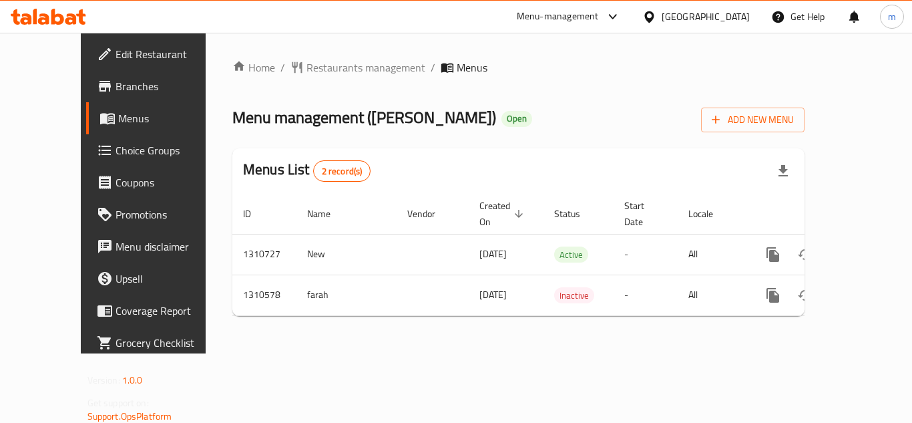
click at [674, 15] on div "[GEOGRAPHIC_DATA]" at bounding box center [706, 16] width 88 height 15
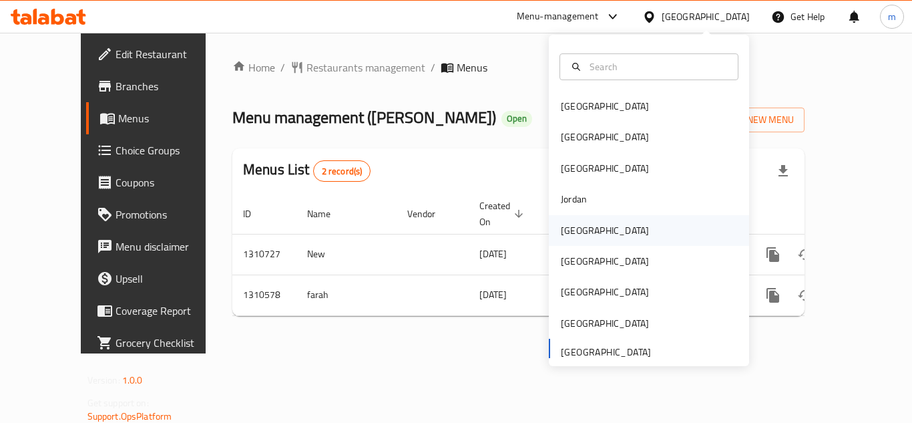
click at [587, 236] on div "[GEOGRAPHIC_DATA]" at bounding box center [604, 230] width 109 height 31
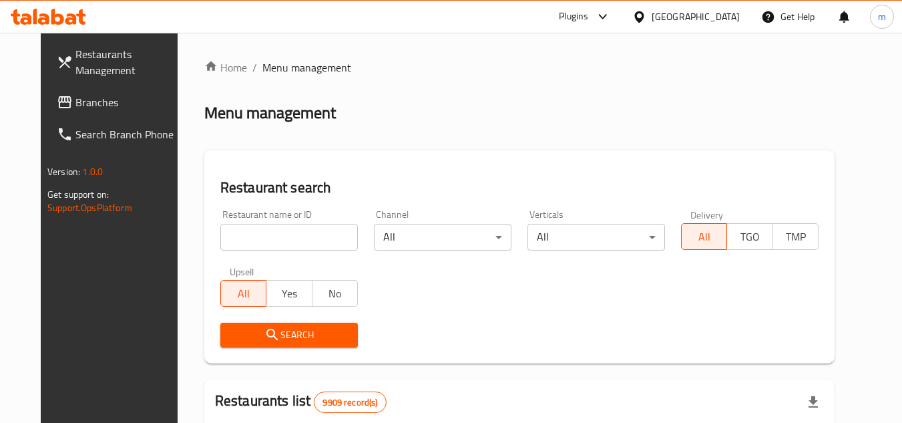
click at [75, 107] on span "Branches" at bounding box center [127, 102] width 105 height 16
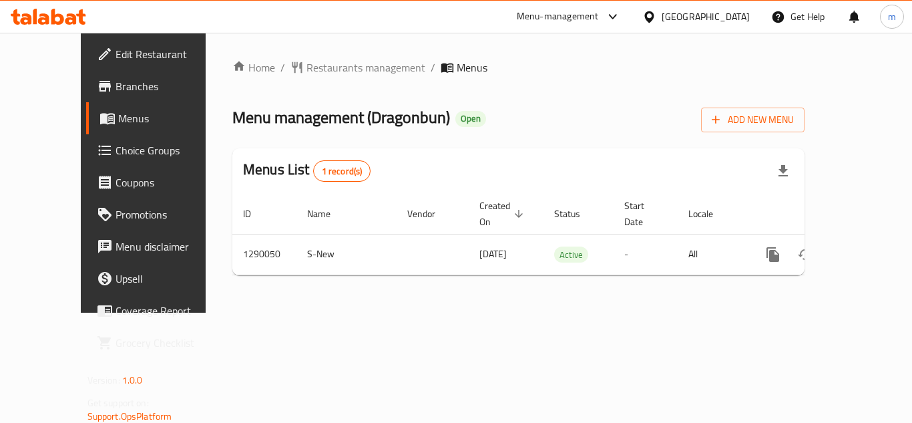
click at [338, 79] on div "Home / Restaurants management / Menus Menu management ( Dragonbun ) Open Add Ne…" at bounding box center [518, 172] width 572 height 226
click at [333, 71] on span "Restaurants management" at bounding box center [365, 67] width 119 height 16
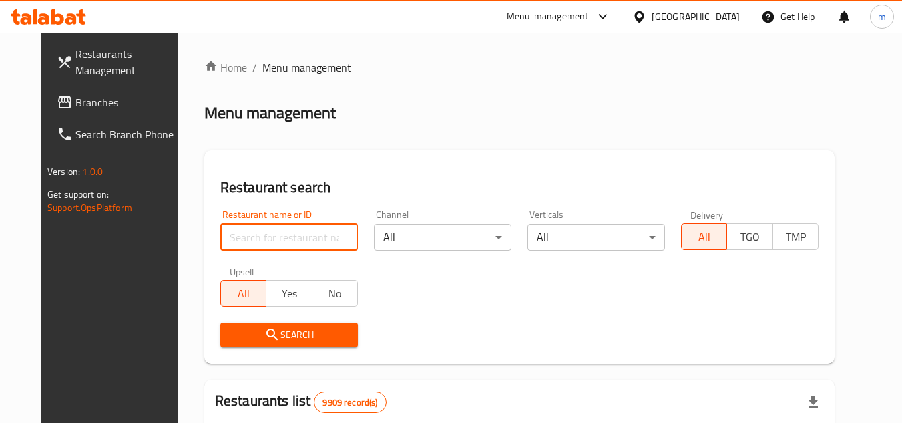
paste input "698016"
type input "698016"
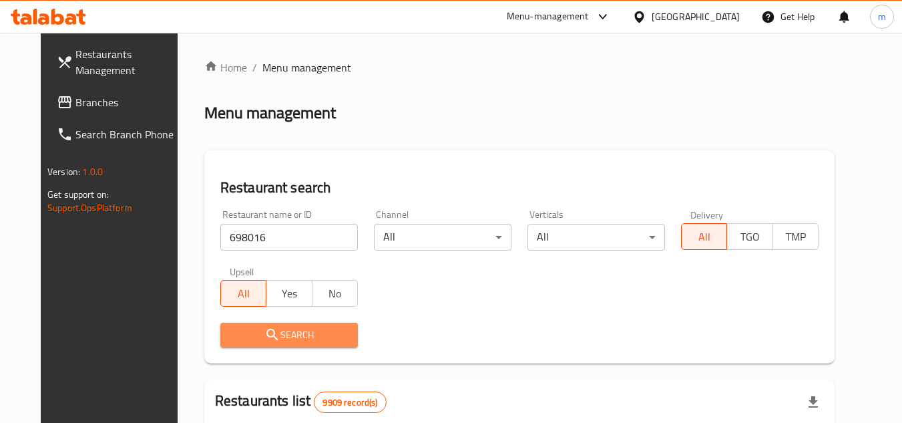
click at [277, 336] on span "Search" at bounding box center [289, 334] width 116 height 17
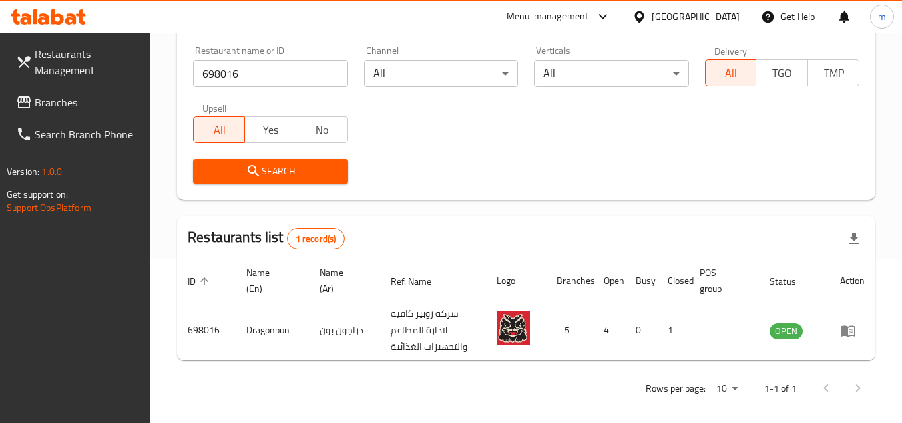
scroll to position [173, 0]
